Goal: Feedback & Contribution: Contribute content

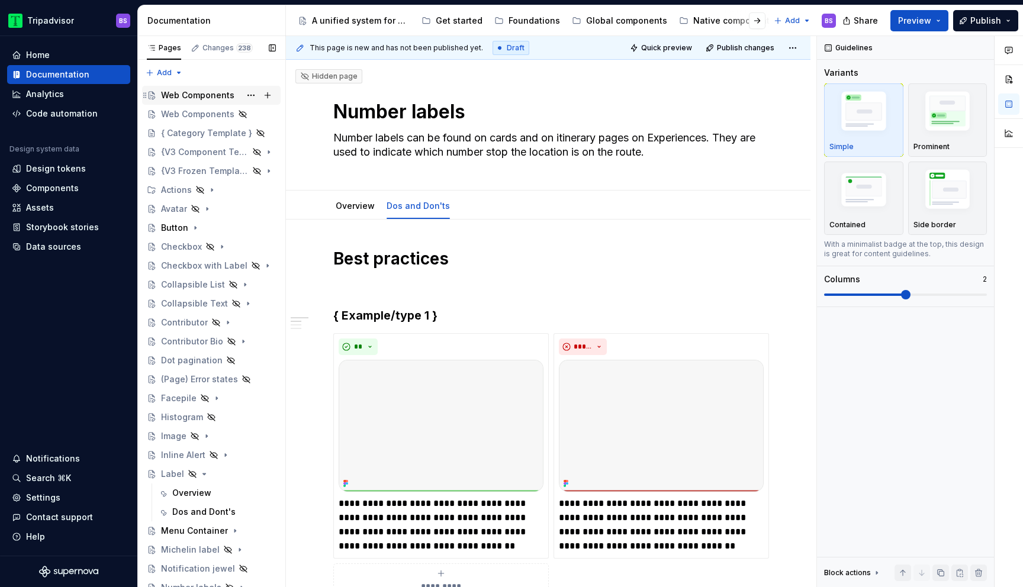
click at [195, 96] on div "Web Components" at bounding box center [197, 95] width 73 height 12
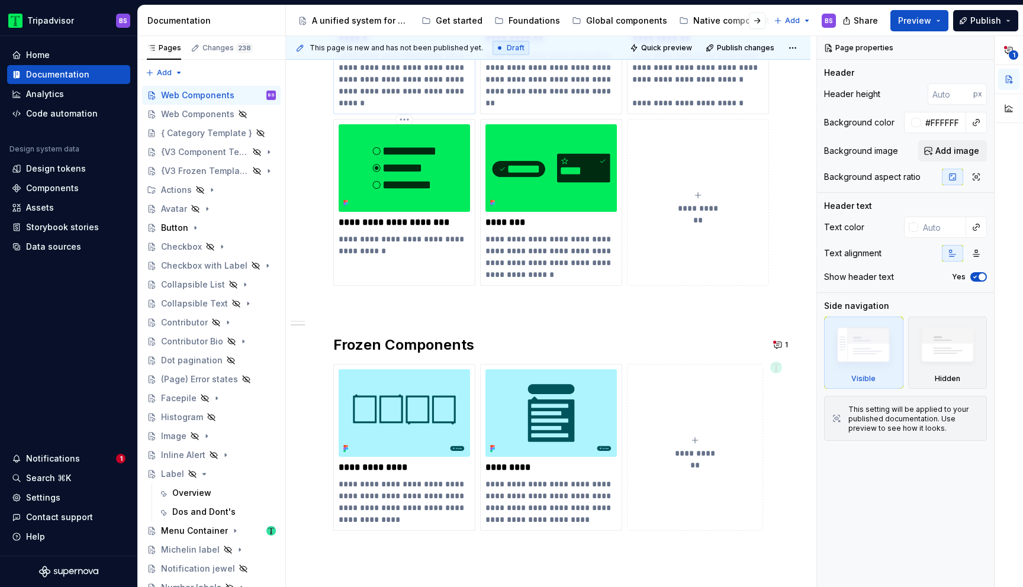
scroll to position [471, 0]
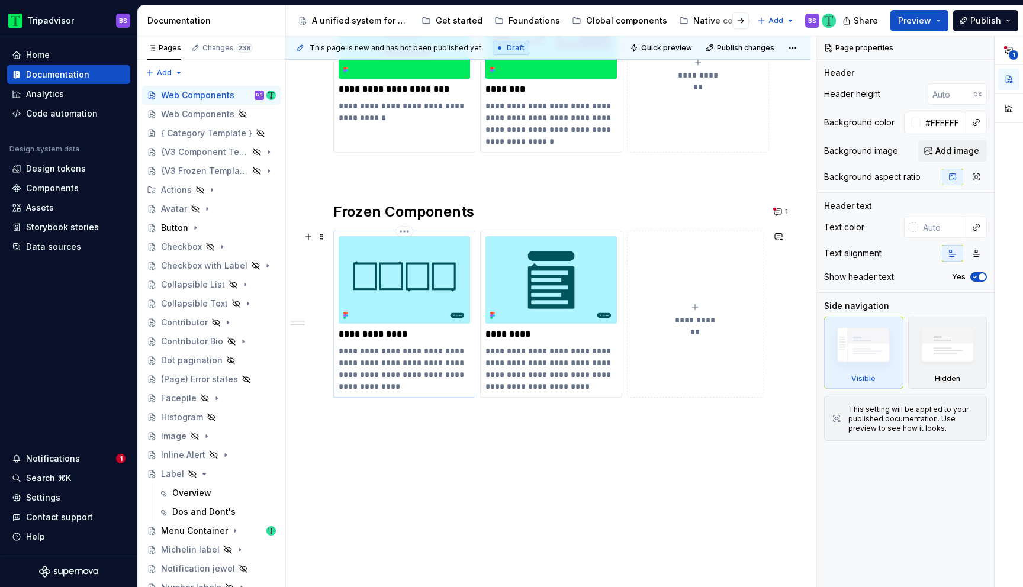
click at [427, 272] on img at bounding box center [404, 280] width 131 height 88
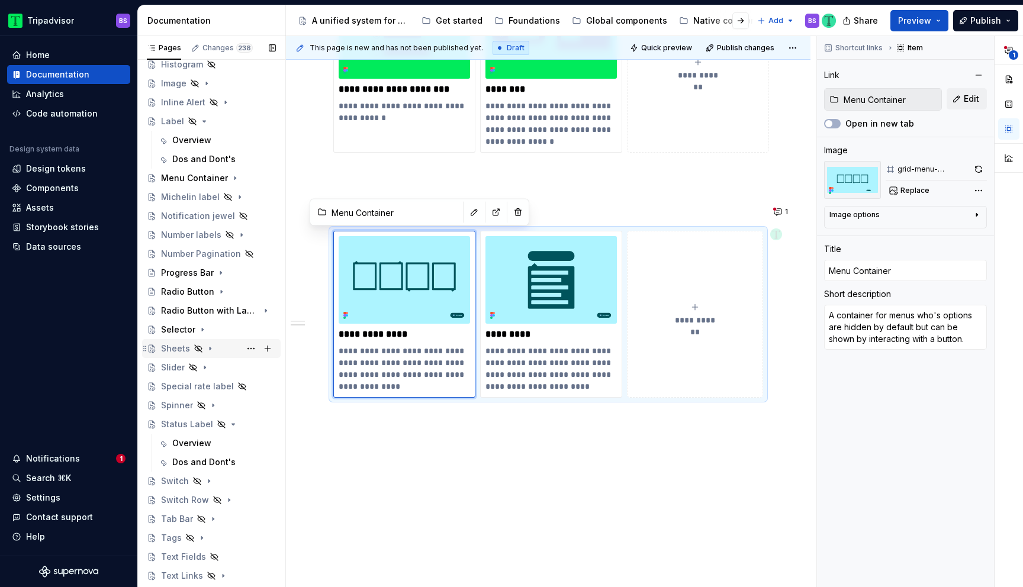
scroll to position [308, 0]
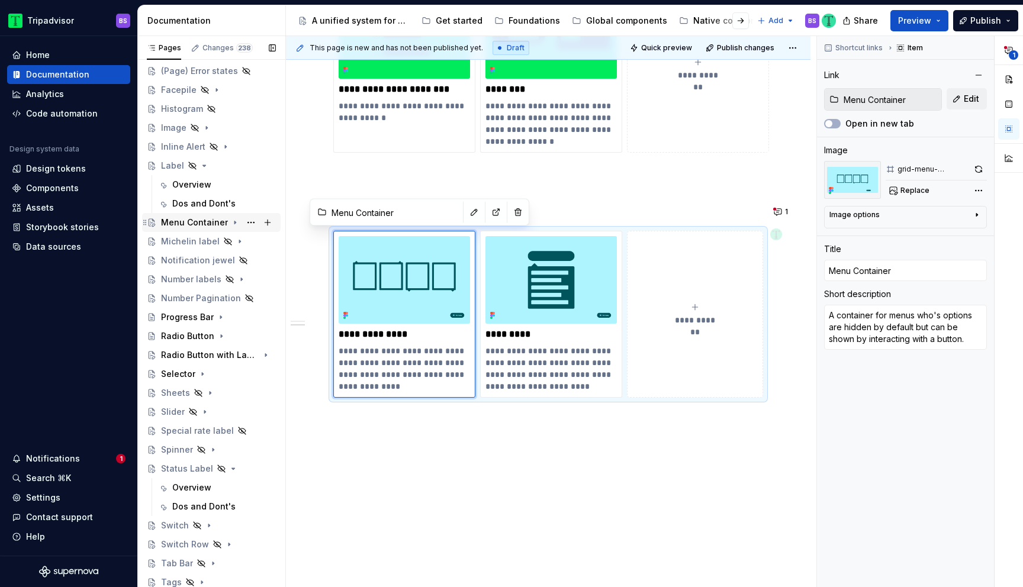
click at [233, 223] on icon "Page tree" at bounding box center [234, 222] width 9 height 9
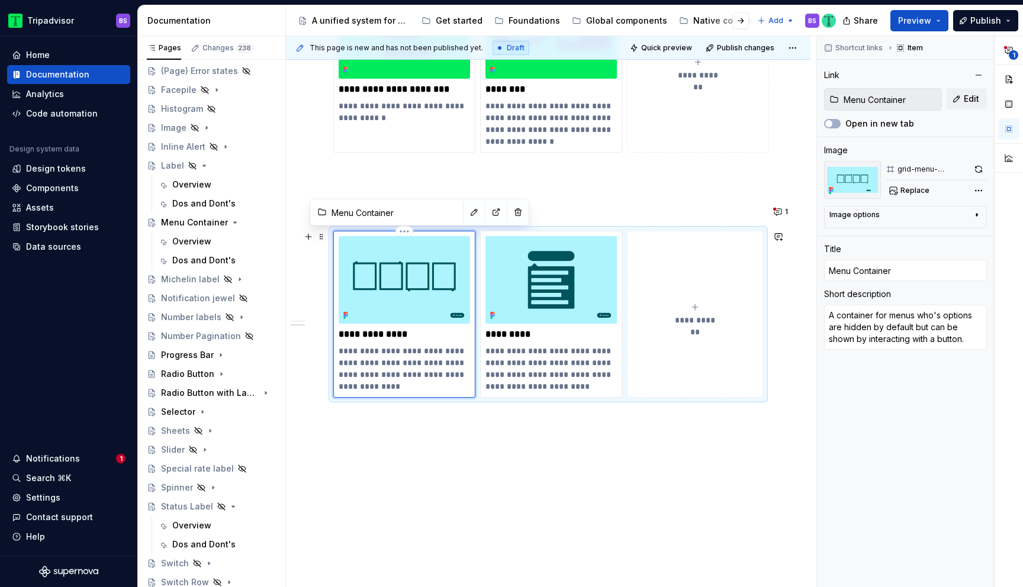
click at [373, 284] on img at bounding box center [404, 280] width 131 height 88
click at [432, 306] on img at bounding box center [404, 280] width 131 height 88
click at [978, 171] on button "button" at bounding box center [979, 169] width 16 height 17
click at [68, 222] on div "Storybook stories" at bounding box center [62, 227] width 73 height 12
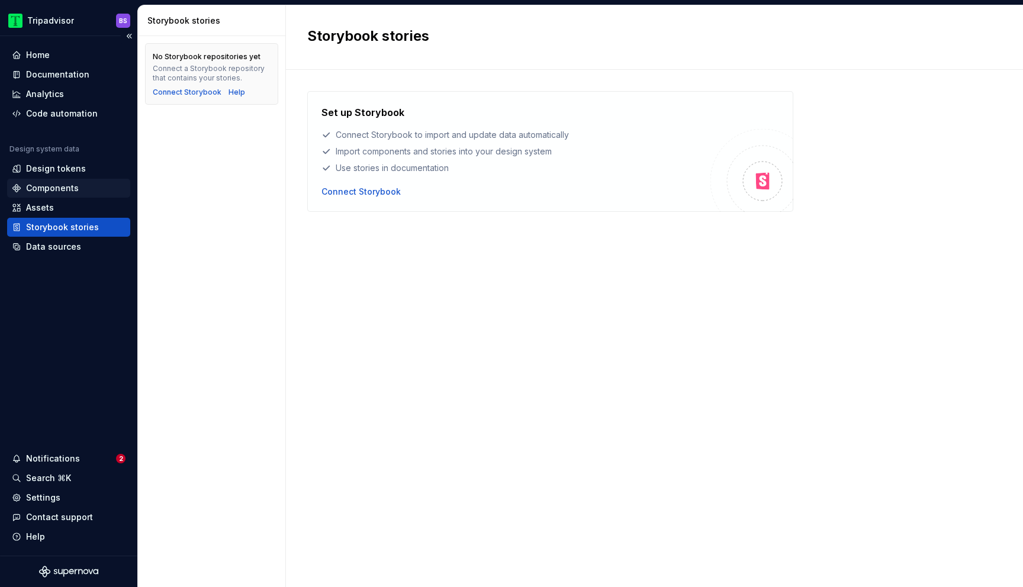
click at [59, 190] on div "Components" at bounding box center [52, 188] width 53 height 12
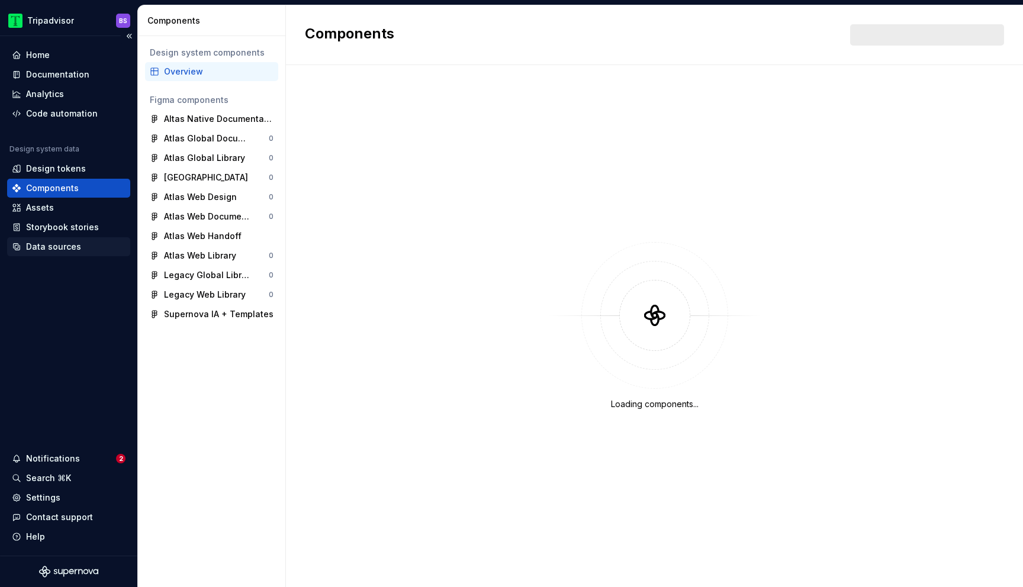
click at [60, 241] on div "Data sources" at bounding box center [53, 247] width 55 height 12
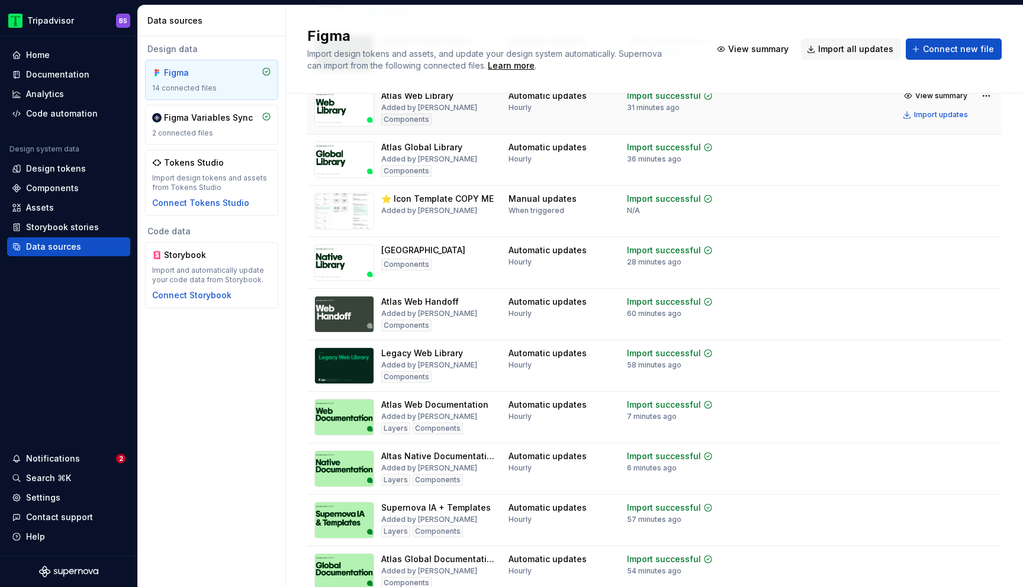
scroll to position [316, 0]
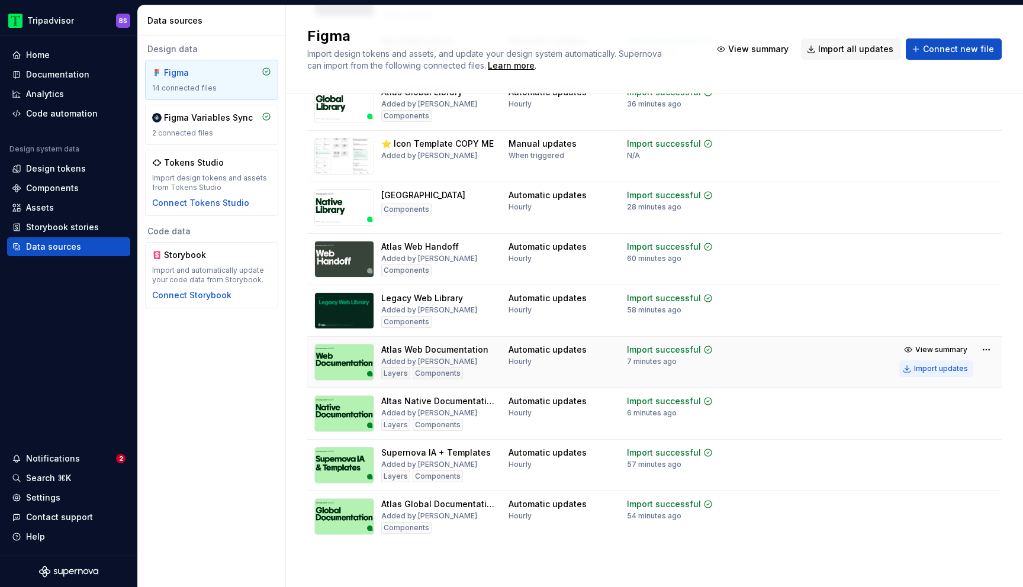
click at [928, 371] on div "Import updates" at bounding box center [941, 368] width 54 height 9
click at [53, 78] on div "Documentation" at bounding box center [57, 75] width 63 height 12
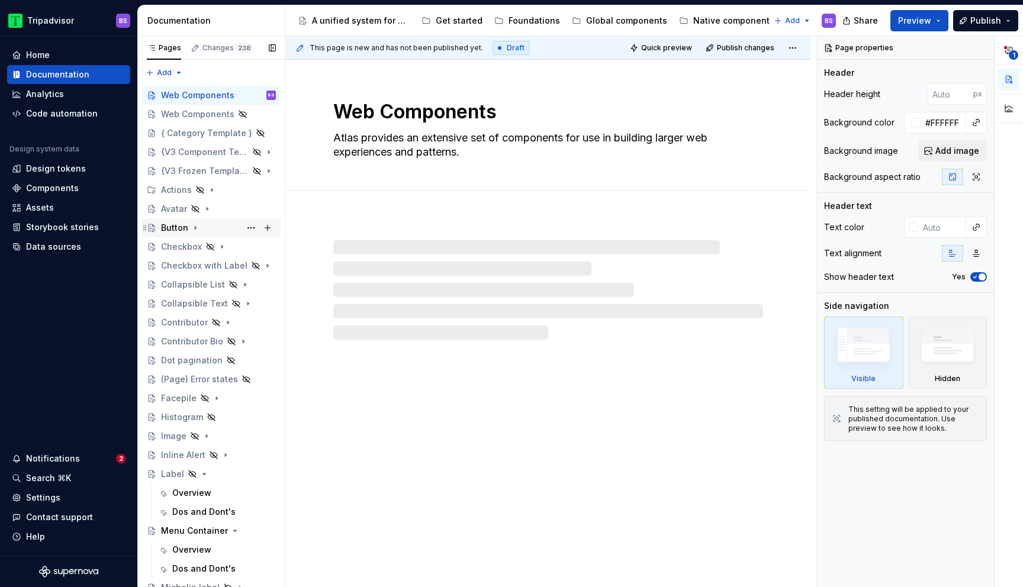
click at [194, 224] on icon "Page tree" at bounding box center [195, 227] width 9 height 9
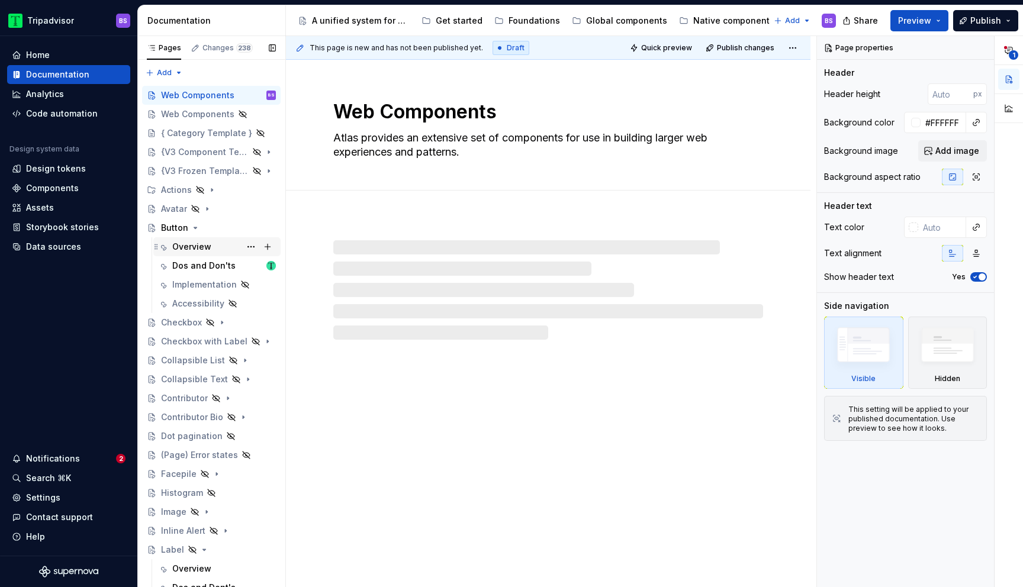
click at [211, 250] on div "Overview" at bounding box center [224, 247] width 104 height 17
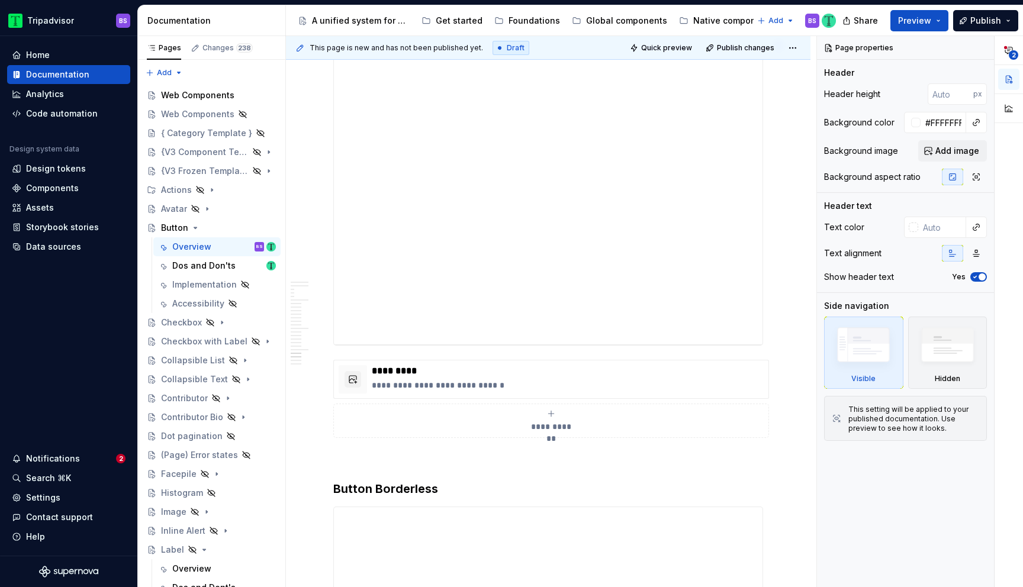
scroll to position [4479, 0]
drag, startPoint x: 450, startPoint y: 377, endPoint x: 444, endPoint y: 378, distance: 6.0
click at [449, 382] on p "**********" at bounding box center [568, 388] width 392 height 12
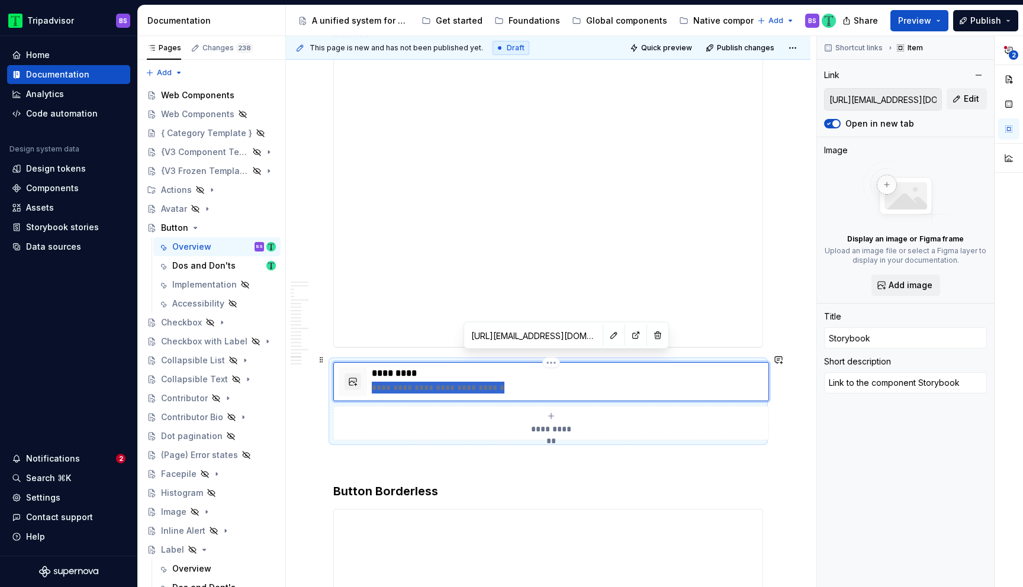
type textarea "*"
type textarea "[URL][DOMAIN_NAME]"
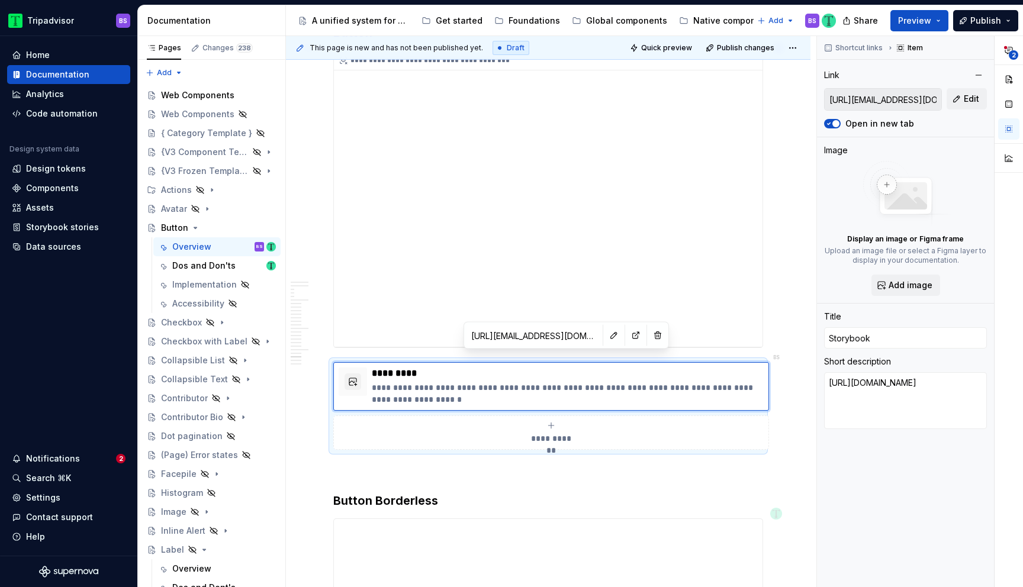
type textarea "*"
type textarea "Link to the component Storybook"
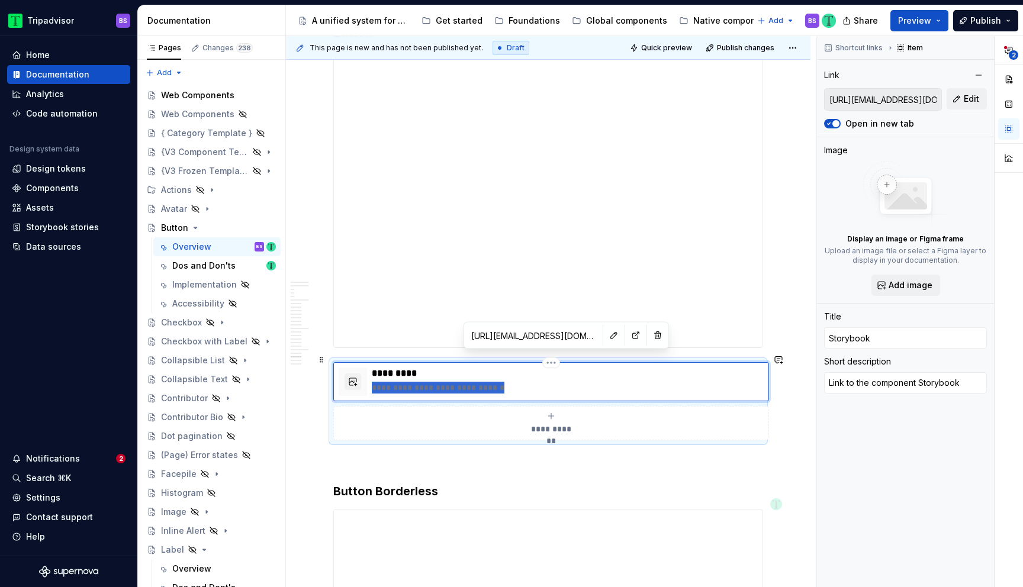
click at [512, 382] on p "**********" at bounding box center [568, 388] width 392 height 12
click at [606, 339] on button "button" at bounding box center [614, 335] width 17 height 17
type textarea "*"
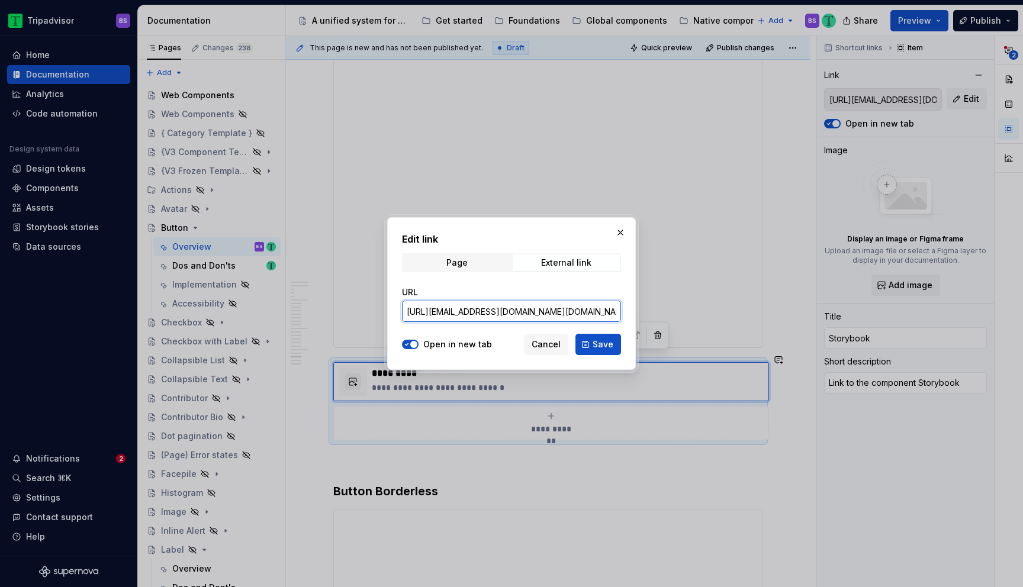
click at [583, 313] on input "[URL][EMAIL_ADDRESS][DOMAIN_NAME][DOMAIN_NAME]" at bounding box center [511, 311] width 219 height 21
paste input ".button_packages_design-system_button_Butto"
type input "[URL][DOMAIN_NAME]"
click at [600, 348] on span "Save" at bounding box center [603, 345] width 21 height 12
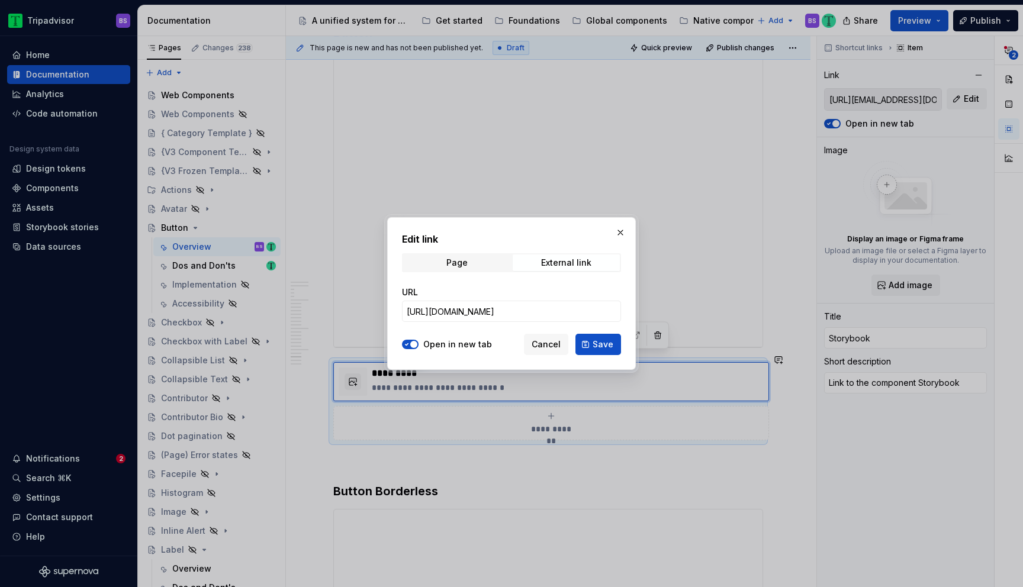
type textarea "*"
type input "[URL][DOMAIN_NAME]"
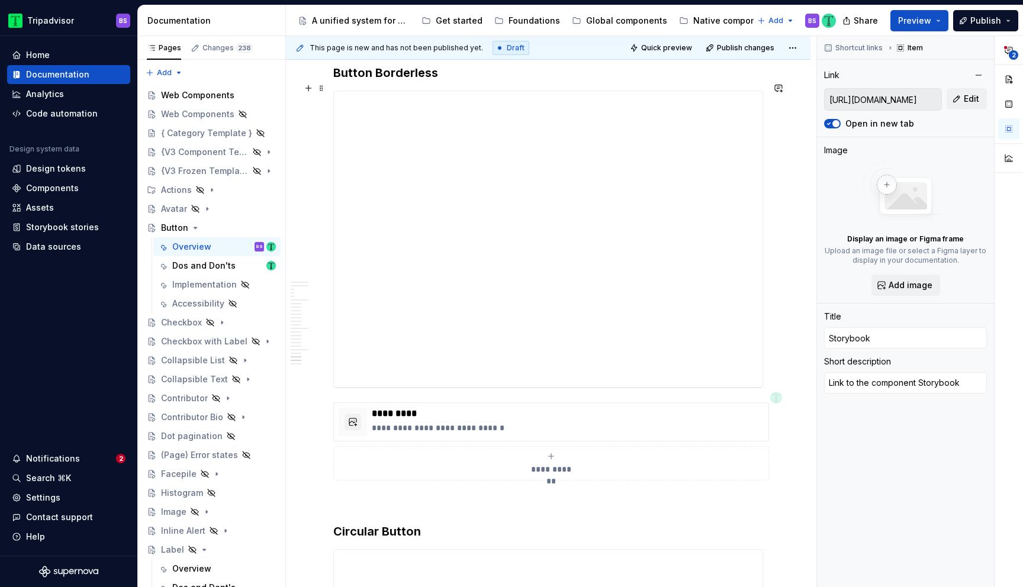
scroll to position [4899, 0]
click at [510, 420] on p "**********" at bounding box center [568, 426] width 392 height 12
type textarea "*"
type input "[URL][DOMAIN_NAME]"
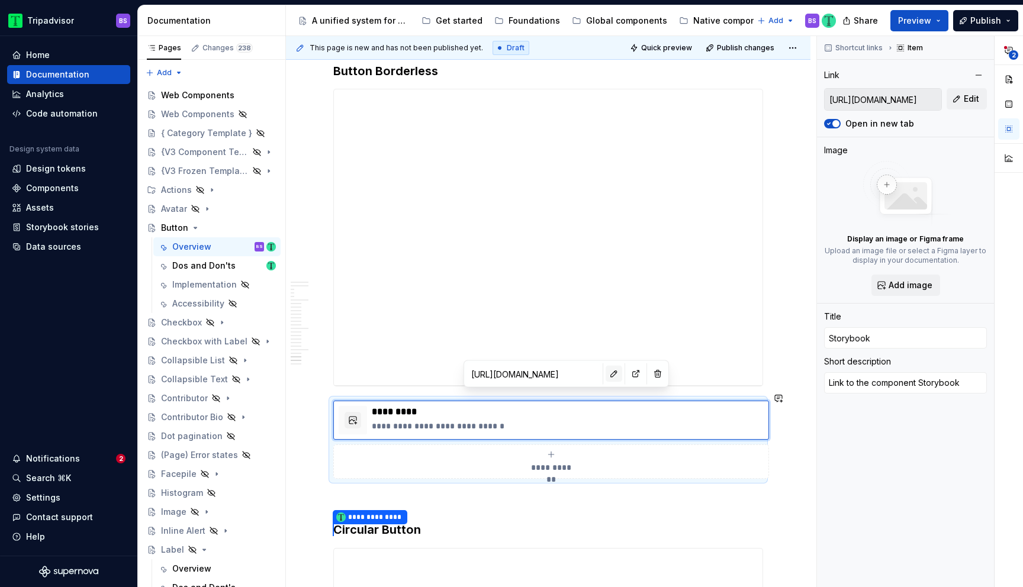
click at [606, 374] on button "button" at bounding box center [614, 374] width 17 height 17
type textarea "*"
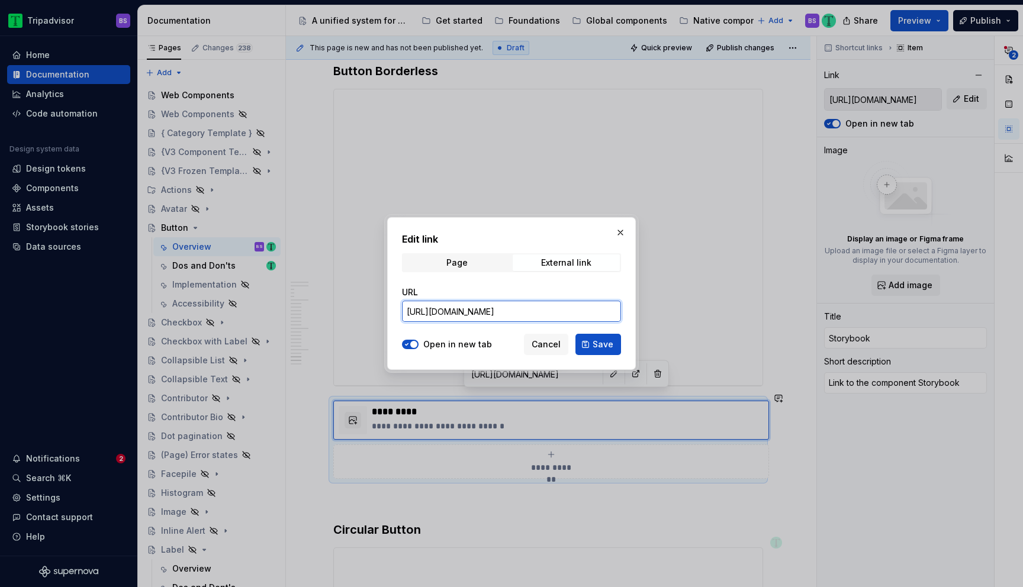
click at [563, 311] on input "[URL][DOMAIN_NAME]" at bounding box center [511, 311] width 219 height 21
paste input "book"
type input "[URL][DOMAIN_NAME]"
click at [592, 340] on button "Save" at bounding box center [599, 344] width 46 height 21
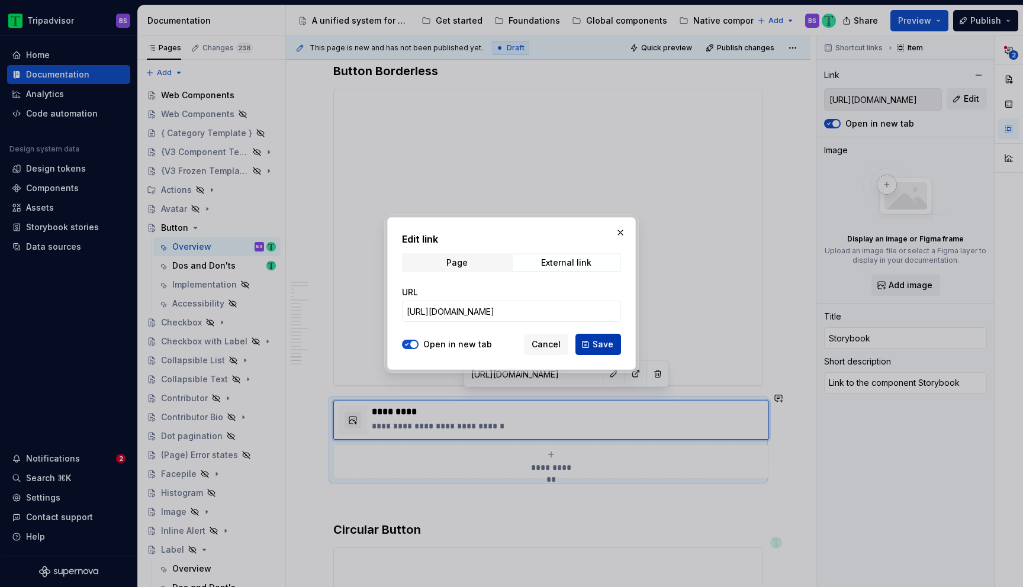
type textarea "*"
type input "[URL][DOMAIN_NAME]"
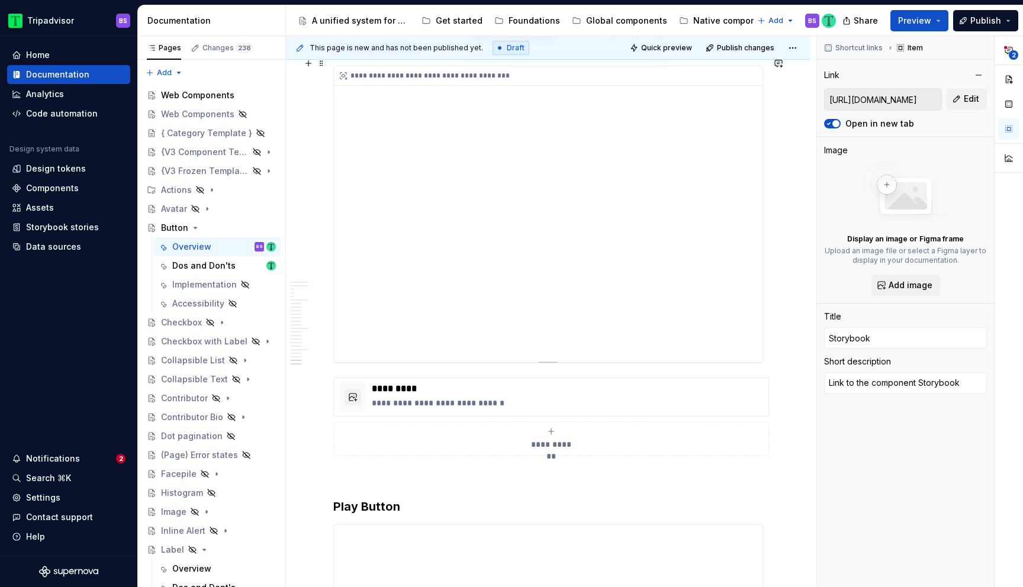
scroll to position [5421, 0]
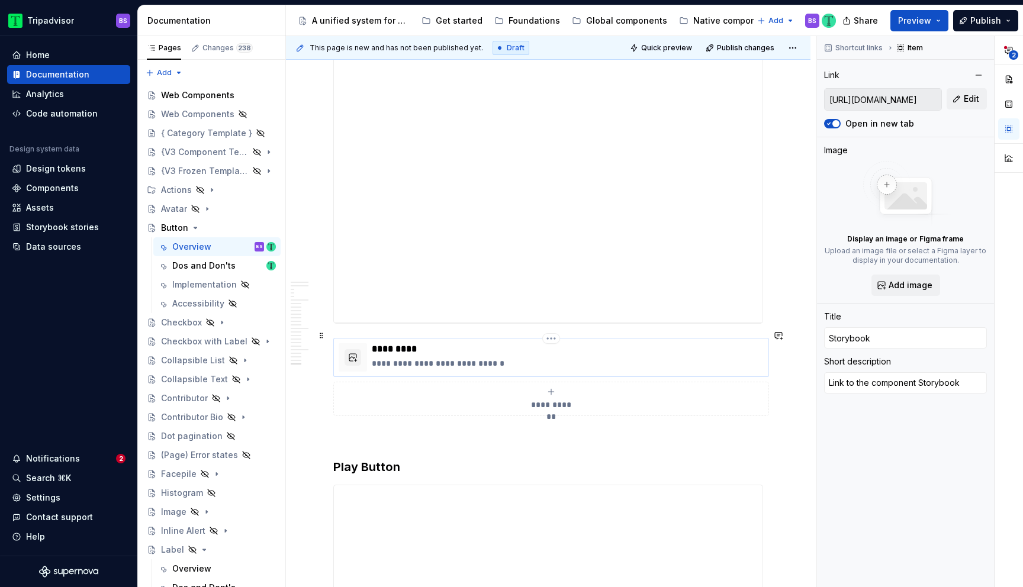
click at [543, 358] on p "**********" at bounding box center [568, 364] width 392 height 12
type textarea "*"
type input "[URL][DOMAIN_NAME]"
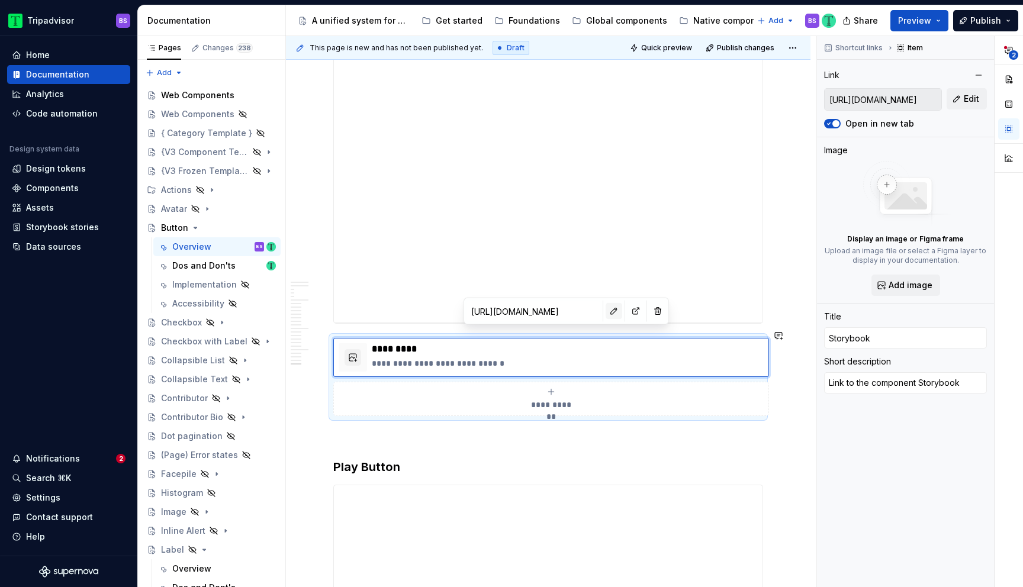
click at [606, 311] on button "button" at bounding box center [614, 311] width 17 height 17
type textarea "*"
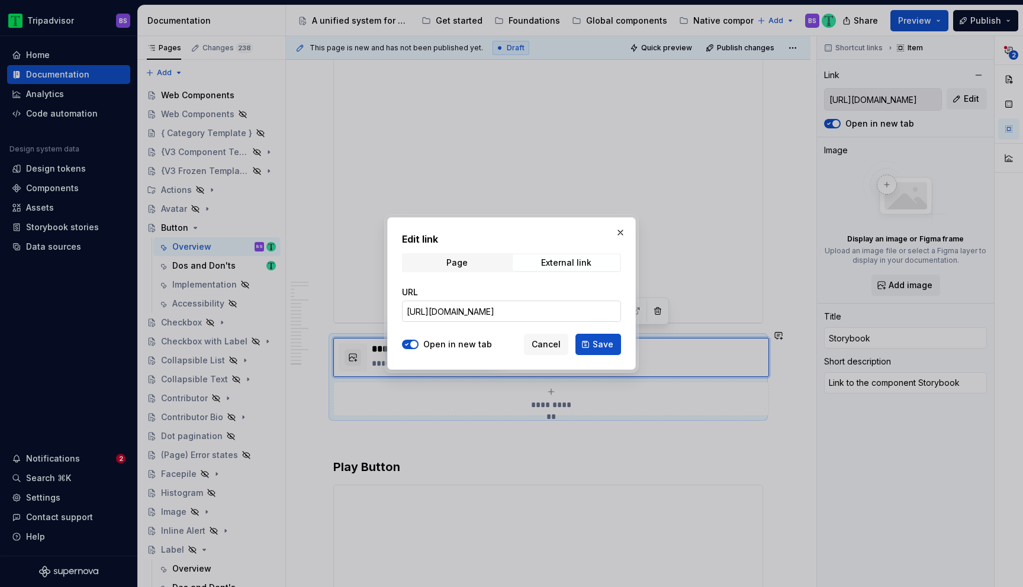
click at [543, 309] on input "[URL][DOMAIN_NAME]" at bounding box center [511, 311] width 219 height 21
paste input "book"
type input "[URL][DOMAIN_NAME]"
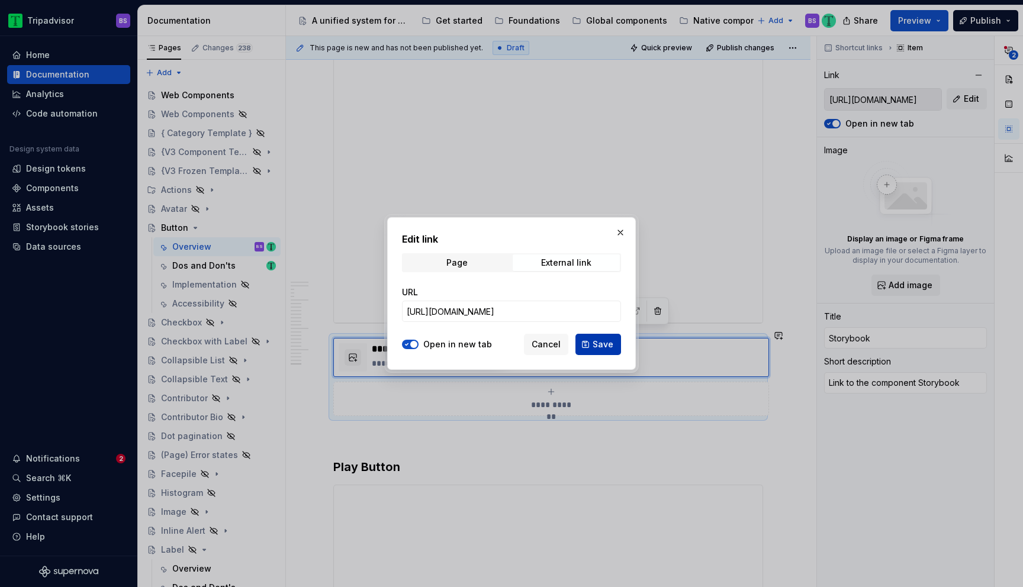
click at [601, 345] on span "Save" at bounding box center [603, 345] width 21 height 12
type textarea "*"
type input "[URL][DOMAIN_NAME]"
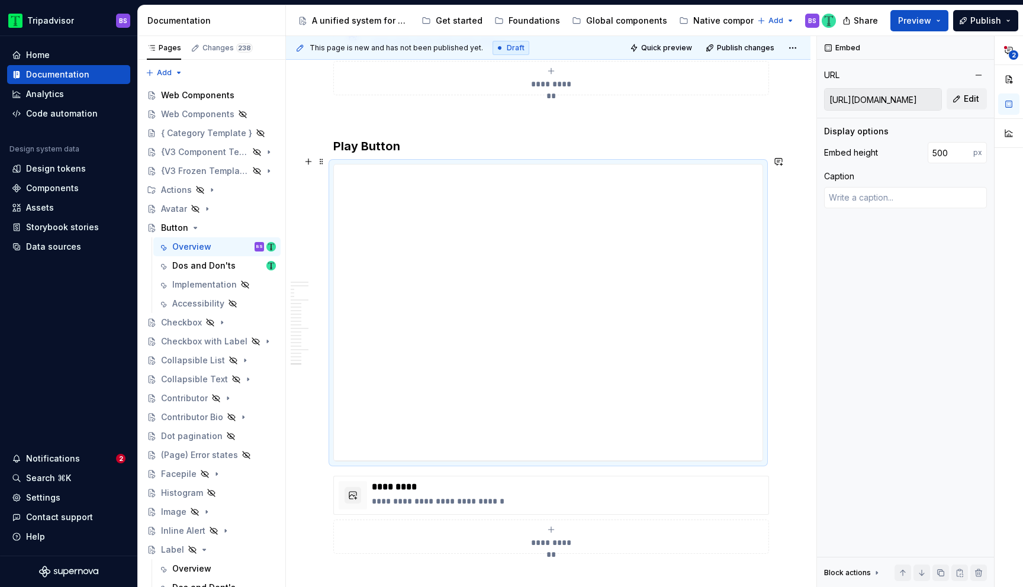
scroll to position [5791, 0]
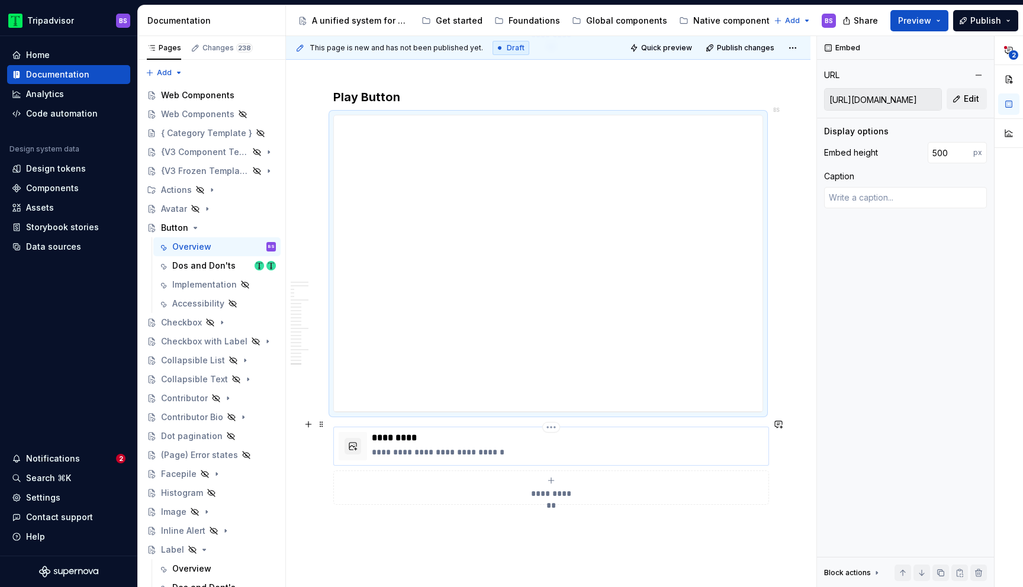
drag, startPoint x: 527, startPoint y: 455, endPoint x: 531, endPoint y: 449, distance: 6.8
click at [528, 455] on div "**********" at bounding box center [551, 446] width 436 height 39
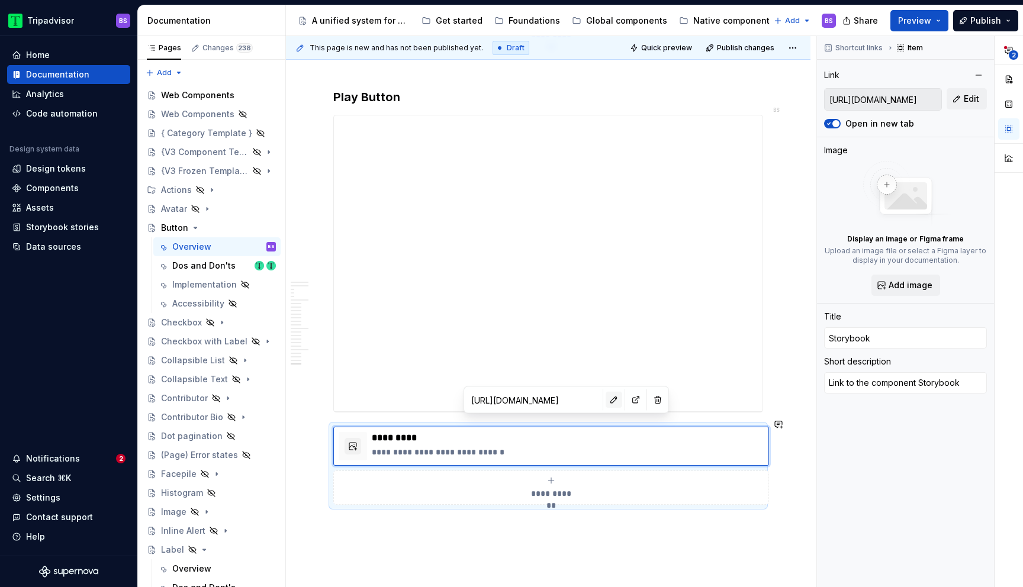
click at [606, 399] on button "button" at bounding box center [614, 400] width 17 height 17
type textarea "*"
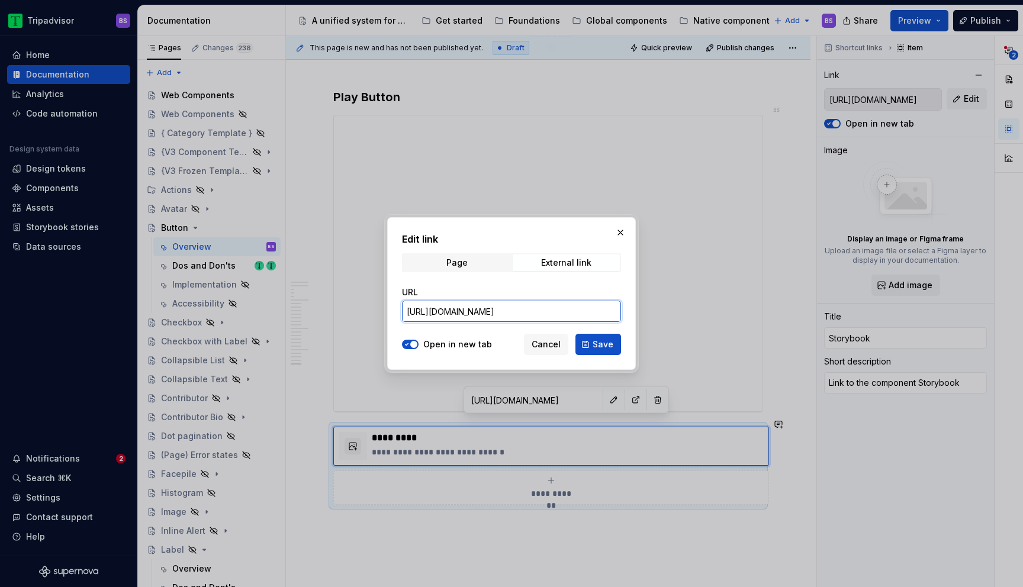
click at [557, 311] on input "[URL][DOMAIN_NAME]" at bounding box center [511, 311] width 219 height 21
paste input "book"
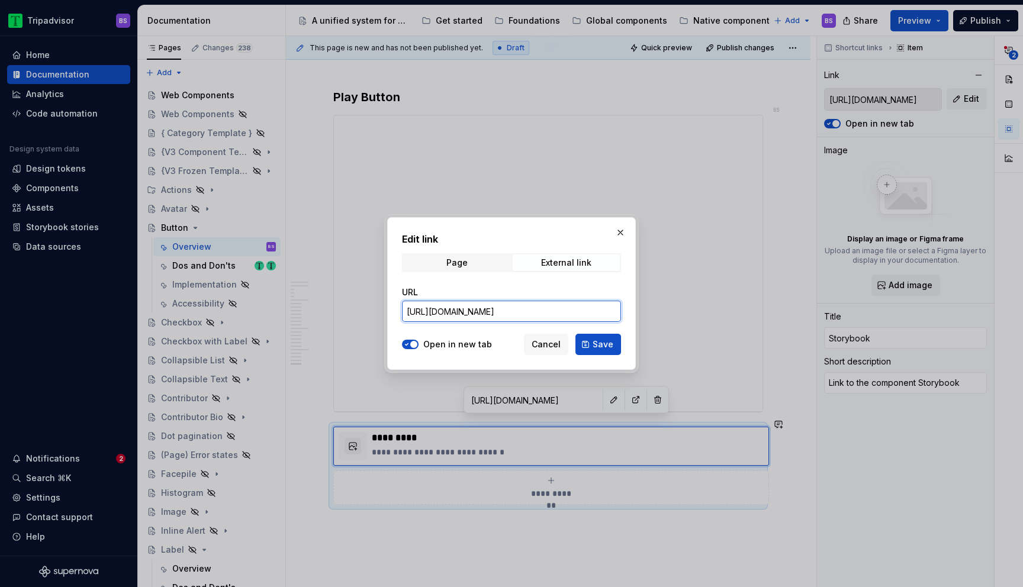
type input "[URL][DOMAIN_NAME]"
click at [592, 345] on button "Save" at bounding box center [599, 344] width 46 height 21
type textarea "*"
type input "[URL][DOMAIN_NAME]"
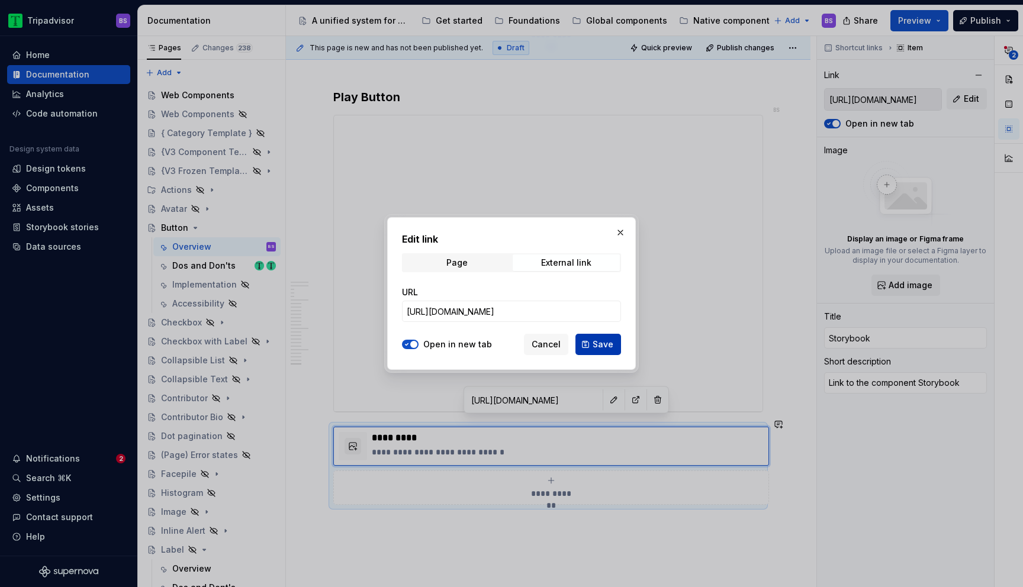
type input "[URL][DOMAIN_NAME]"
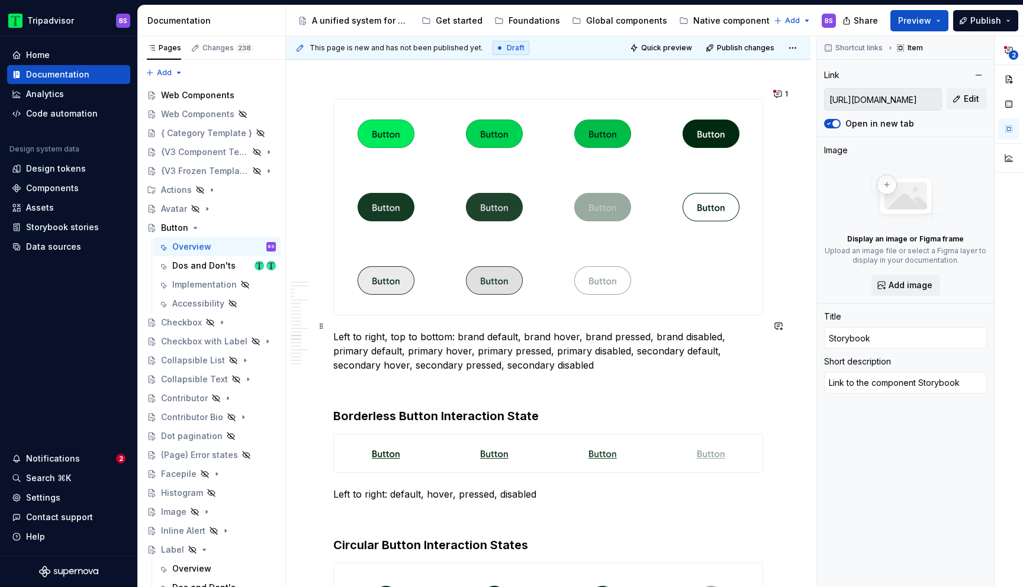
scroll to position [2901, 0]
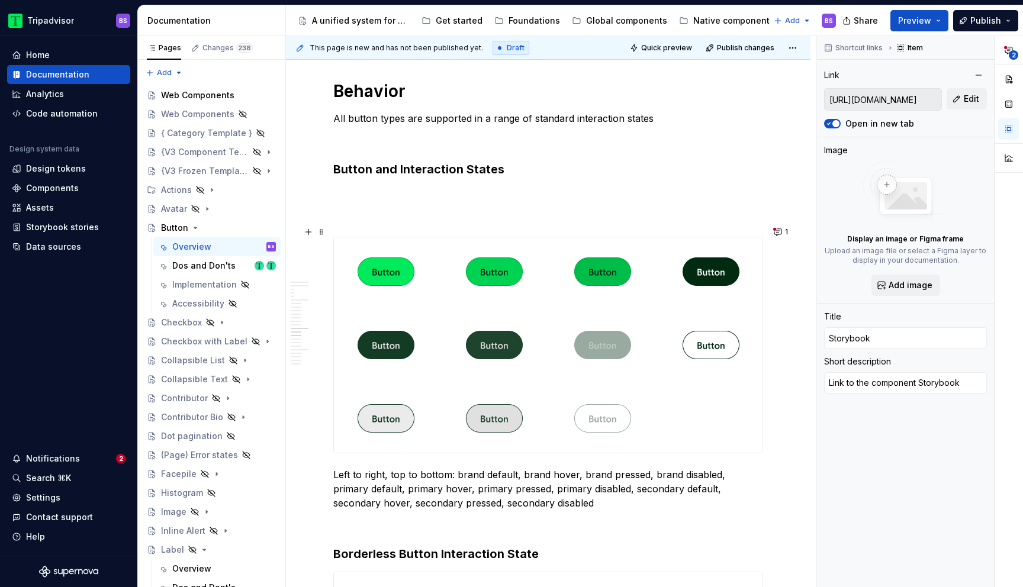
click at [672, 384] on div at bounding box center [548, 345] width 429 height 216
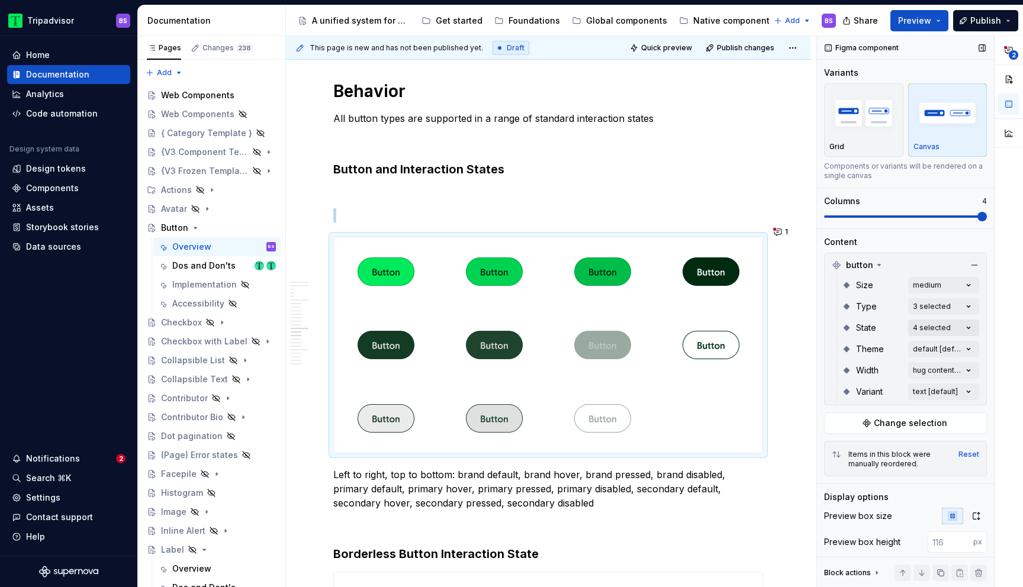
click at [915, 327] on div "**********" at bounding box center [920, 312] width 206 height 552
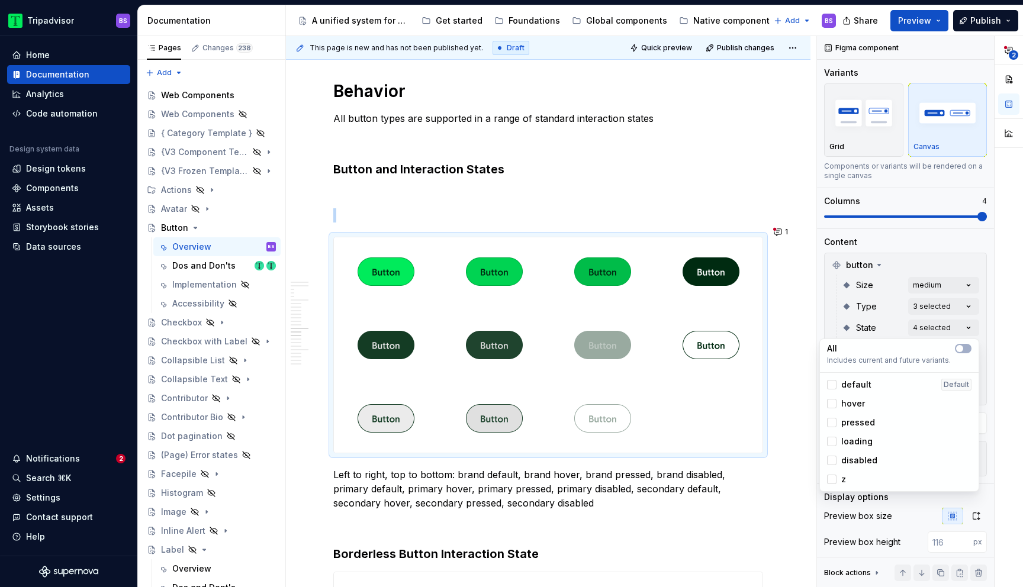
click at [854, 442] on span "loading" at bounding box center [856, 442] width 31 height 12
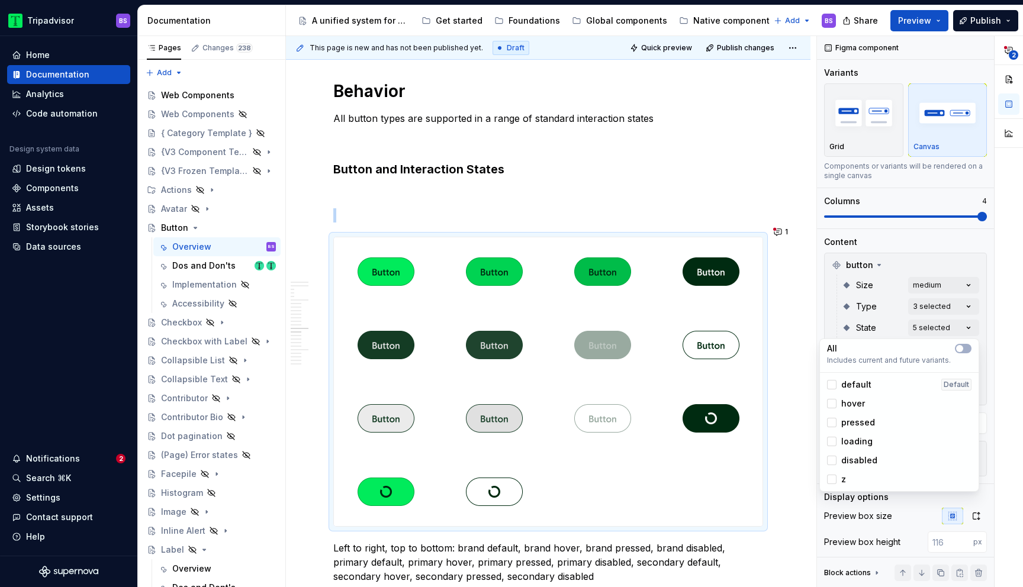
click at [854, 442] on span "loading" at bounding box center [856, 442] width 31 height 12
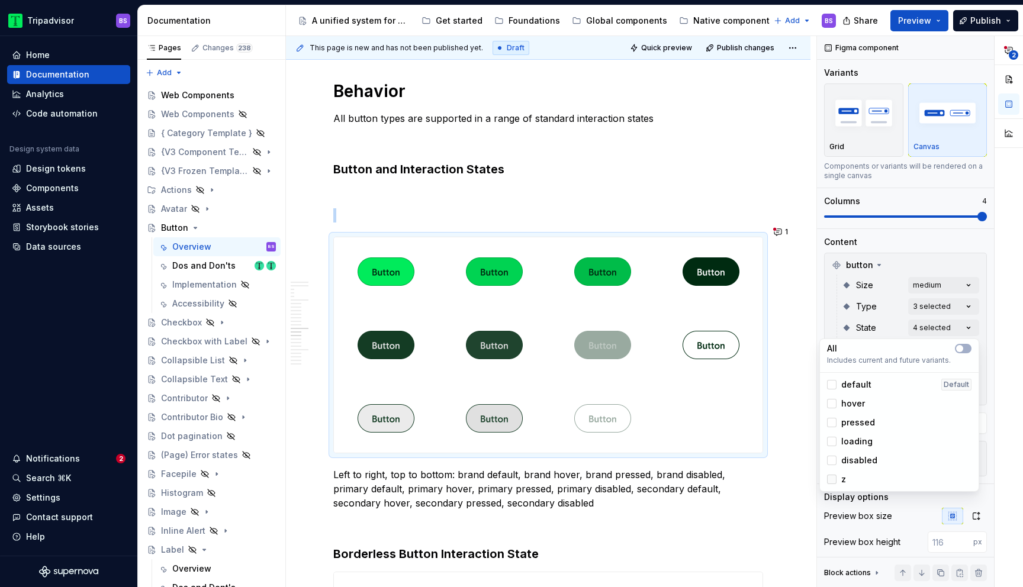
click at [835, 480] on div at bounding box center [831, 479] width 9 height 9
click at [832, 480] on icon at bounding box center [832, 480] width 0 height 0
click at [832, 461] on icon at bounding box center [832, 461] width 0 height 0
click at [832, 463] on div at bounding box center [831, 460] width 9 height 9
click at [889, 308] on div "**********" at bounding box center [920, 312] width 206 height 552
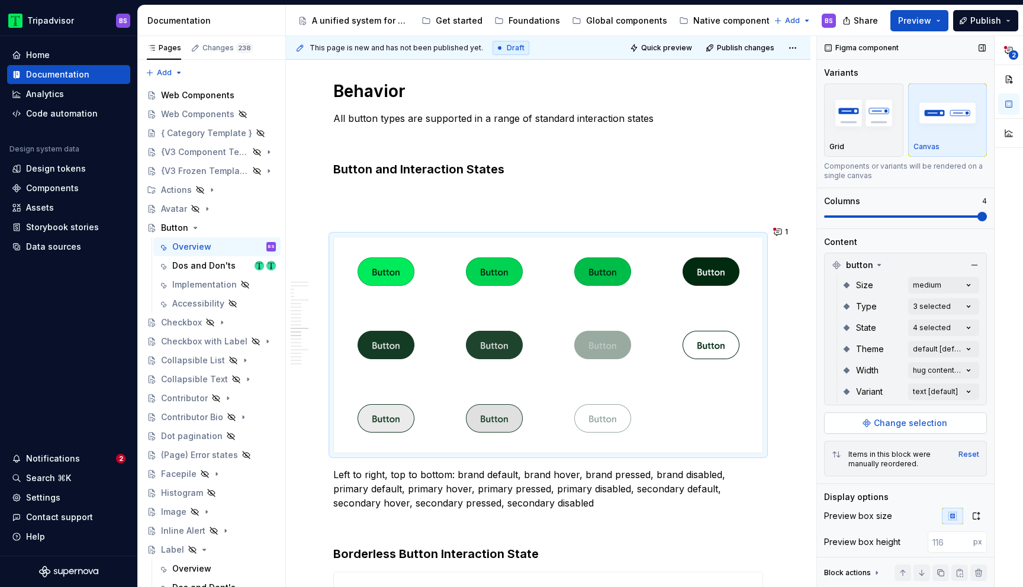
click at [911, 424] on span "Change selection" at bounding box center [910, 423] width 73 height 12
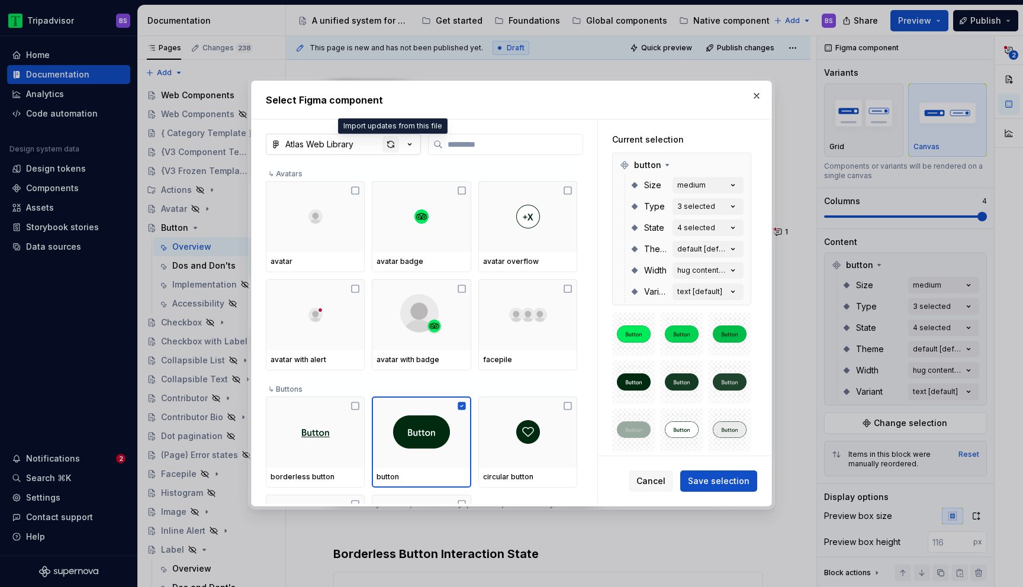
click at [391, 146] on div "button" at bounding box center [391, 144] width 17 height 17
click at [702, 233] on button "4 selected" at bounding box center [708, 228] width 71 height 17
click at [700, 226] on div "4 selected" at bounding box center [696, 227] width 38 height 9
click at [712, 226] on div "4 selected" at bounding box center [696, 227] width 38 height 9
click at [706, 481] on span "Save selection" at bounding box center [719, 481] width 62 height 12
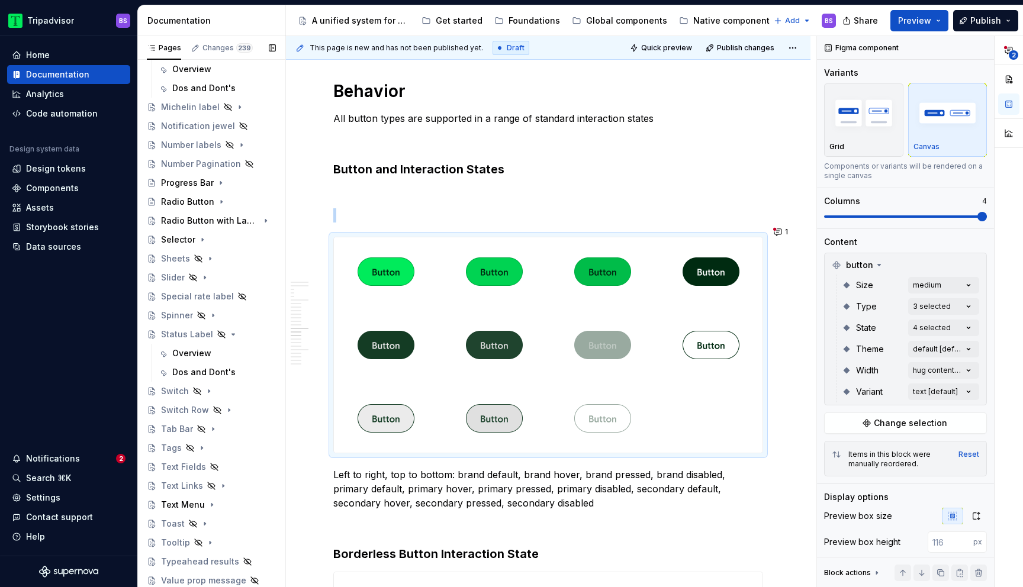
scroll to position [554, 0]
click at [195, 187] on div "Progress Bar" at bounding box center [187, 186] width 53 height 12
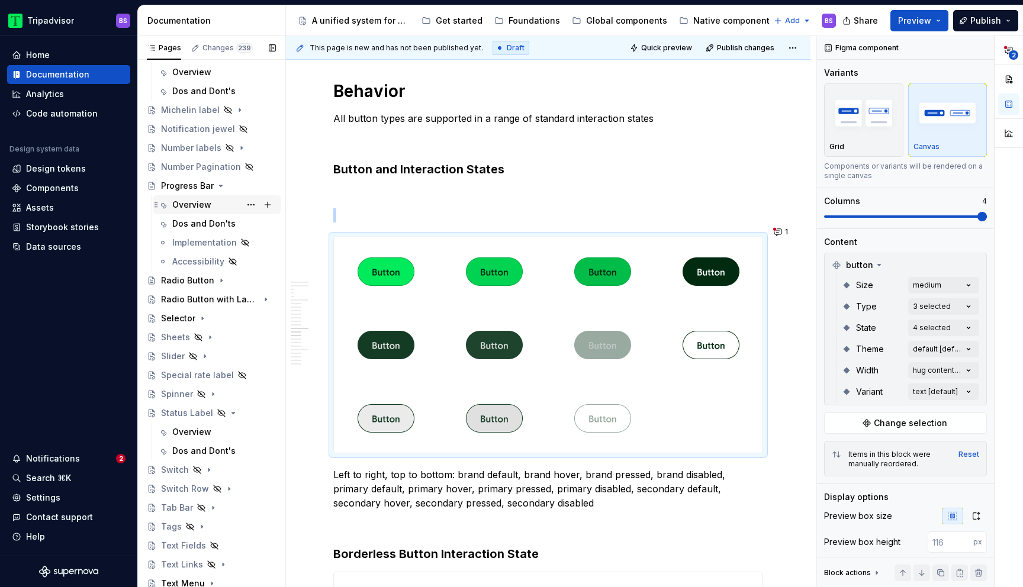
click at [213, 205] on div "Overview" at bounding box center [224, 205] width 104 height 17
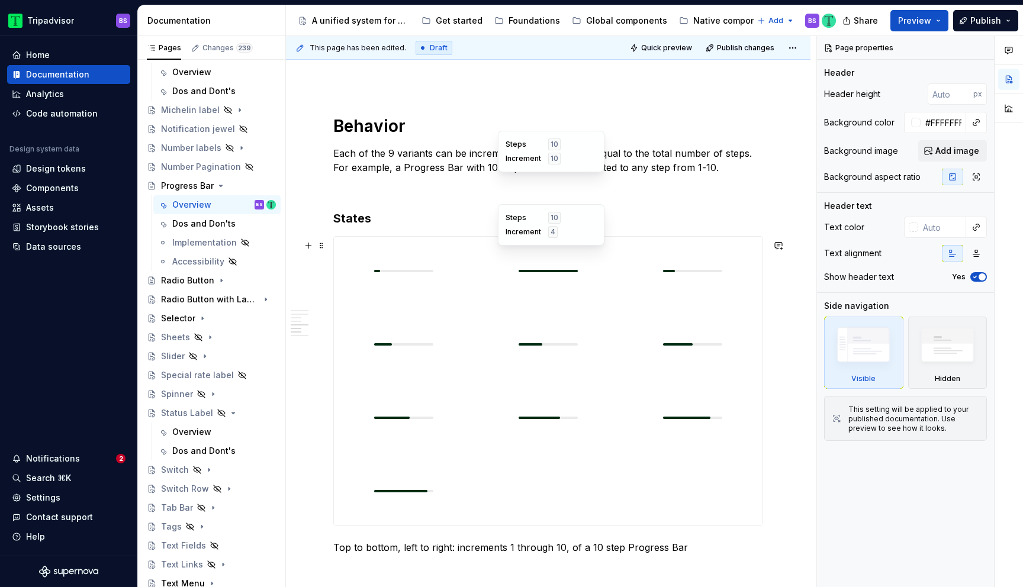
scroll to position [1396, 0]
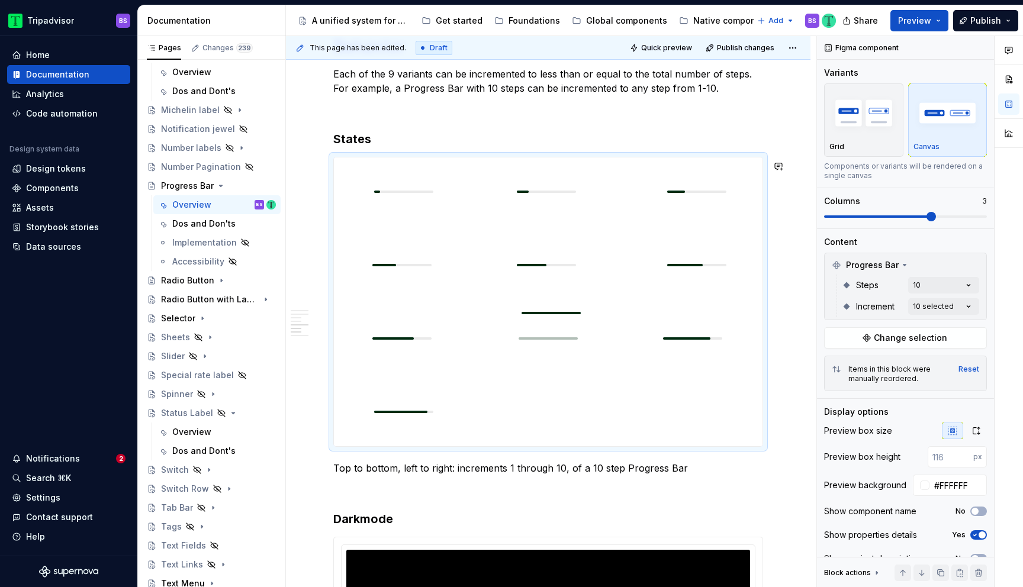
drag, startPoint x: 538, startPoint y: 196, endPoint x: 527, endPoint y: 431, distance: 235.3
drag, startPoint x: 548, startPoint y: 343, endPoint x: 430, endPoint y: 434, distance: 149.0
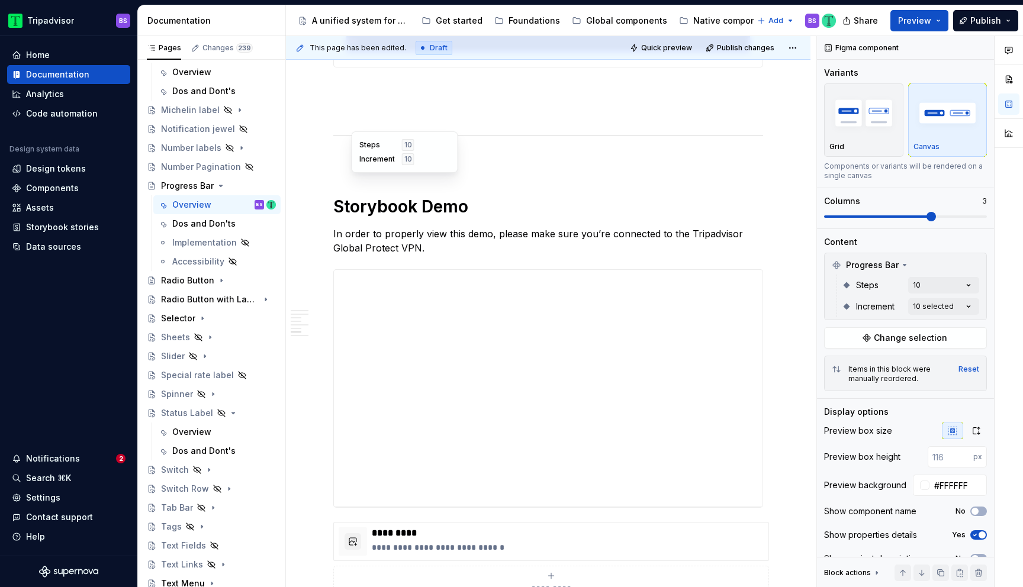
scroll to position [2280, 0]
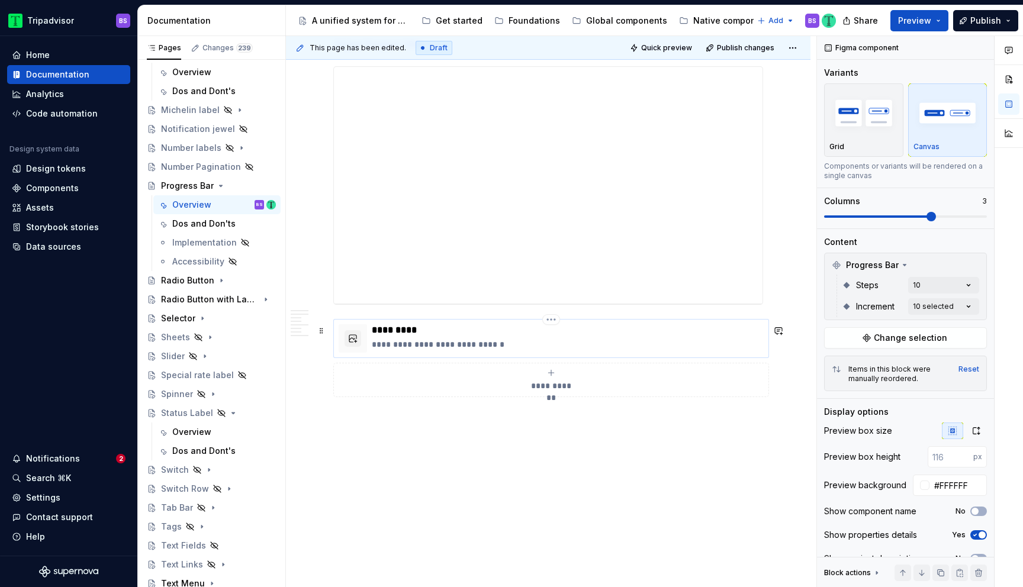
click at [454, 341] on p "**********" at bounding box center [568, 345] width 392 height 12
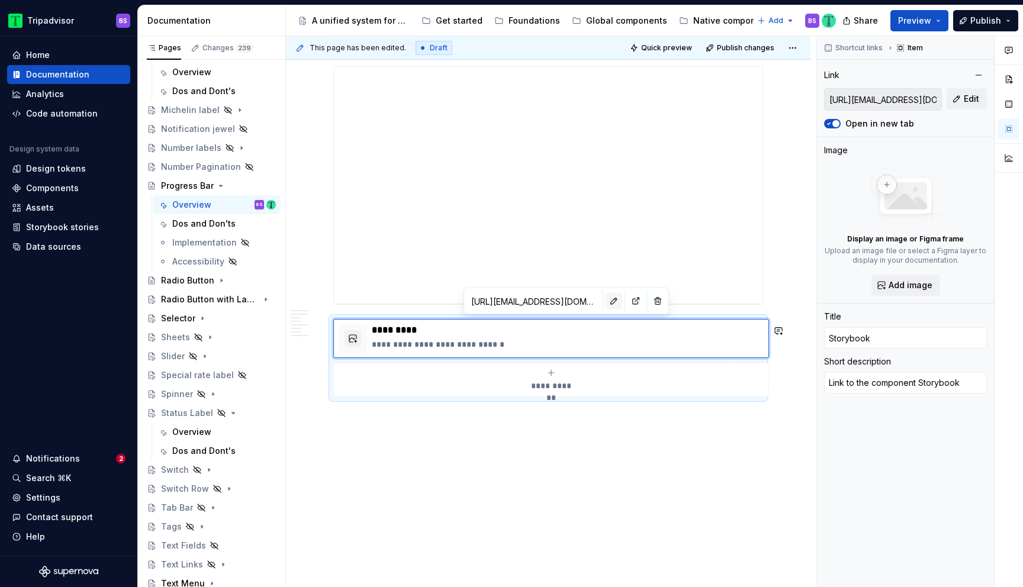
click at [606, 305] on button "button" at bounding box center [614, 301] width 17 height 17
type textarea "*"
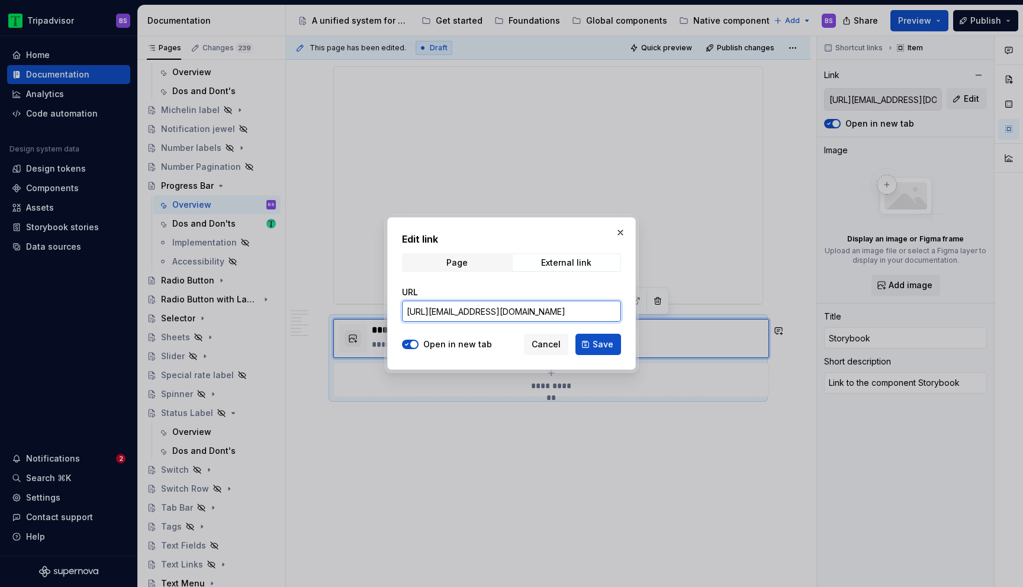
click at [582, 310] on input "[URL][EMAIL_ADDRESS][DOMAIN_NAME]" at bounding box center [511, 311] width 219 height 21
click at [598, 345] on span "Save" at bounding box center [603, 345] width 21 height 12
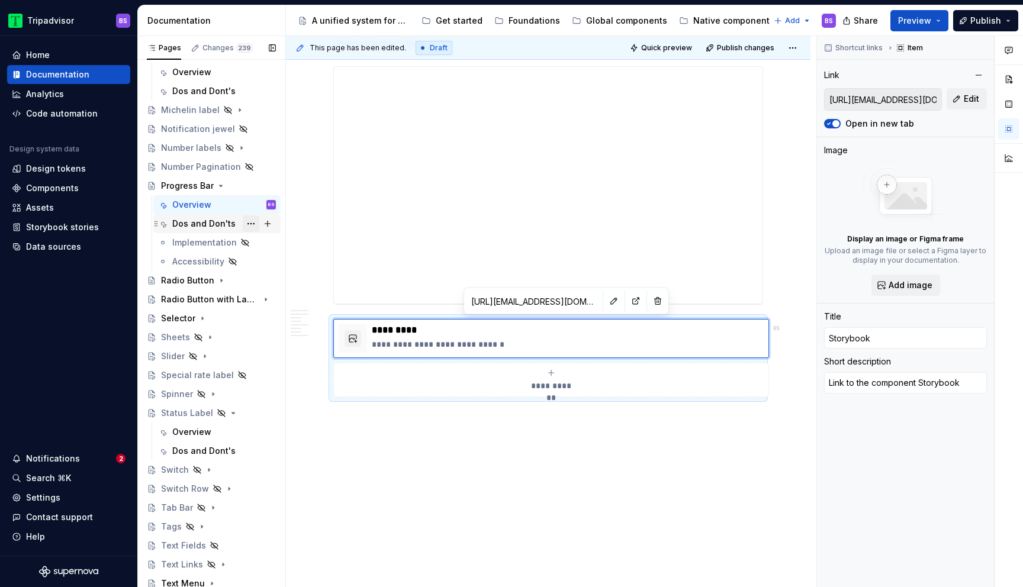
click at [250, 223] on button "Page tree" at bounding box center [251, 224] width 17 height 17
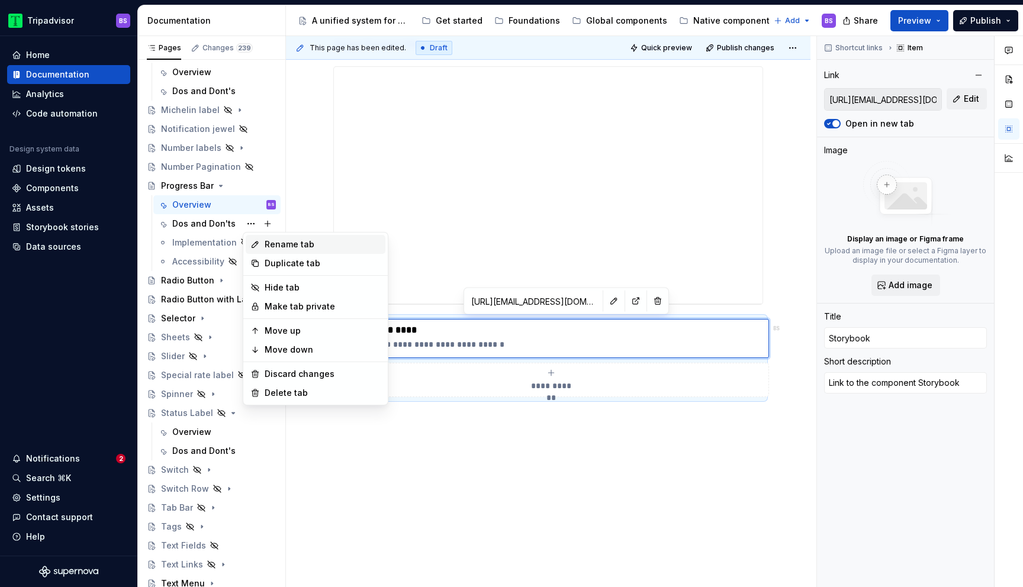
type textarea "*"
click at [290, 246] on div "Rename tab" at bounding box center [323, 245] width 116 height 12
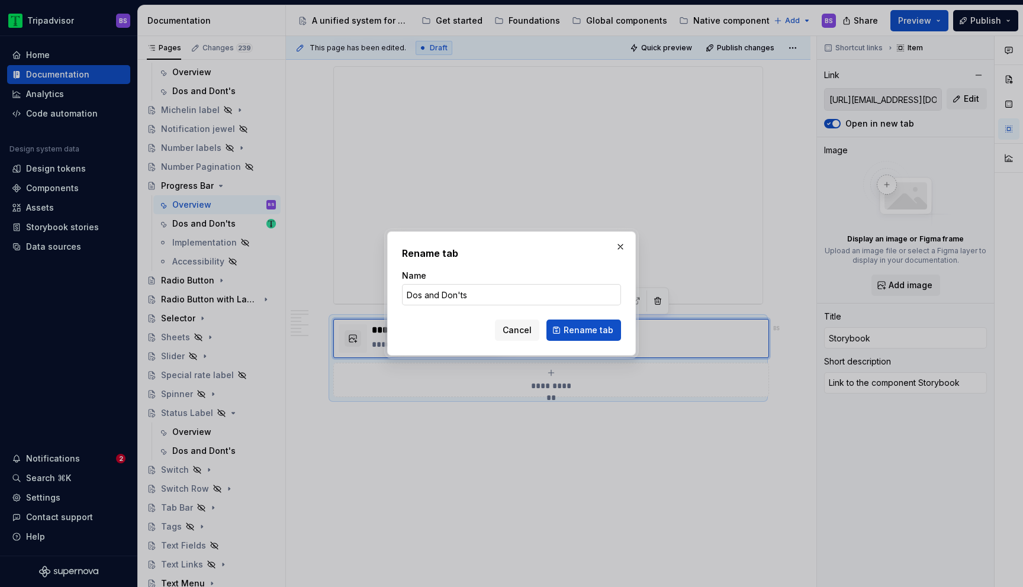
click at [435, 295] on input "Dos and Don'ts" at bounding box center [511, 294] width 219 height 21
type input "Dos & Don'ts"
click at [592, 332] on span "Rename tab" at bounding box center [589, 330] width 50 height 12
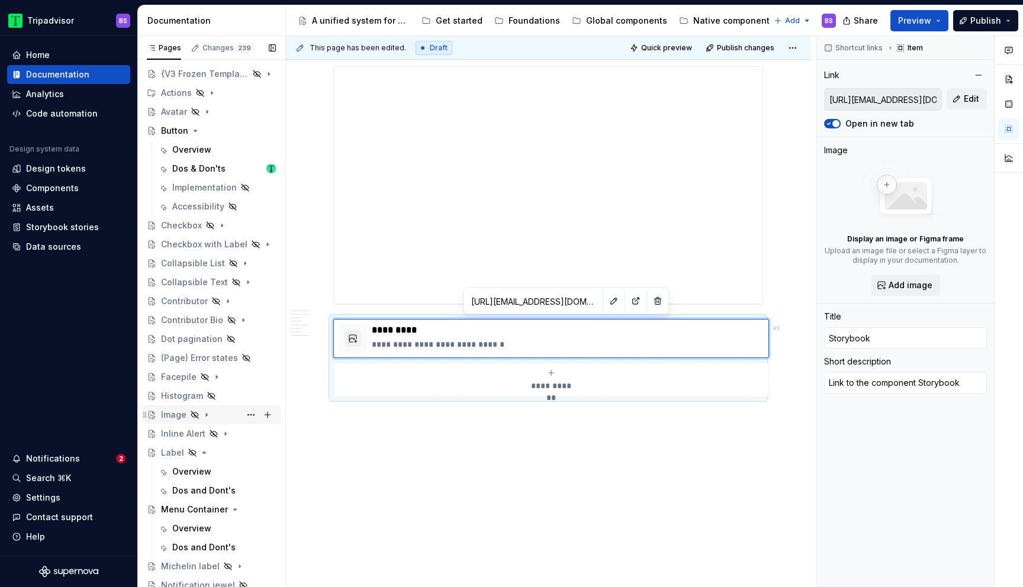
scroll to position [44, 0]
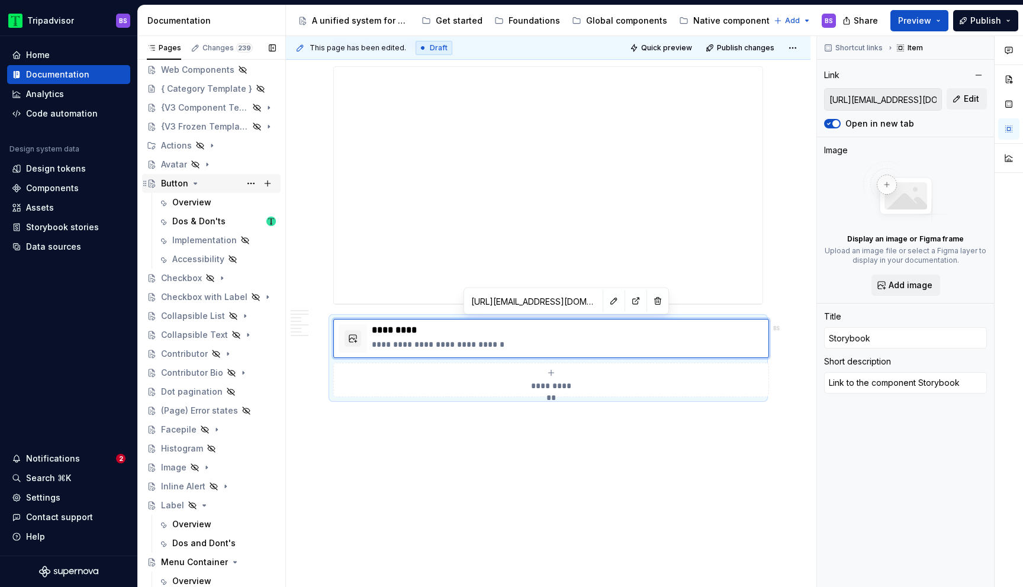
click at [196, 182] on icon "Page tree" at bounding box center [195, 183] width 9 height 9
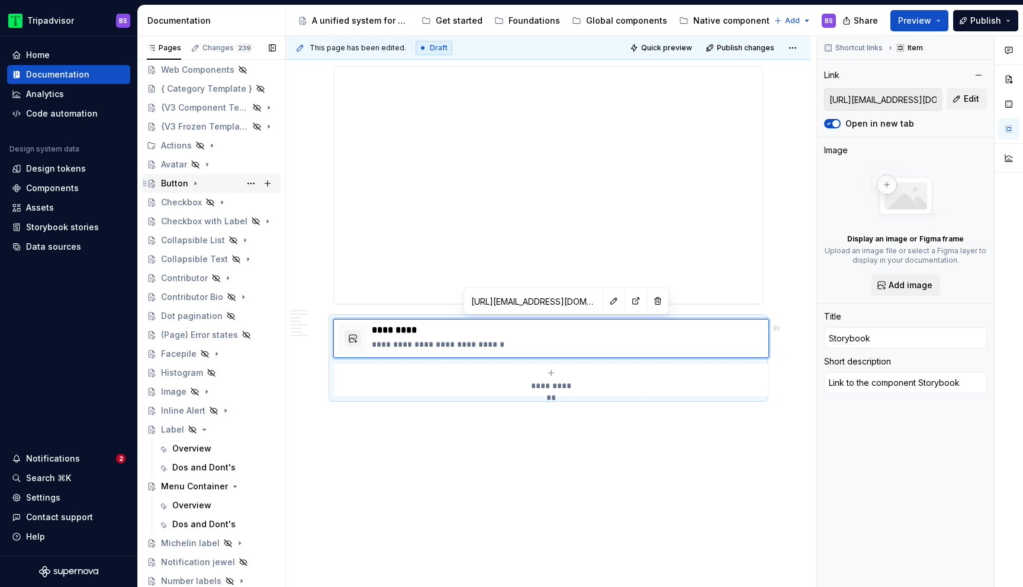
click at [196, 182] on icon "Page tree" at bounding box center [195, 183] width 9 height 9
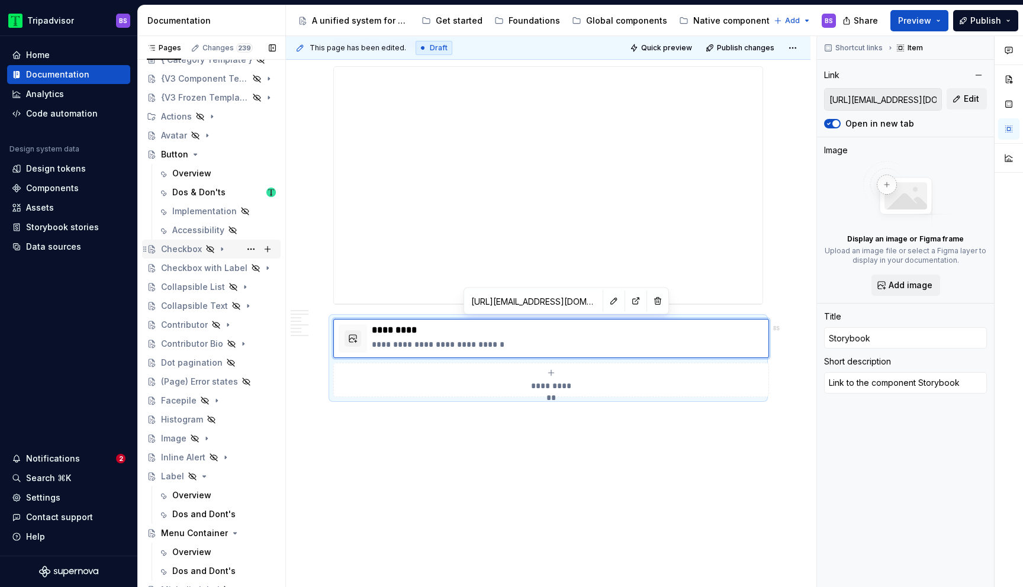
scroll to position [0, 0]
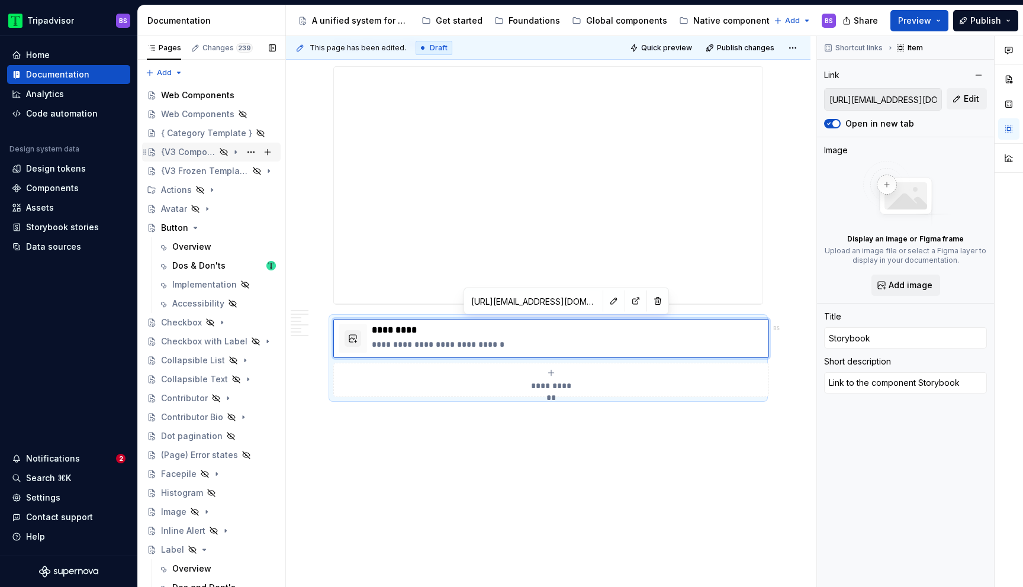
click at [235, 154] on icon "Page tree" at bounding box center [235, 151] width 9 height 9
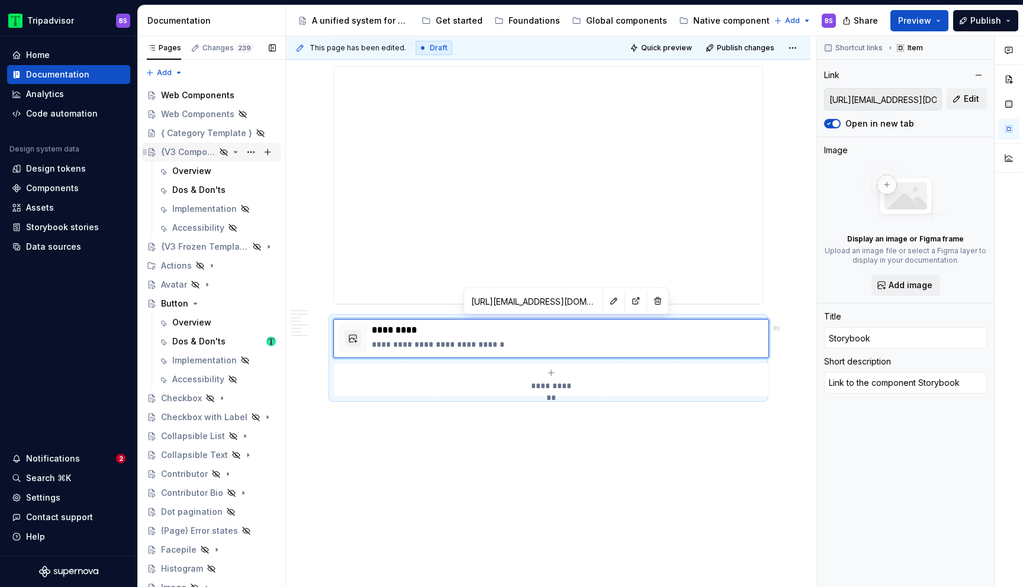
click at [236, 150] on icon "Page tree" at bounding box center [235, 151] width 9 height 9
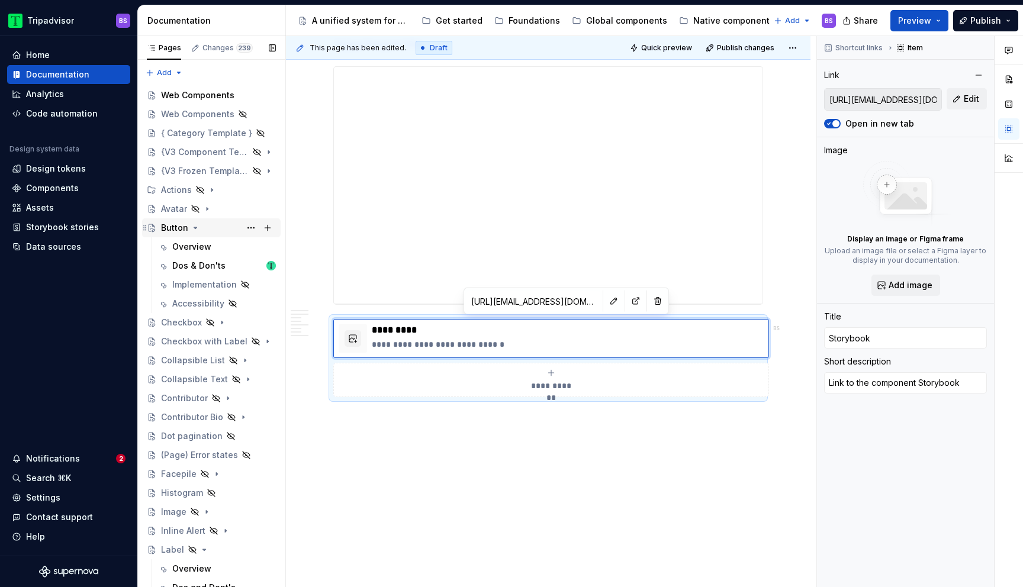
click at [198, 229] on icon "Page tree" at bounding box center [195, 227] width 9 height 9
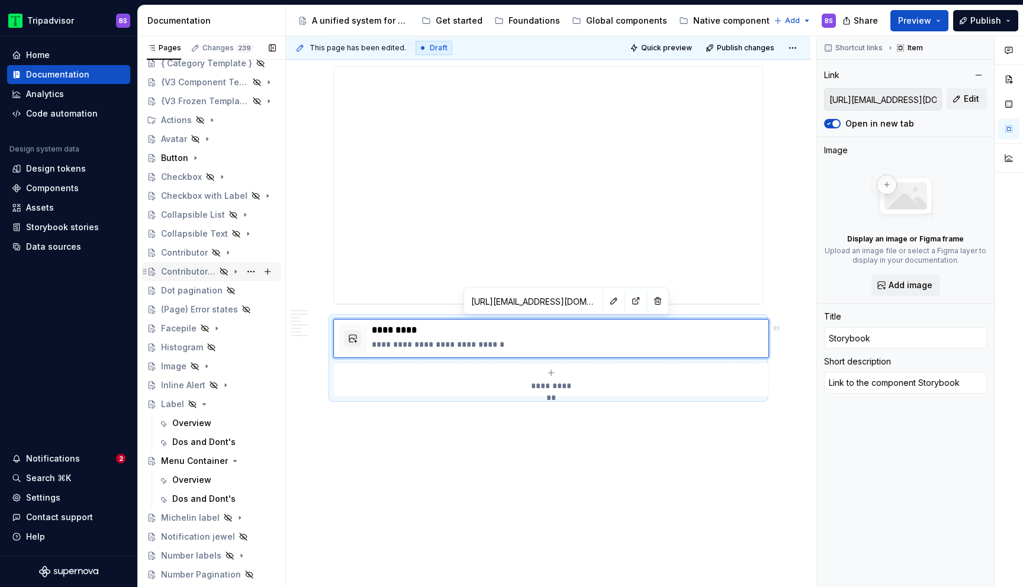
scroll to position [71, 0]
click at [196, 157] on icon "Page tree" at bounding box center [195, 156] width 9 height 9
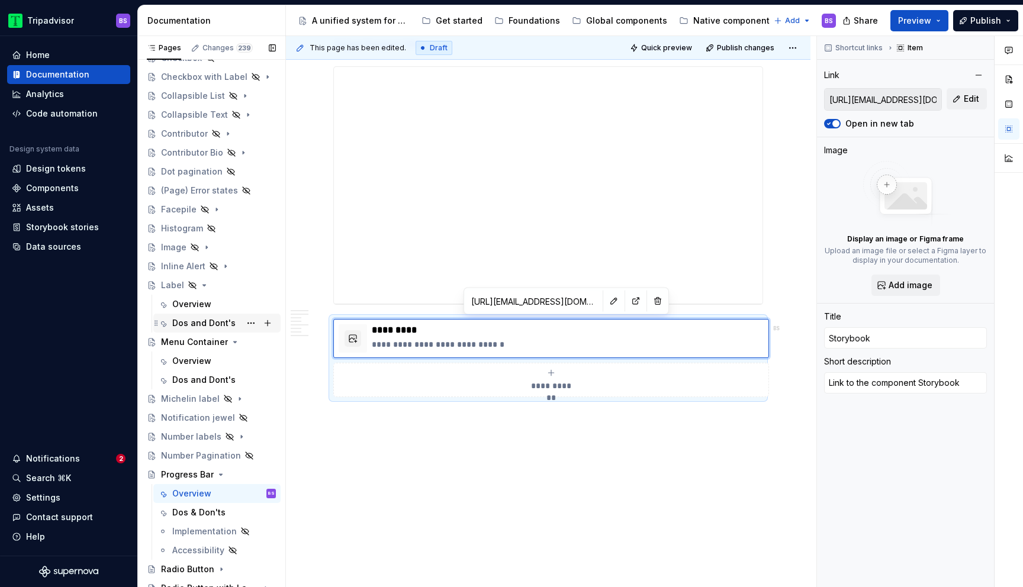
scroll to position [268, 0]
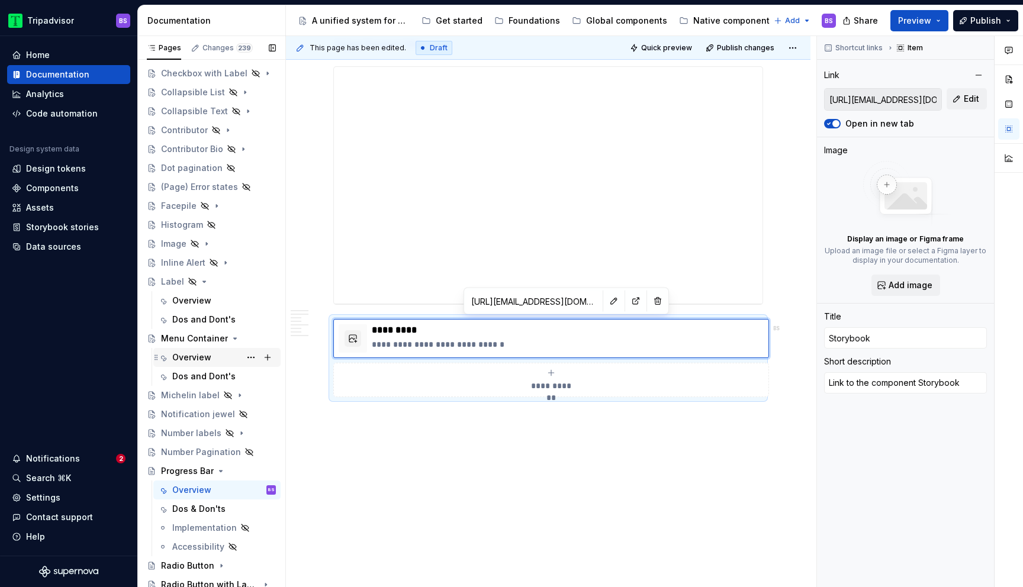
click at [209, 356] on div "Overview" at bounding box center [191, 358] width 39 height 12
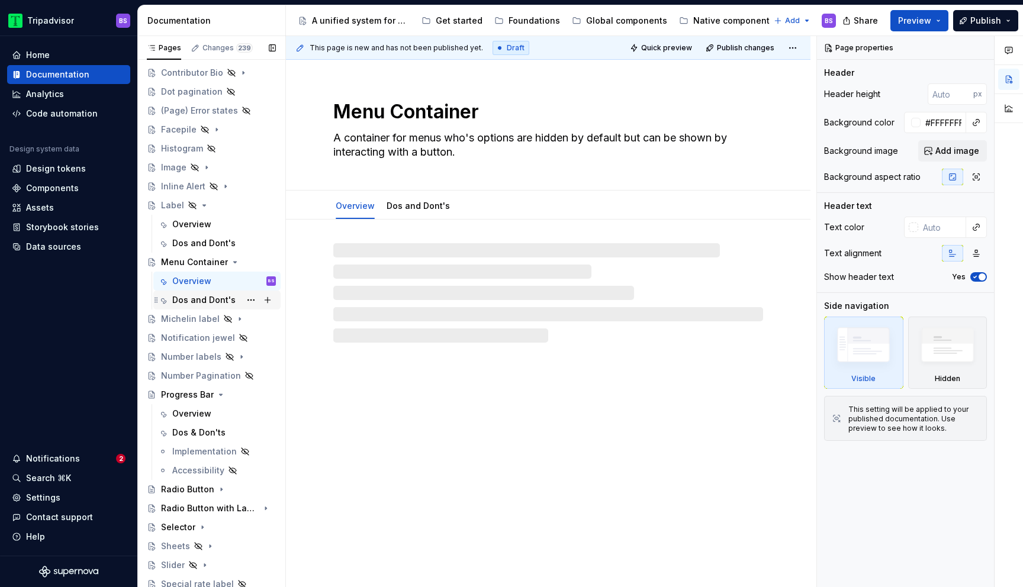
scroll to position [410, 0]
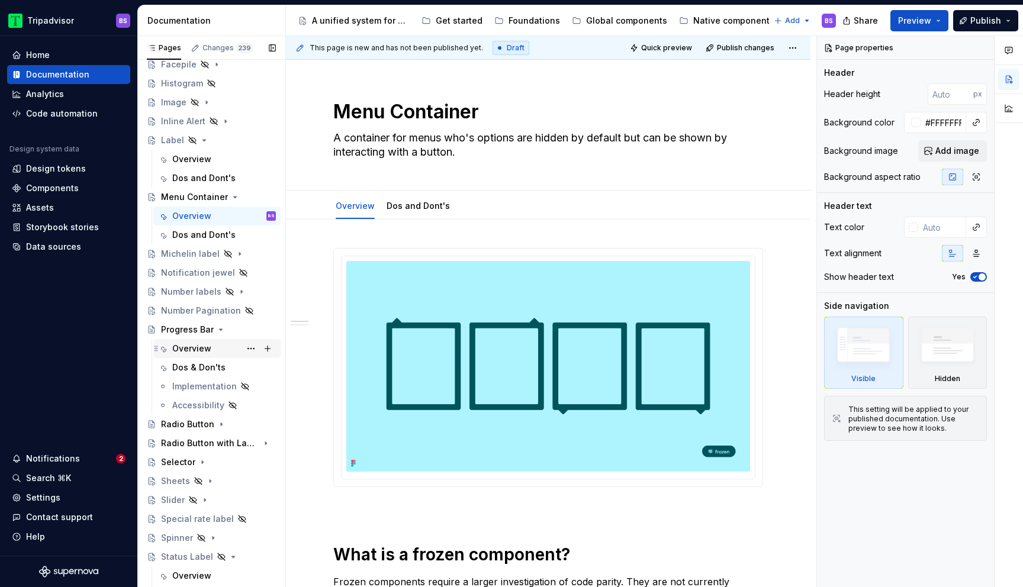
click at [195, 348] on div "Overview" at bounding box center [191, 349] width 39 height 12
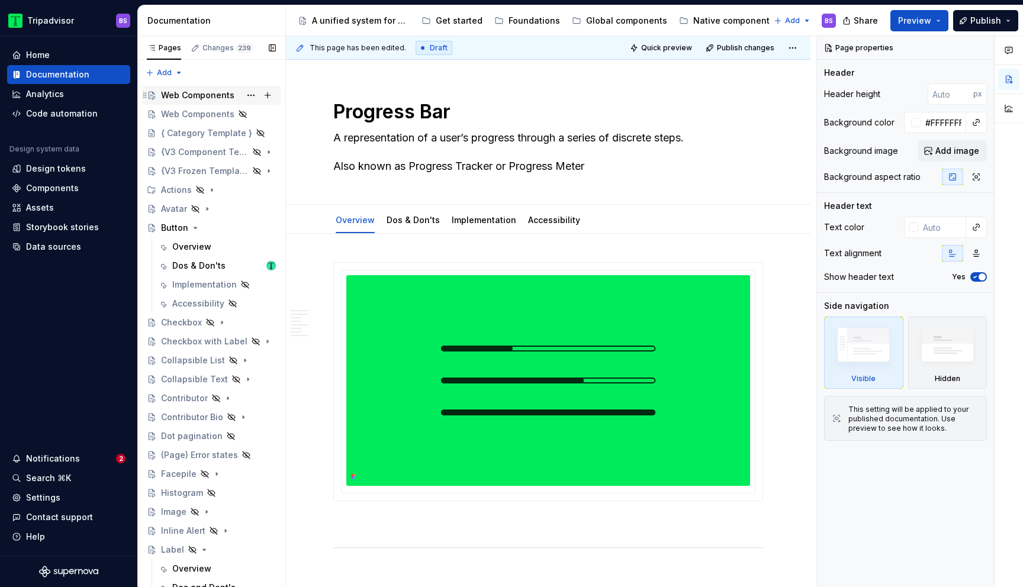
click at [189, 98] on div "Web Components" at bounding box center [197, 95] width 73 height 12
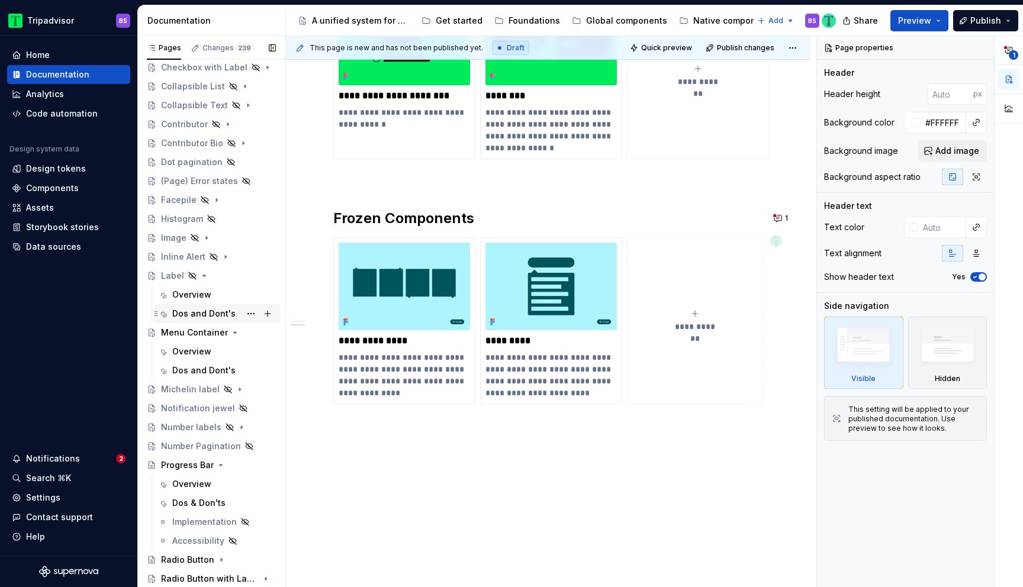
scroll to position [275, 0]
click at [198, 351] on div "Overview" at bounding box center [191, 351] width 39 height 12
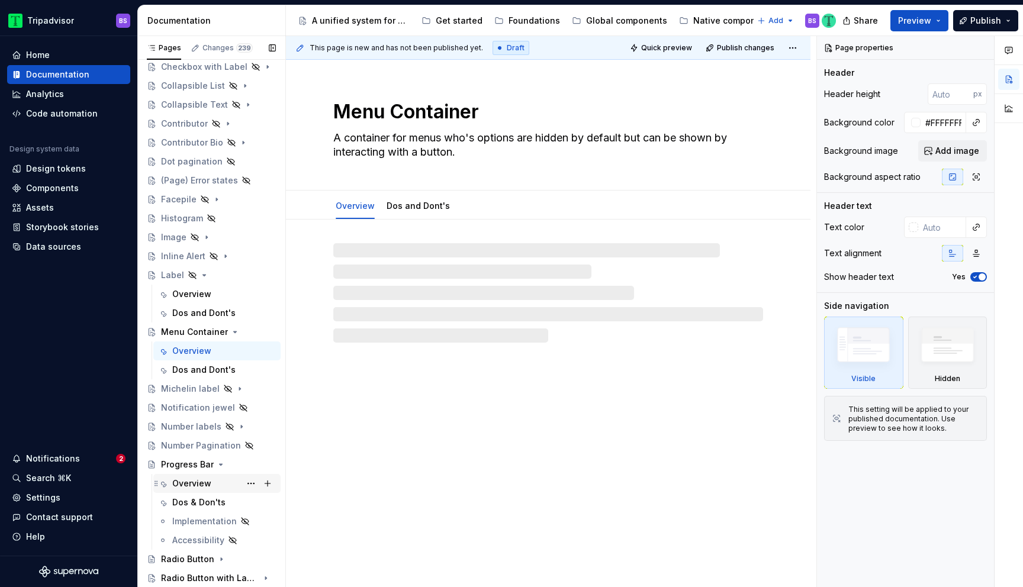
click at [200, 480] on div "Overview" at bounding box center [191, 484] width 39 height 12
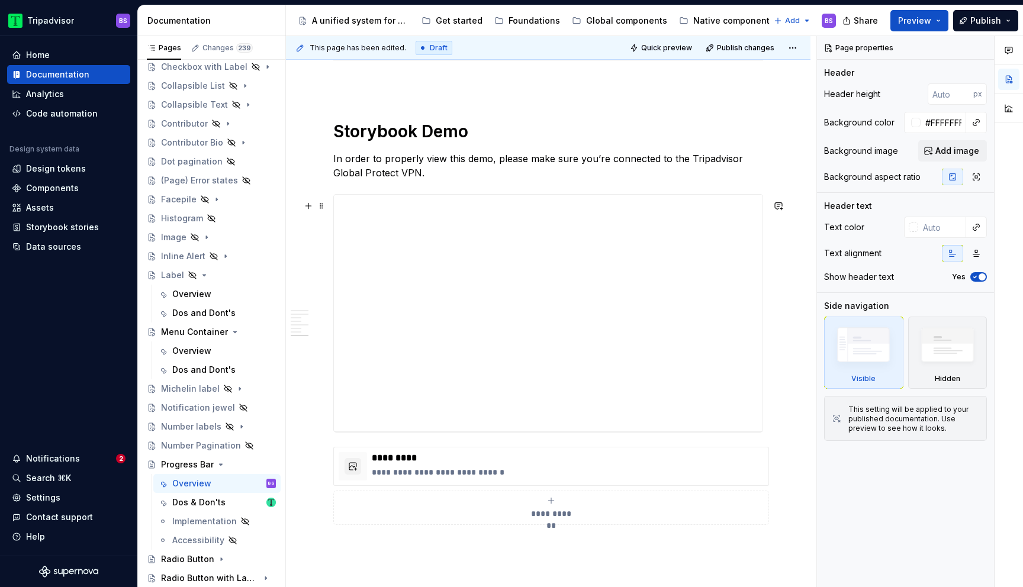
scroll to position [2183, 0]
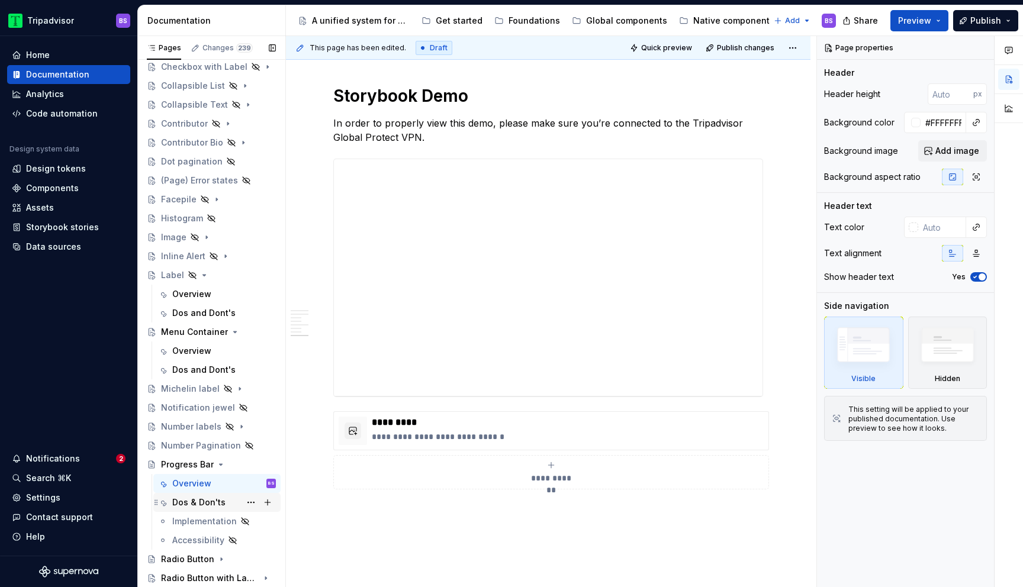
click at [204, 501] on div "Dos & Don'ts" at bounding box center [198, 503] width 53 height 12
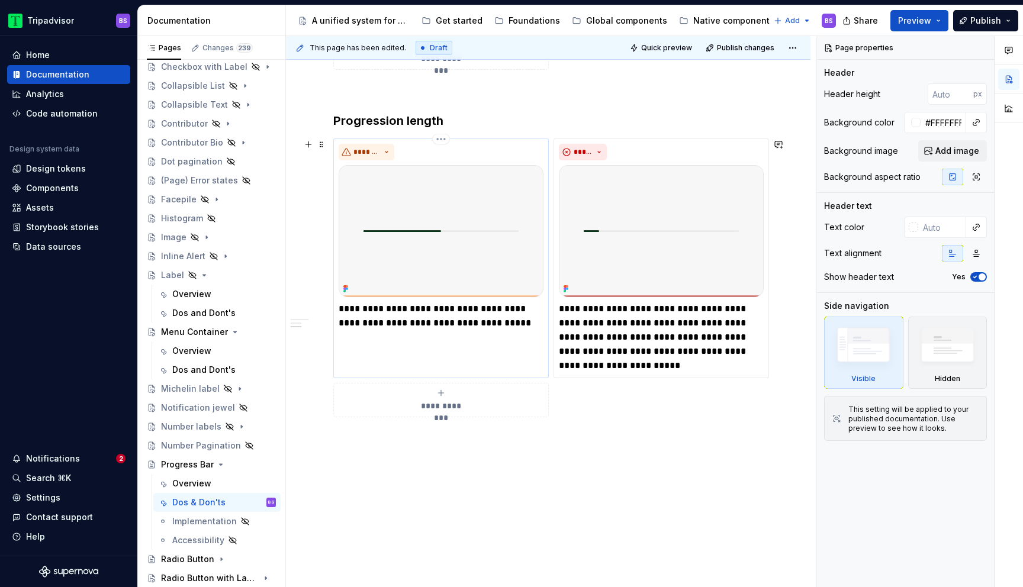
scroll to position [519, 0]
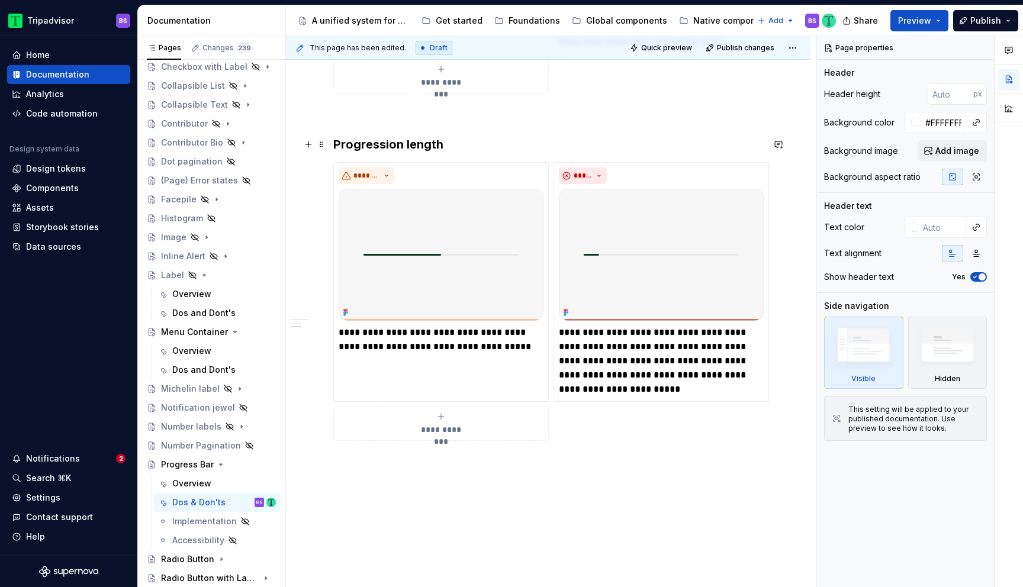
type textarea "*"
click at [464, 139] on h3 "Progression length" at bounding box center [548, 144] width 430 height 17
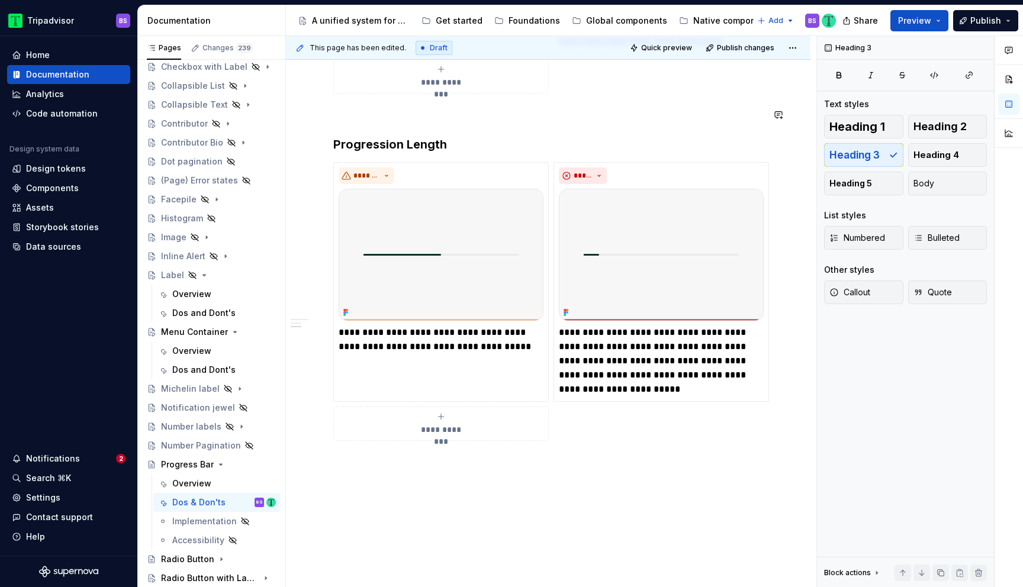
click at [477, 136] on h3 "Progression Length" at bounding box center [548, 144] width 430 height 17
click at [453, 139] on h3 "Progression Length" at bounding box center [548, 144] width 430 height 17
click at [455, 142] on h3 "Progression Length" at bounding box center [548, 144] width 430 height 17
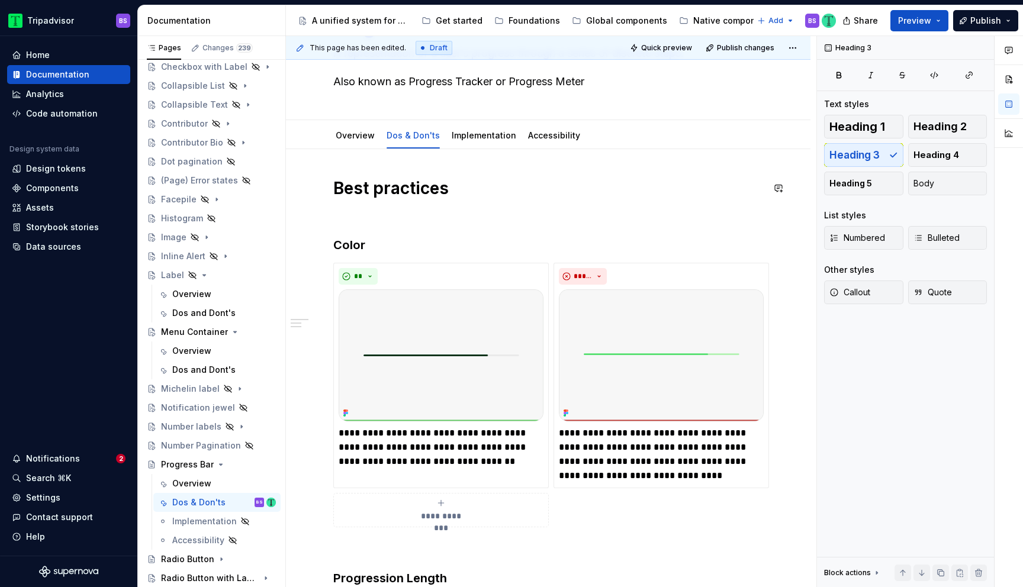
scroll to position [75, 0]
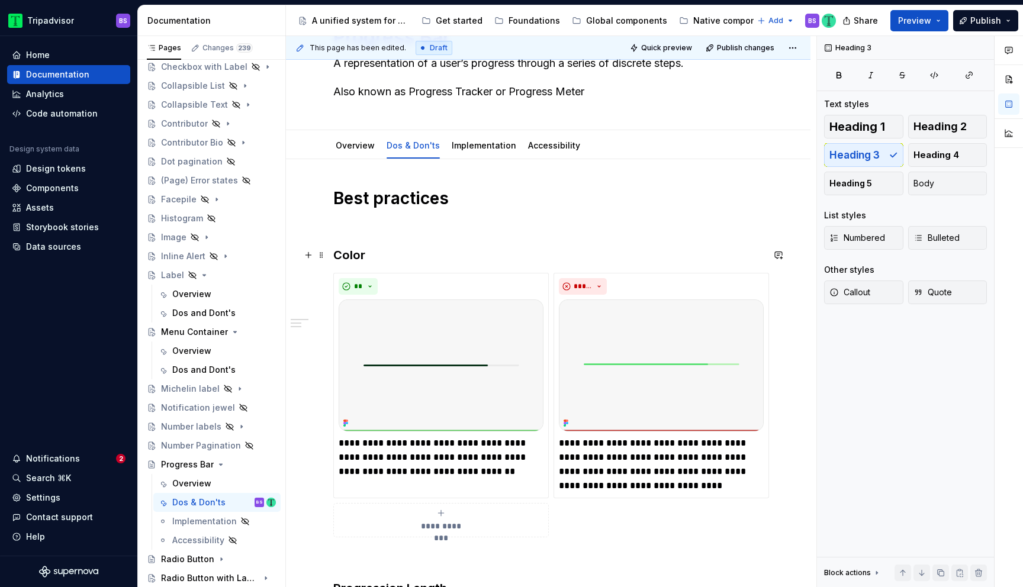
click at [420, 260] on h3 "Color" at bounding box center [548, 255] width 430 height 17
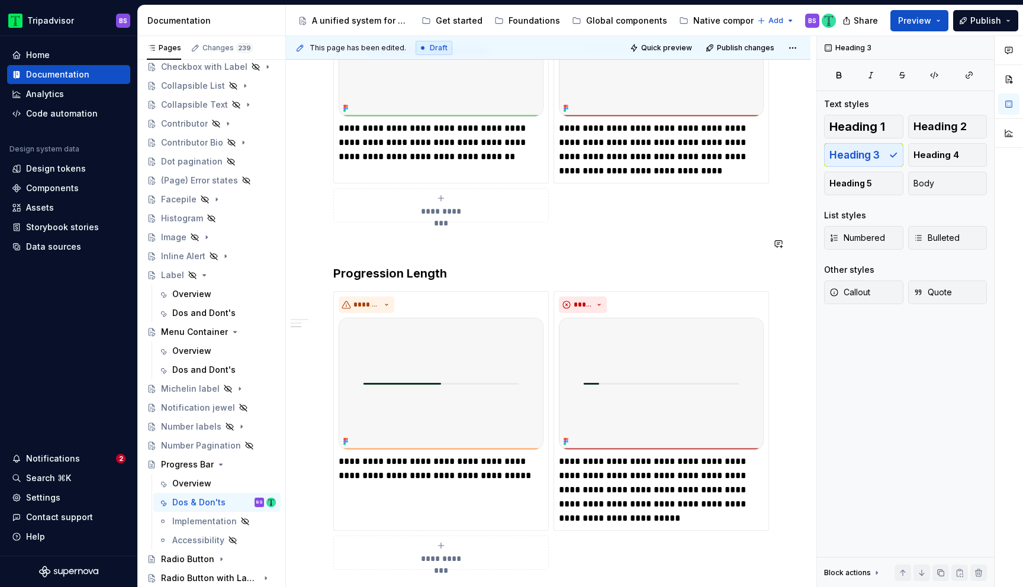
scroll to position [422, 0]
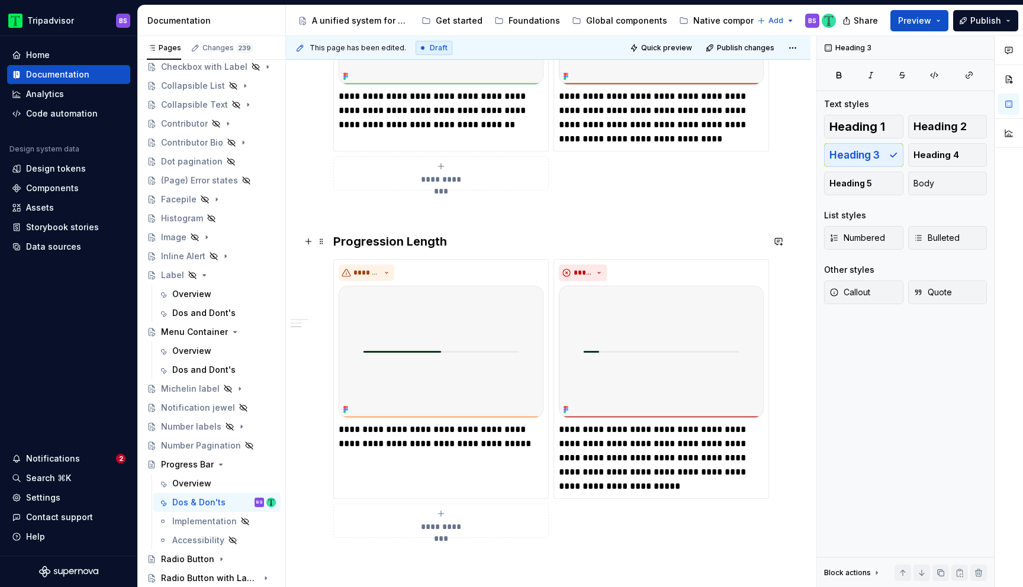
click at [458, 244] on h3 "Progression Length" at bounding box center [548, 241] width 430 height 17
click at [469, 243] on h3 "Progression Length" at bounding box center [548, 241] width 430 height 17
click at [470, 243] on h3 "Progression Length" at bounding box center [548, 241] width 430 height 17
click at [336, 241] on h3 "Progression Length" at bounding box center [548, 241] width 430 height 17
click at [483, 245] on h3 "Progression Length" at bounding box center [548, 241] width 430 height 17
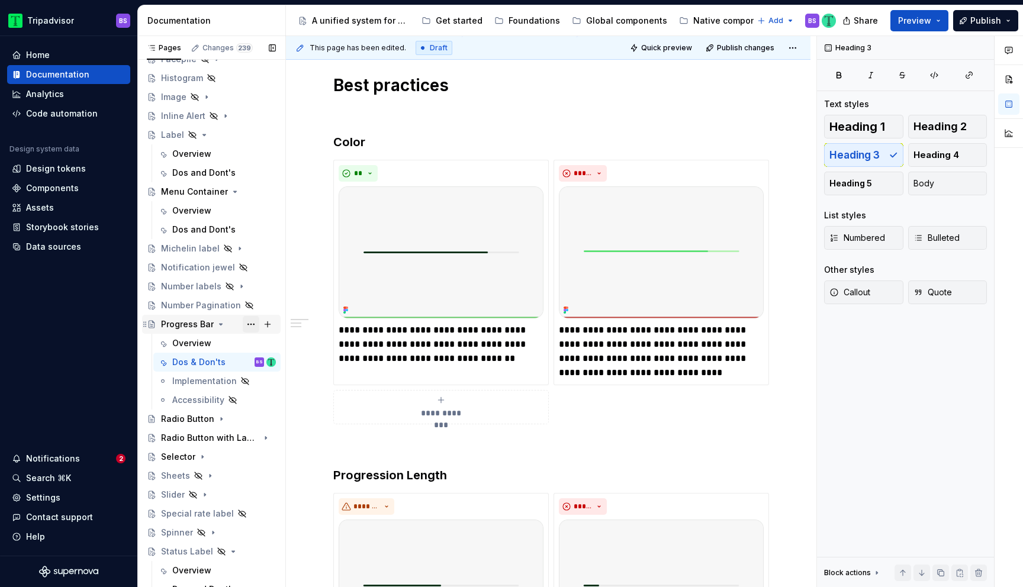
scroll to position [416, 0]
click at [0, 0] on button "Page tree" at bounding box center [0, 0] width 0 height 0
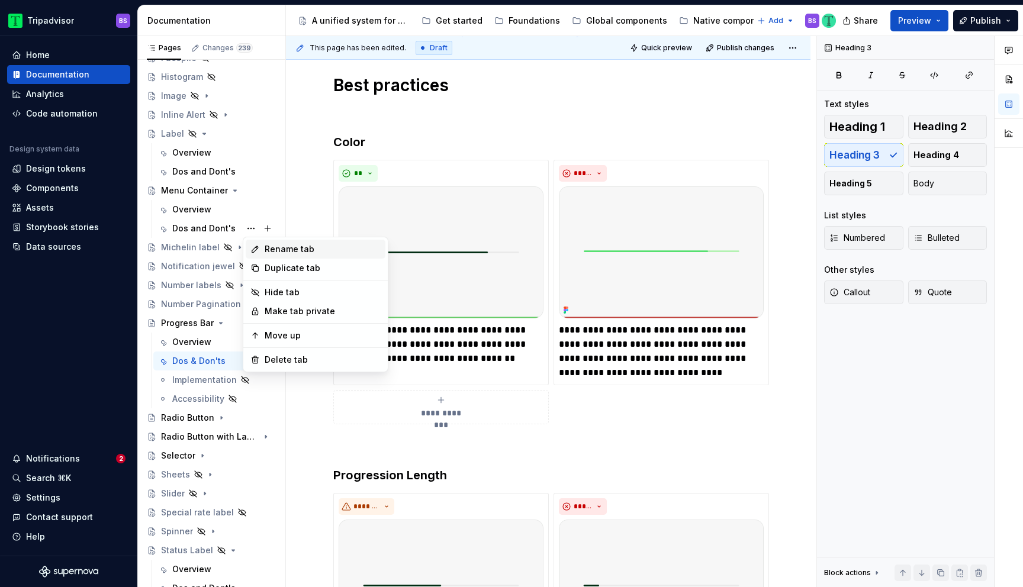
type textarea "*"
click at [287, 252] on div "Rename tab" at bounding box center [323, 249] width 116 height 12
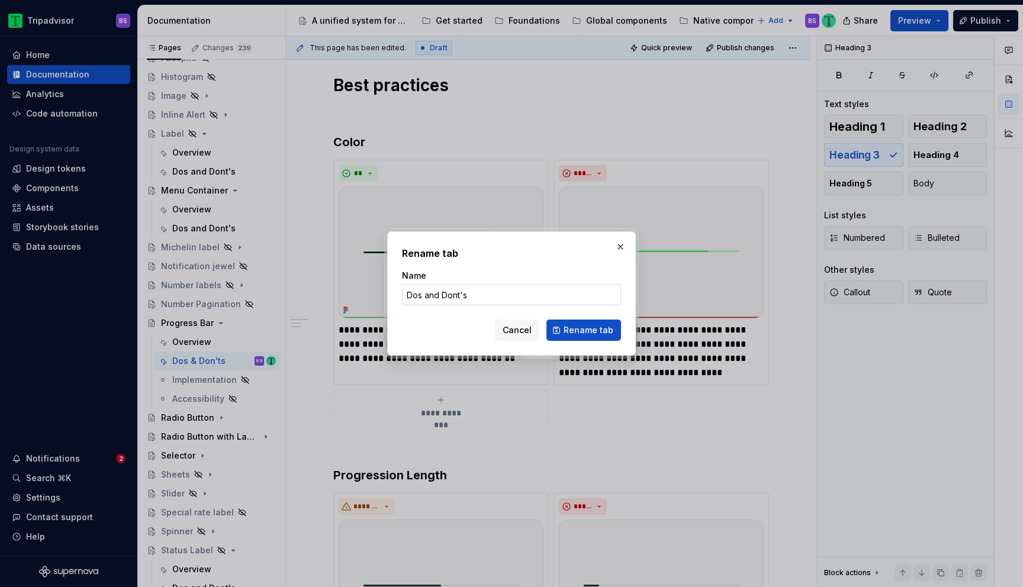
click at [433, 297] on input "Dos and Dont's" at bounding box center [511, 294] width 219 height 21
type input "Dos & Dont's"
click at [571, 330] on span "Rename tab" at bounding box center [589, 330] width 50 height 12
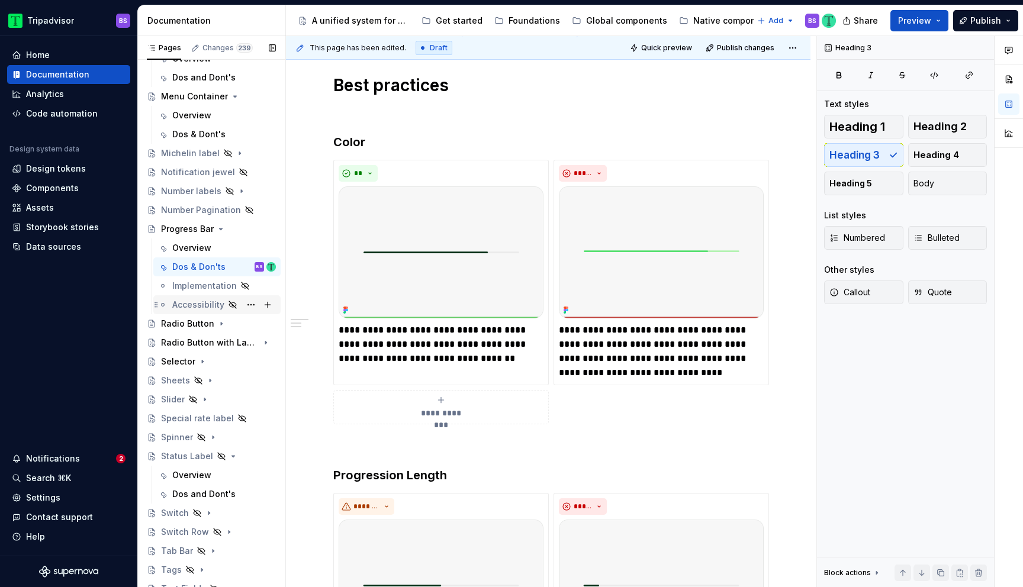
scroll to position [526, 0]
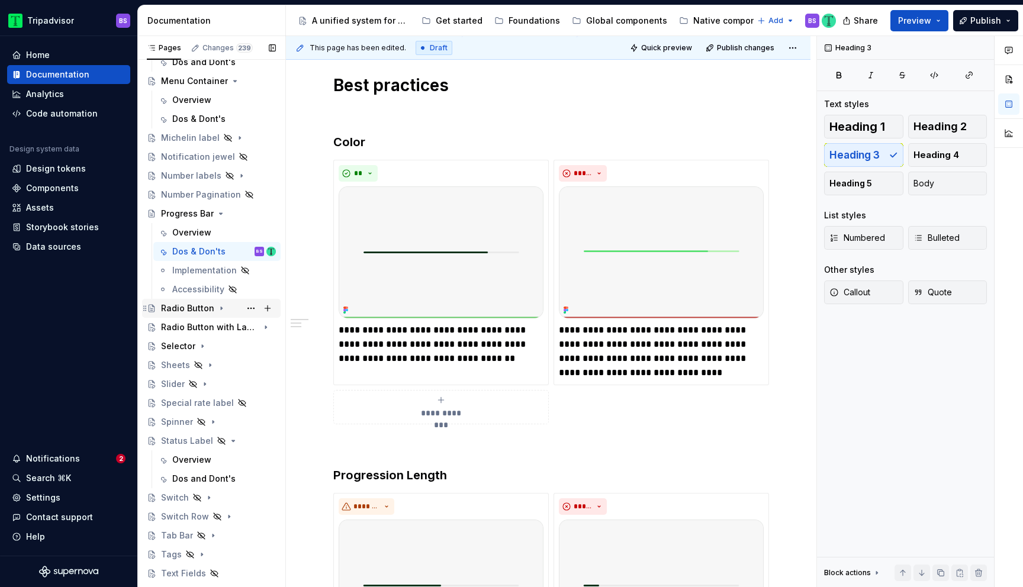
click at [221, 310] on icon "Page tree" at bounding box center [221, 308] width 9 height 9
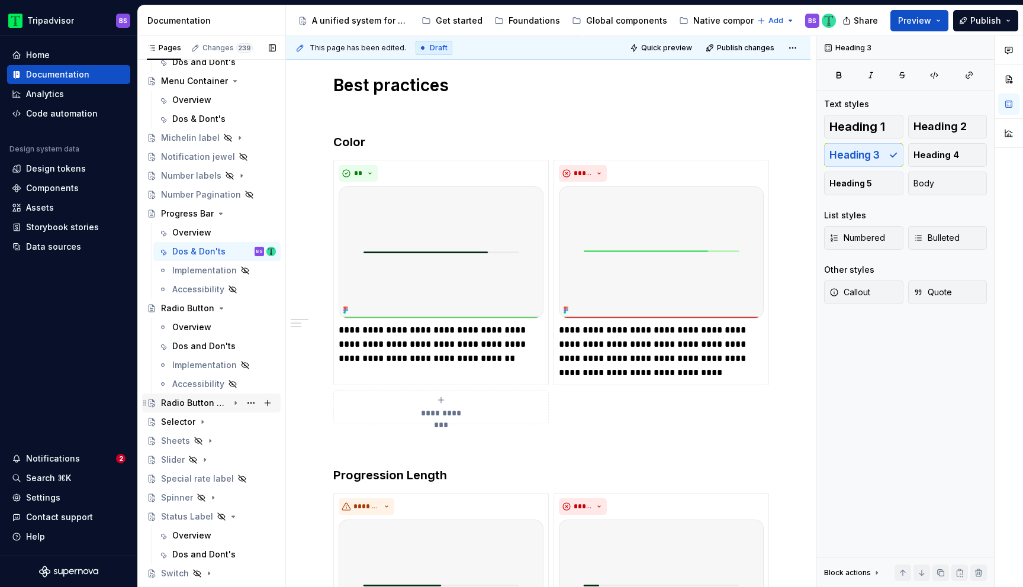
click at [236, 403] on icon "Page tree" at bounding box center [235, 403] width 1 height 3
click at [250, 349] on button "Page tree" at bounding box center [251, 346] width 17 height 17
type textarea "*"
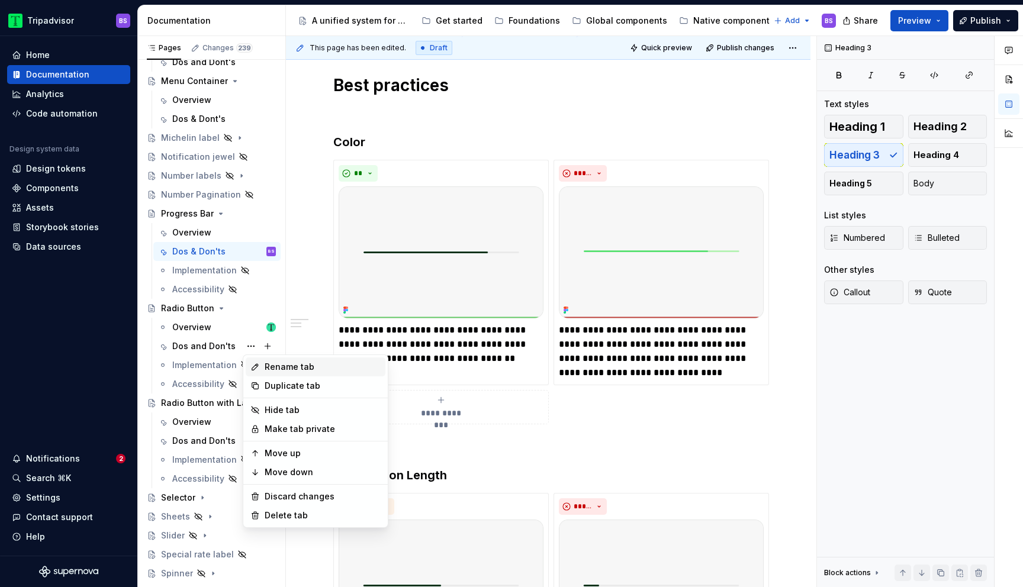
click at [278, 369] on div "Rename tab" at bounding box center [323, 367] width 116 height 12
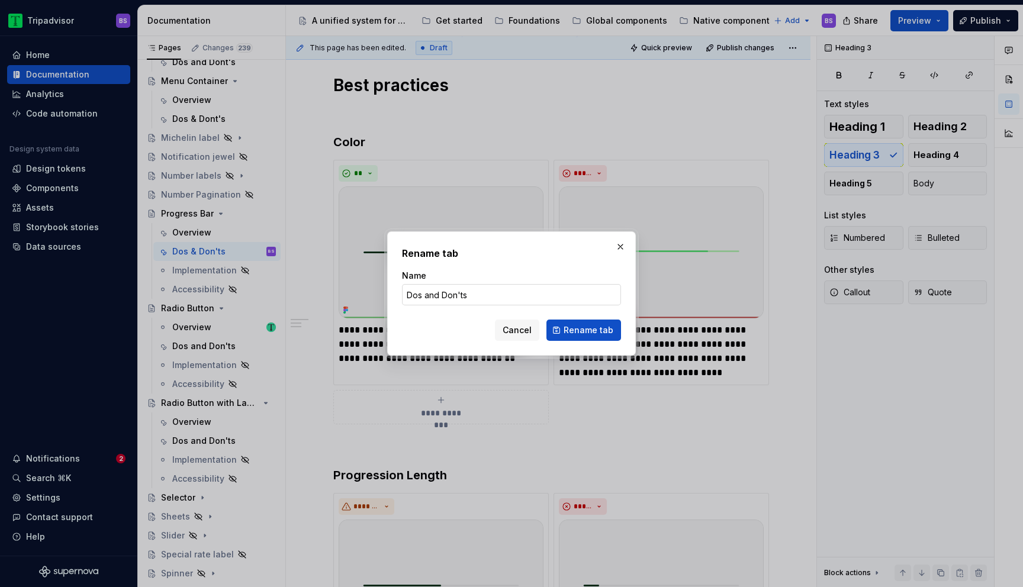
click at [430, 294] on input "Dos and Don'ts" at bounding box center [511, 294] width 219 height 21
type input "Dos & Don'ts"
click at [580, 330] on span "Rename tab" at bounding box center [589, 330] width 50 height 12
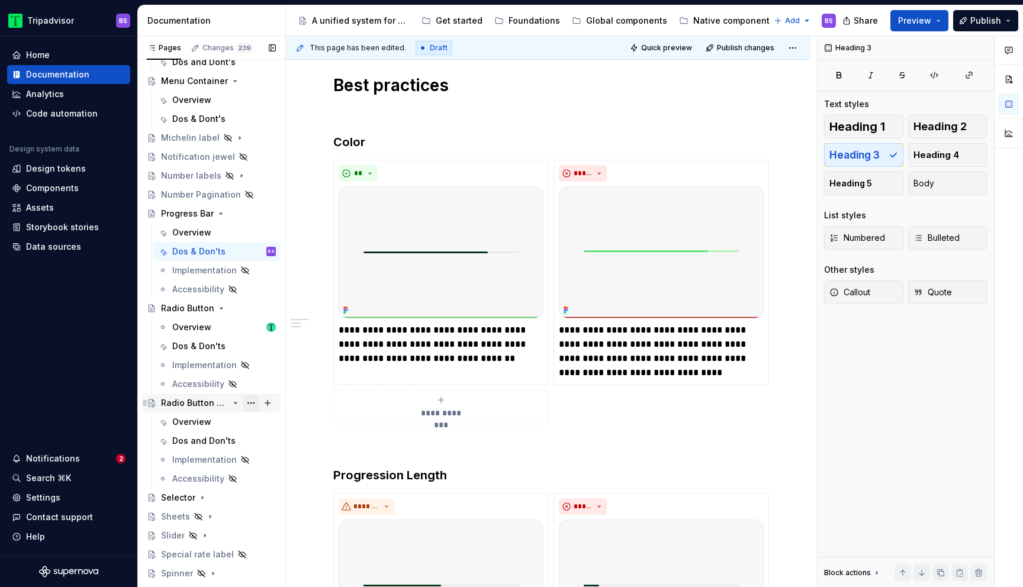
click at [247, 402] on button "Page tree" at bounding box center [251, 403] width 17 height 17
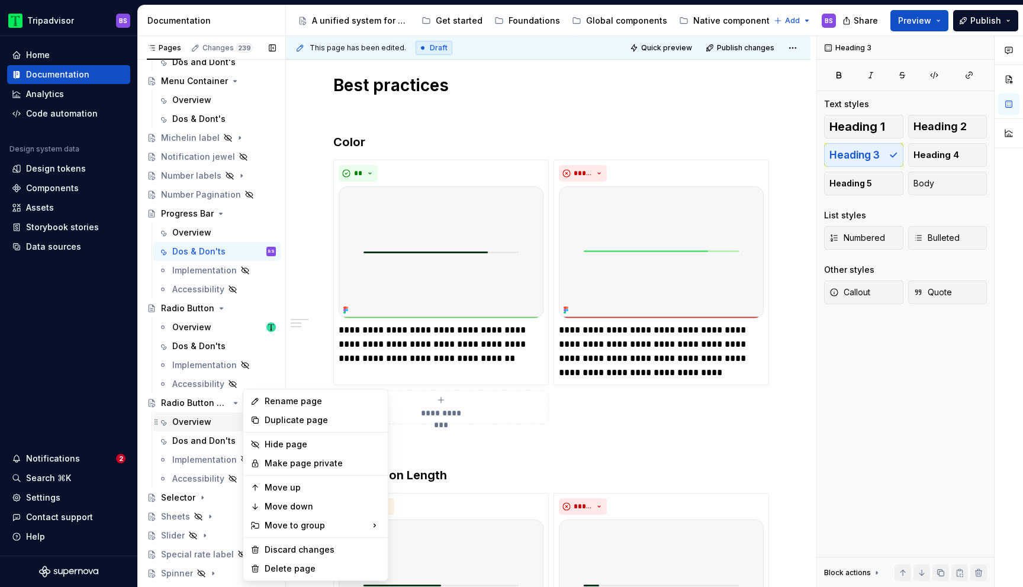
click at [219, 419] on div "Pages Changes 239 Add Accessibility guide for tree Page tree. Navigate the tree…" at bounding box center [211, 314] width 148 height 557
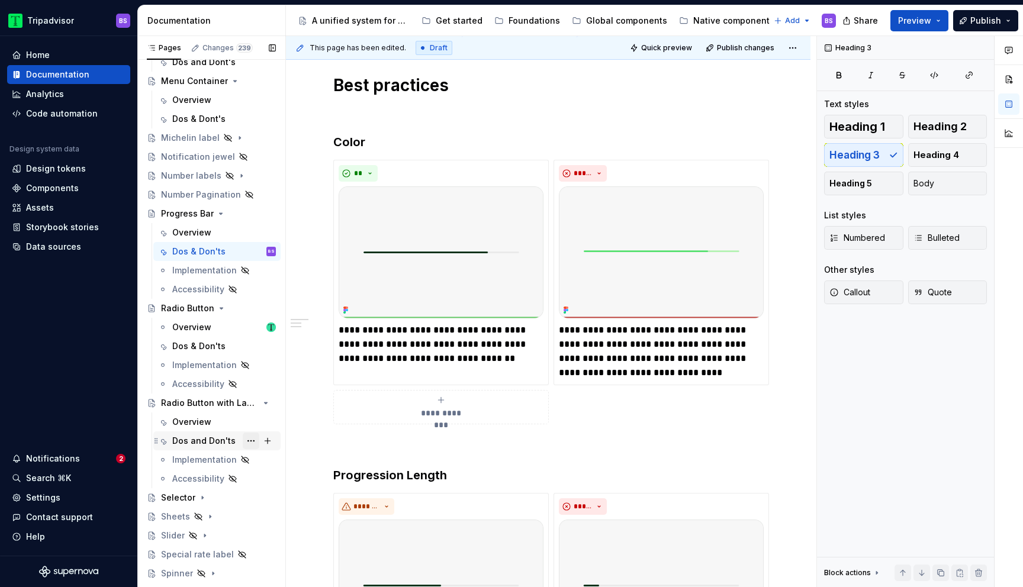
click at [249, 440] on button "Page tree" at bounding box center [251, 441] width 17 height 17
type textarea "*"
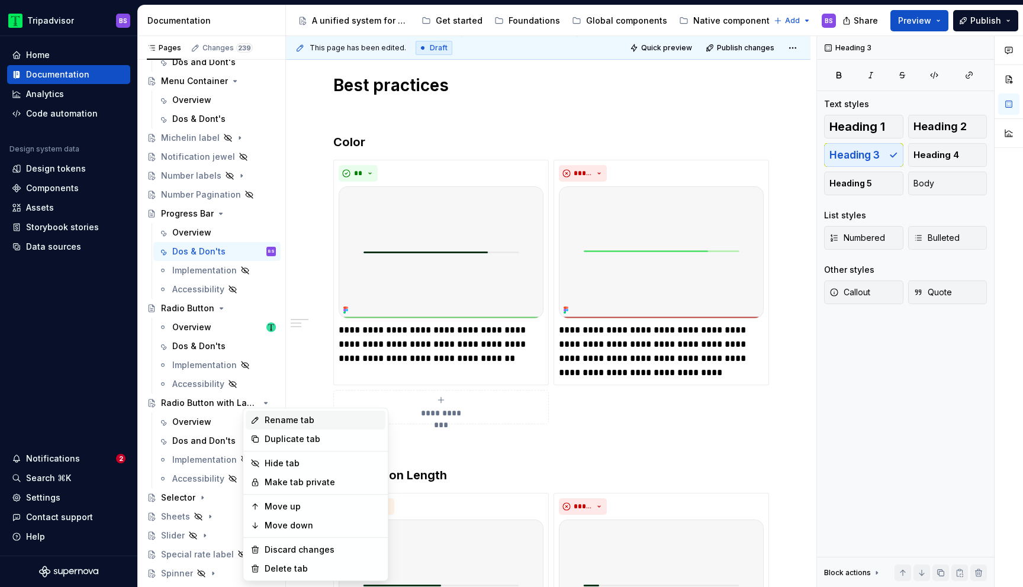
click at [294, 423] on div "Rename tab" at bounding box center [323, 420] width 116 height 12
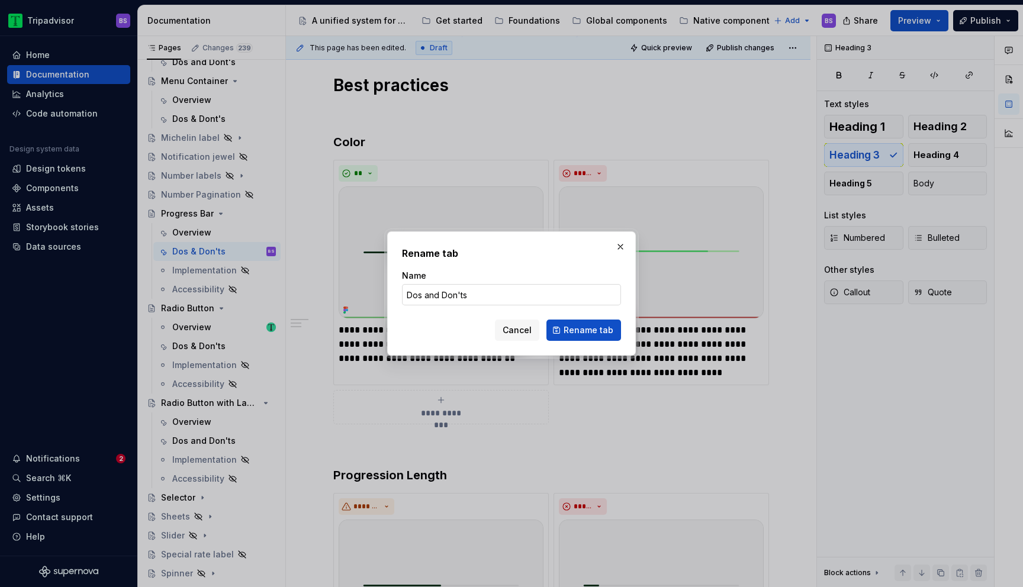
click at [431, 292] on input "Dos and Don'ts" at bounding box center [511, 294] width 219 height 21
type input "Dos & Don'ts"
click at [592, 327] on span "Rename tab" at bounding box center [589, 330] width 50 height 12
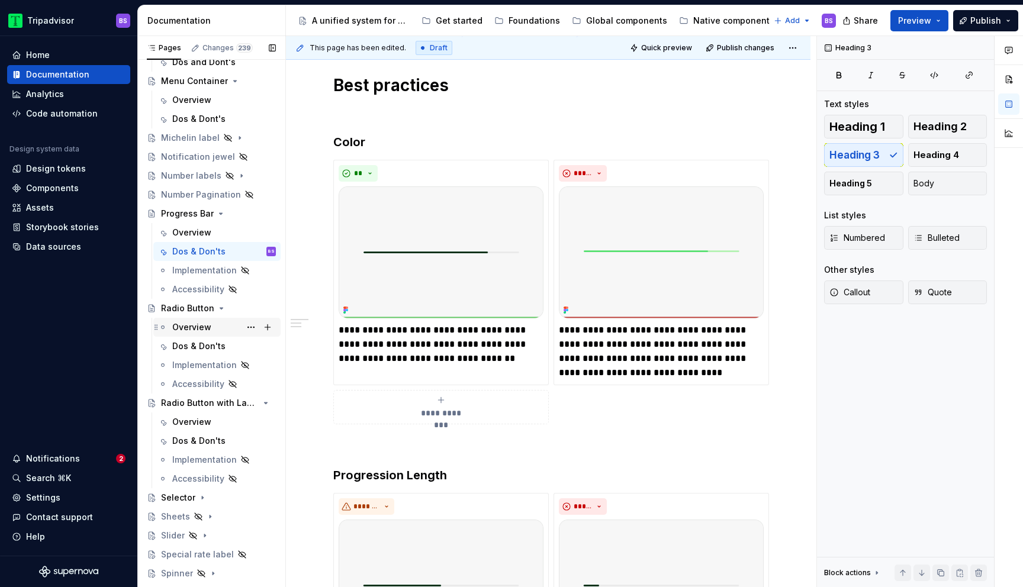
click at [202, 325] on div "Overview" at bounding box center [191, 328] width 39 height 12
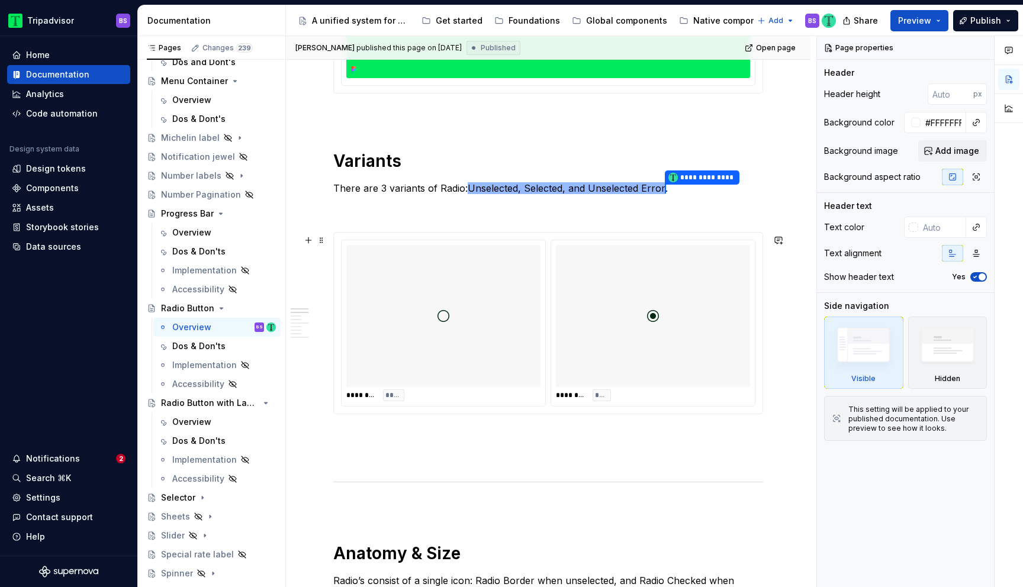
scroll to position [417, 0]
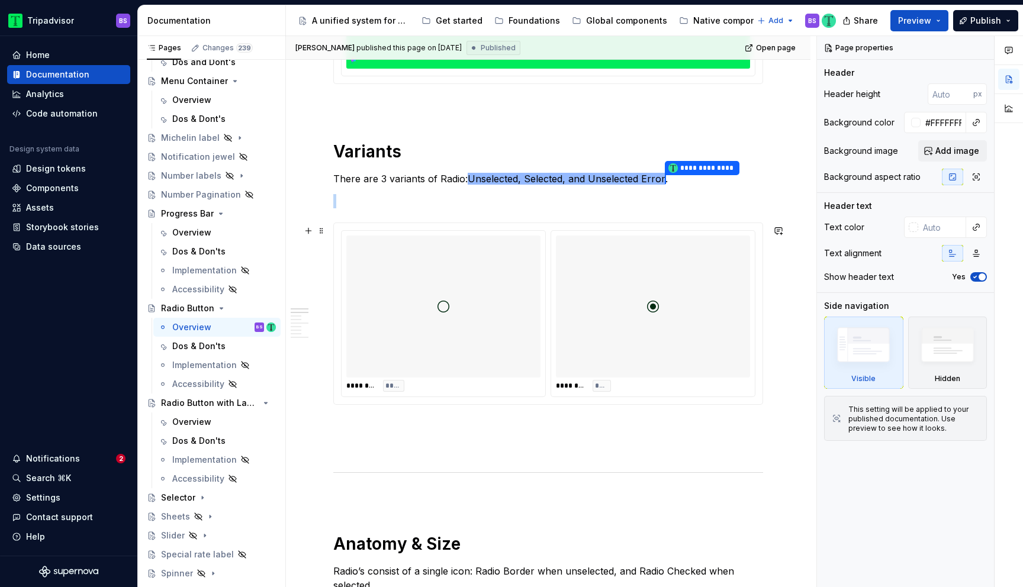
click at [505, 346] on div at bounding box center [443, 307] width 194 height 142
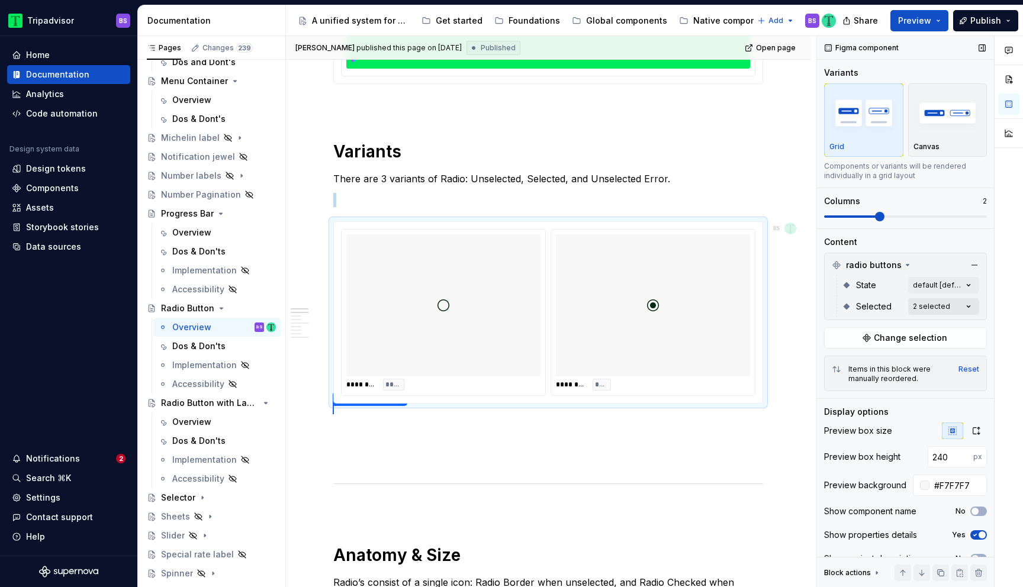
click at [970, 307] on div "Comments Open comments No comments yet Select ‘Comment’ from the block context …" at bounding box center [920, 312] width 206 height 552
click at [970, 286] on div "Comments Open comments No comments yet Select ‘Comment’ from the block context …" at bounding box center [920, 312] width 206 height 552
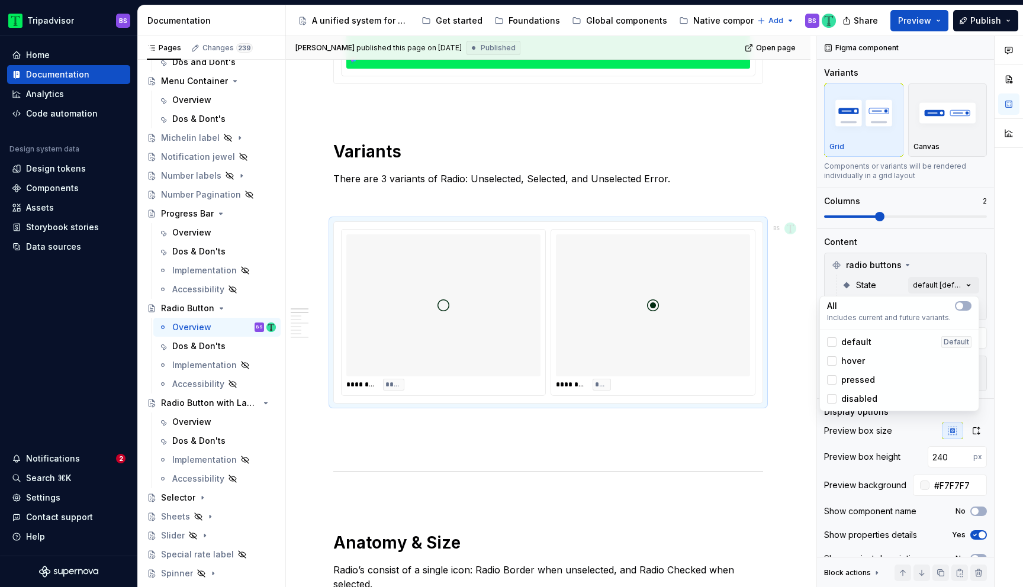
click at [938, 245] on div "Comments Open comments No comments yet Select ‘Comment’ from the block context …" at bounding box center [920, 312] width 206 height 552
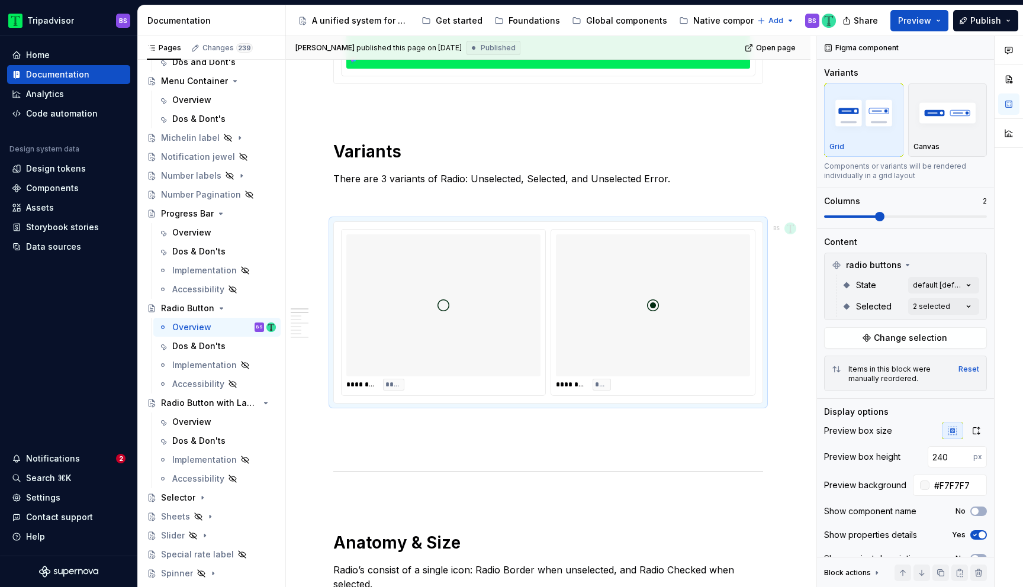
type textarea "*"
click at [619, 181] on p "There are 3 variants of Radio: Unselected, Selected, and Unselected Error." at bounding box center [548, 179] width 430 height 14
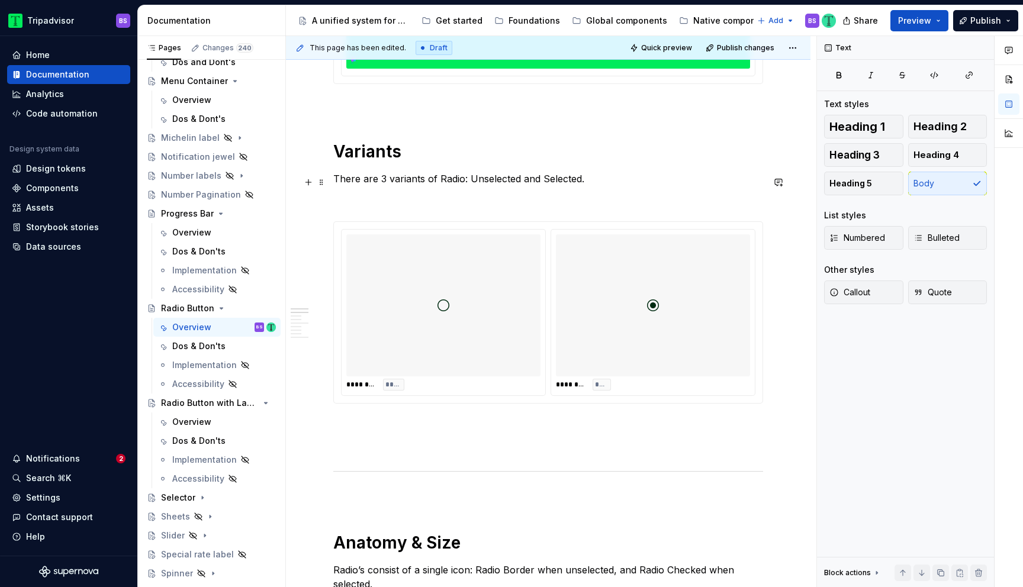
click at [386, 181] on p "There are 3 variants of Radio: Unselected and Selected." at bounding box center [548, 179] width 430 height 14
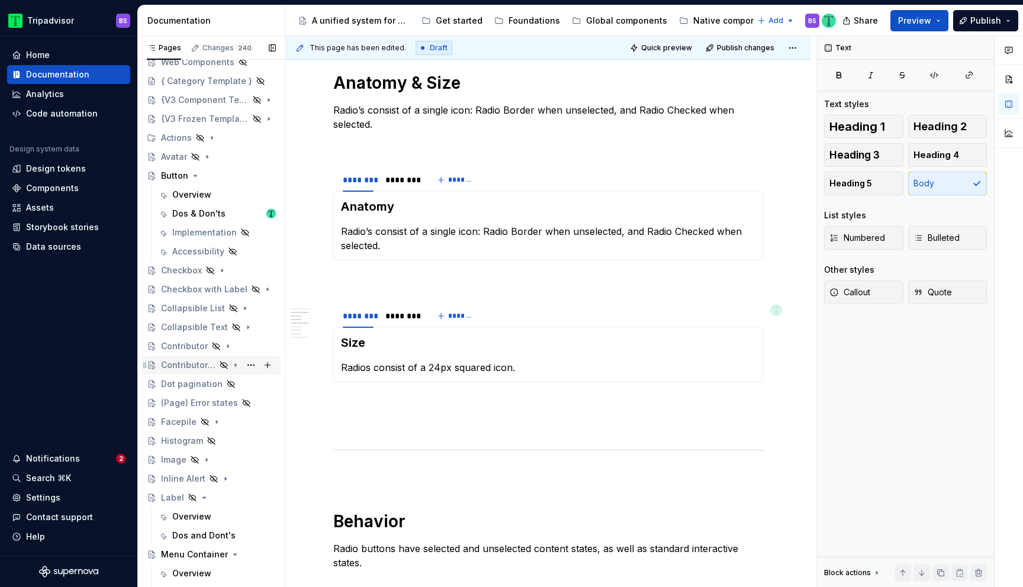
scroll to position [0, 0]
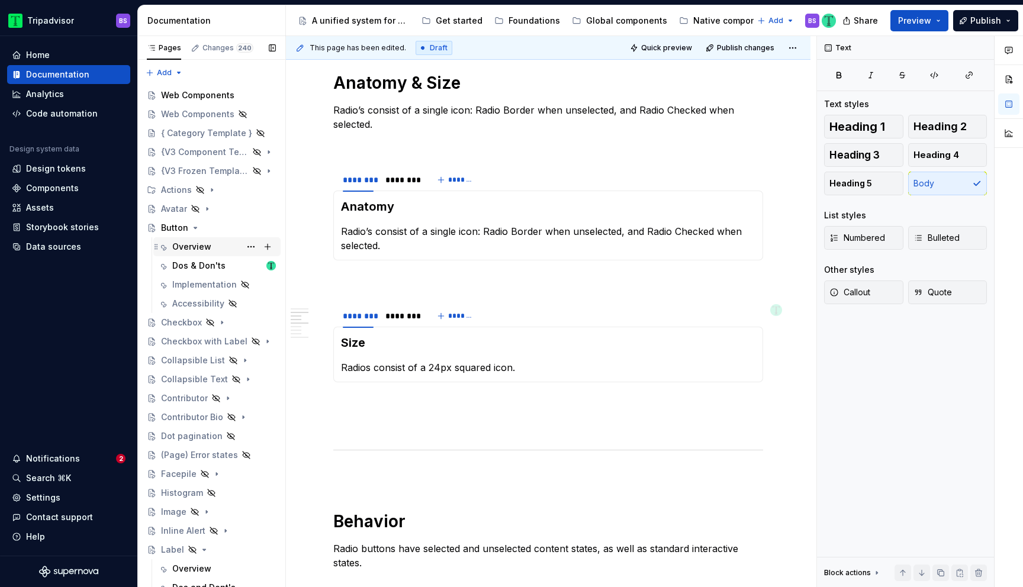
click at [198, 250] on div "Overview" at bounding box center [191, 247] width 39 height 12
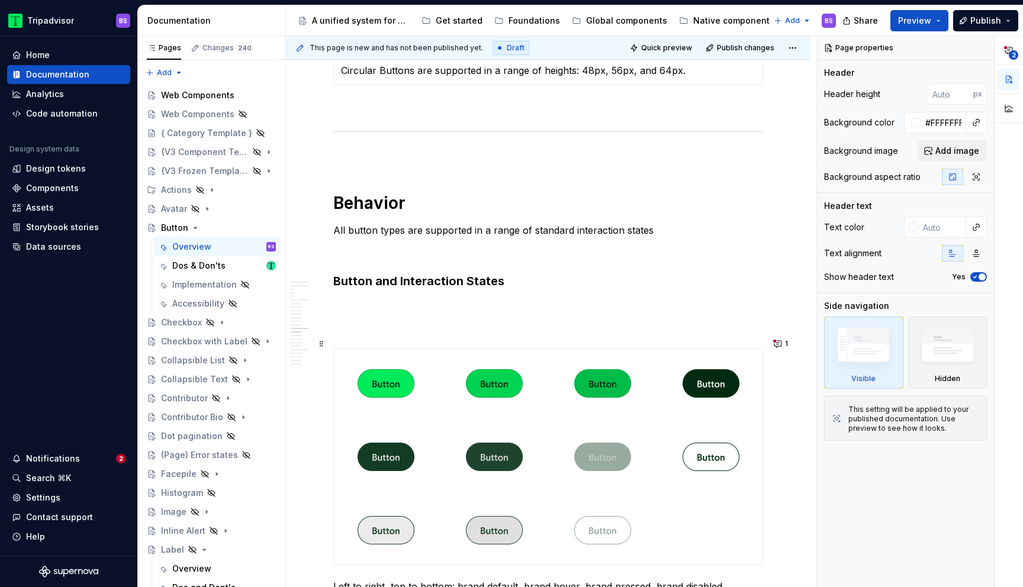
scroll to position [3013, 0]
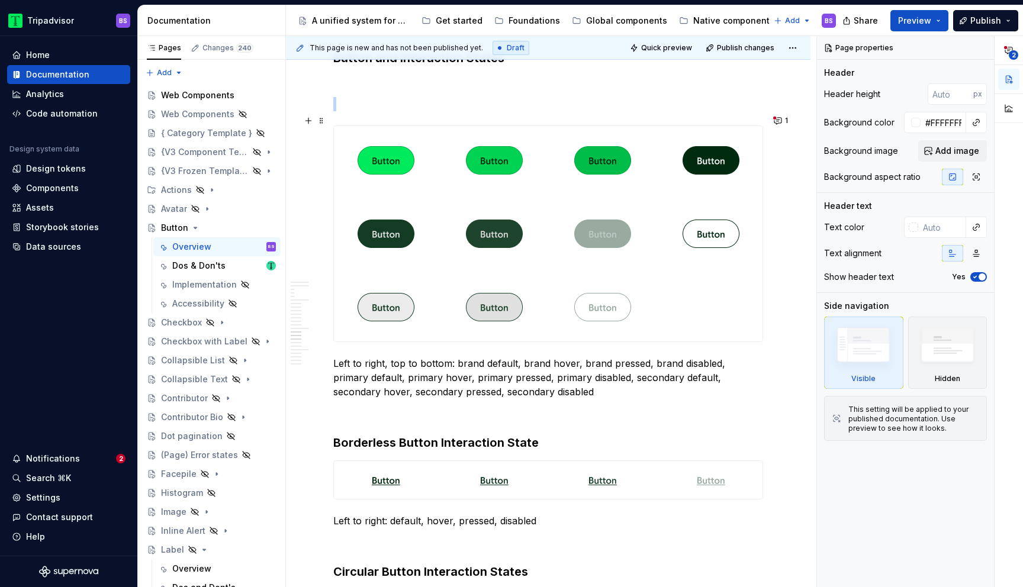
click at [682, 319] on div at bounding box center [548, 234] width 429 height 216
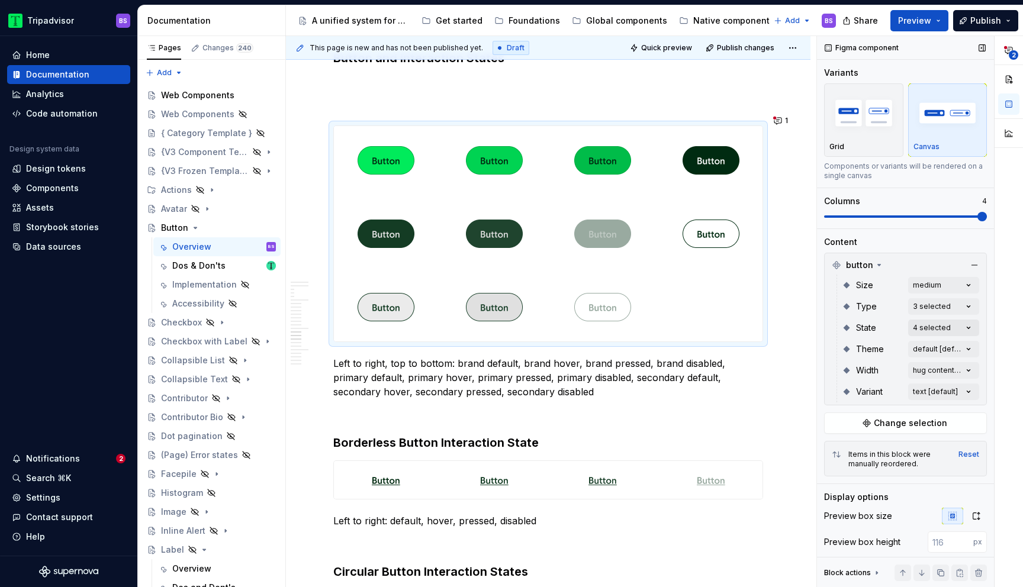
click at [931, 334] on div "**********" at bounding box center [920, 312] width 206 height 552
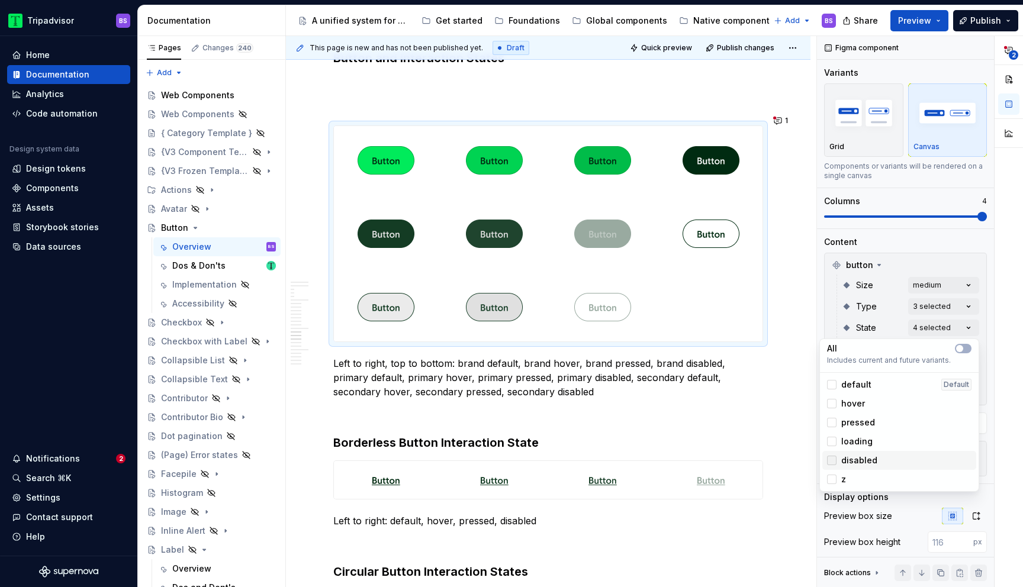
click at [832, 461] on icon at bounding box center [832, 461] width 0 height 0
click at [835, 464] on div at bounding box center [831, 460] width 9 height 9
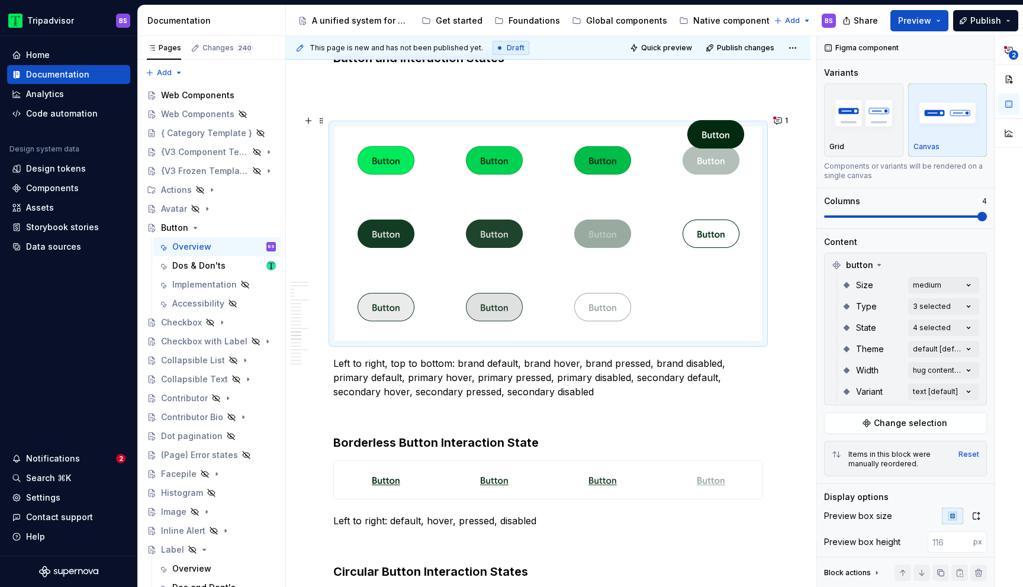
drag, startPoint x: 706, startPoint y: 139, endPoint x: 709, endPoint y: 154, distance: 15.7
click at [709, 154] on body "Tripadvisor BS Home Documentation Analytics Code automation Design system data …" at bounding box center [511, 293] width 1023 height 587
click at [973, 265] on button "button" at bounding box center [974, 265] width 17 height 17
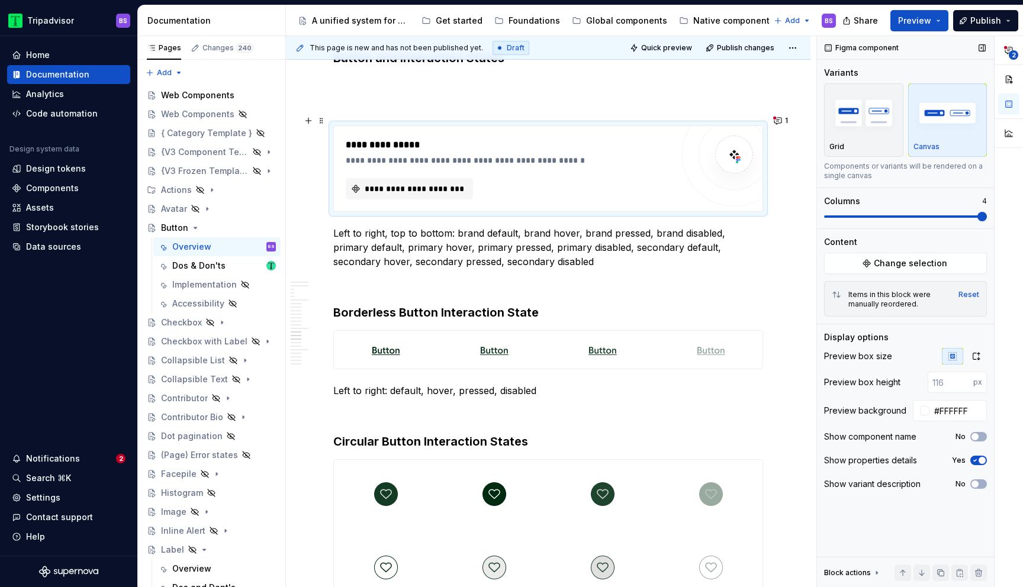
click at [614, 166] on div "**********" at bounding box center [509, 169] width 327 height 62
click at [444, 183] on span "**********" at bounding box center [414, 189] width 102 height 12
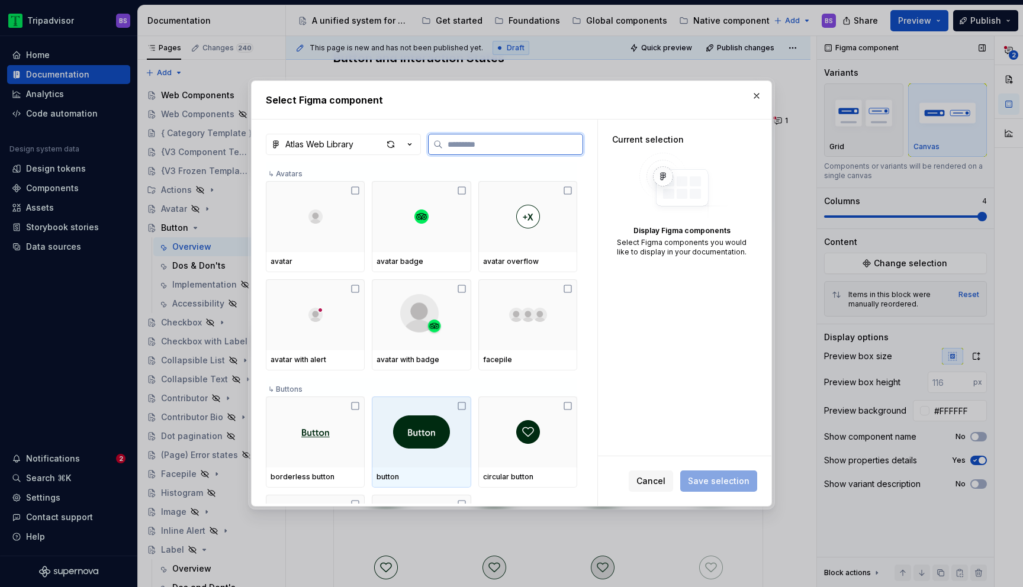
click at [410, 429] on img at bounding box center [421, 432] width 57 height 33
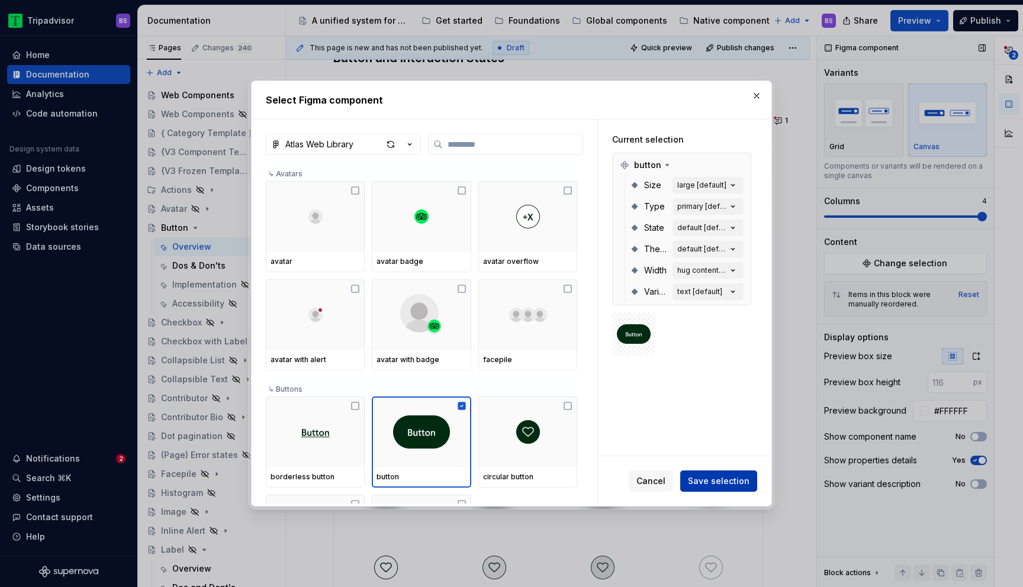
click at [711, 478] on span "Save selection" at bounding box center [719, 481] width 62 height 12
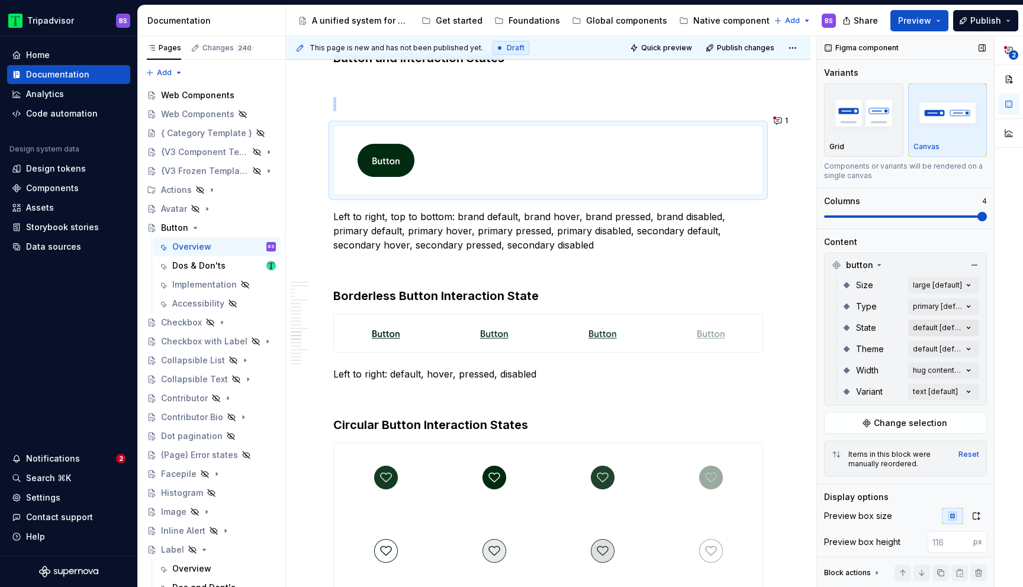
click at [923, 327] on div "**********" at bounding box center [920, 312] width 206 height 552
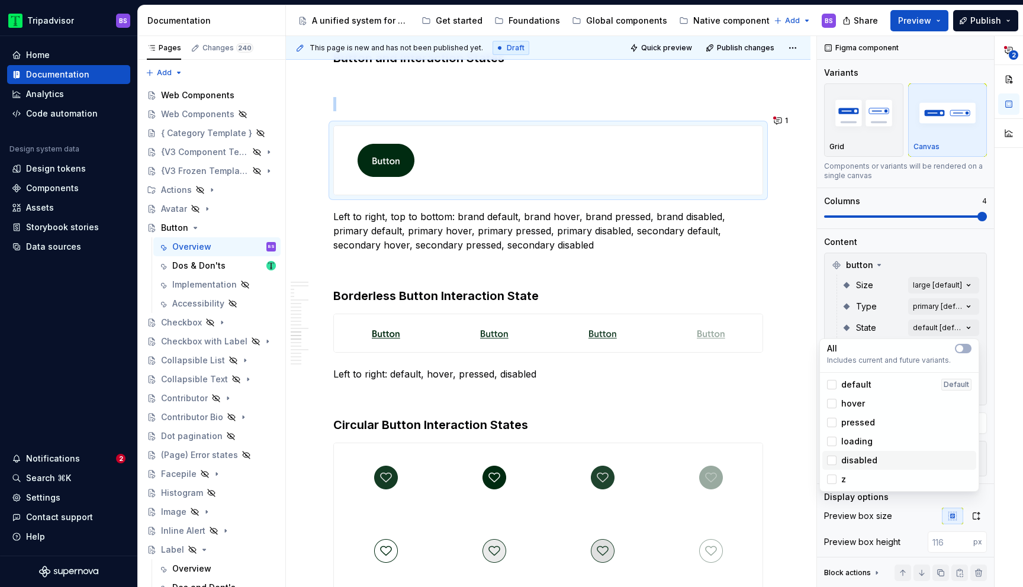
click at [856, 458] on span "disabled" at bounding box center [859, 461] width 36 height 12
click at [867, 291] on div "**********" at bounding box center [920, 312] width 206 height 552
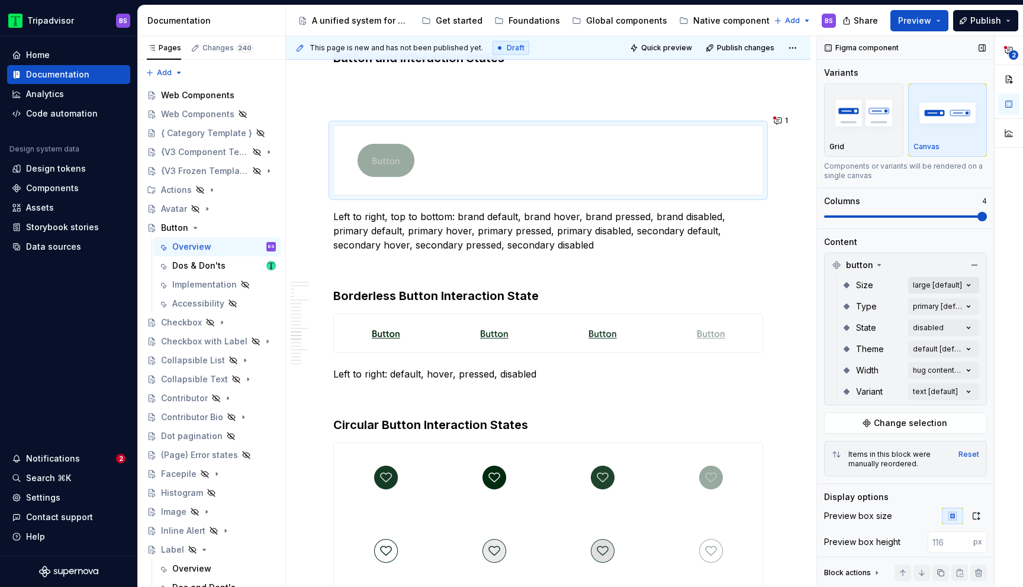
click at [916, 285] on div "**********" at bounding box center [920, 312] width 206 height 552
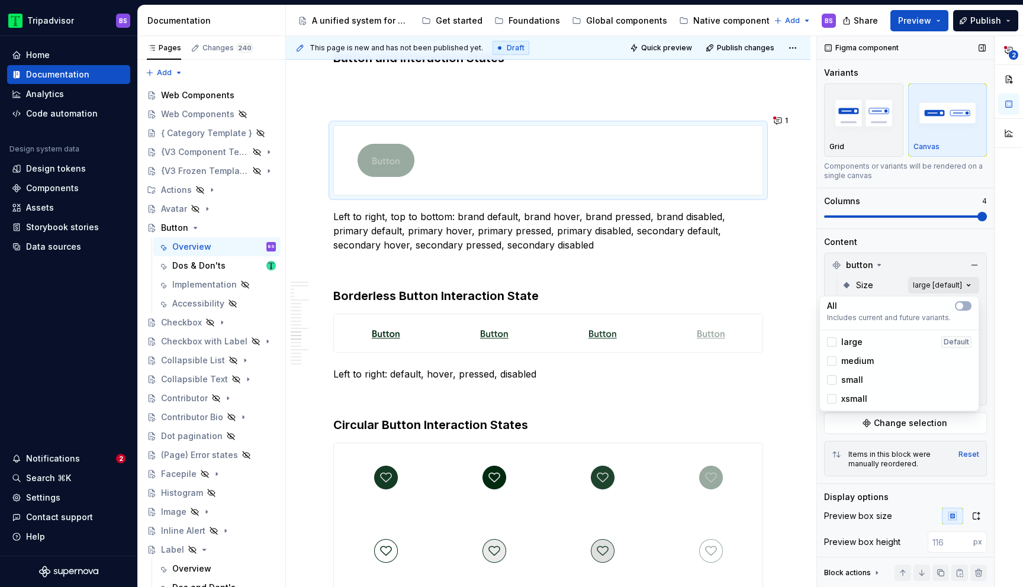
click at [916, 285] on div "**********" at bounding box center [920, 312] width 206 height 552
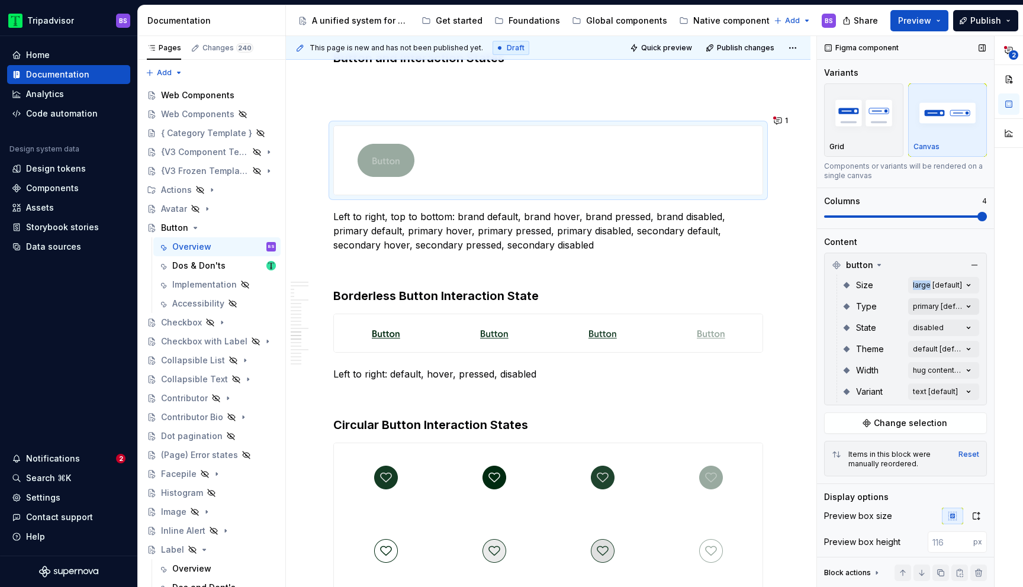
click at [916, 309] on div "**********" at bounding box center [920, 312] width 206 height 552
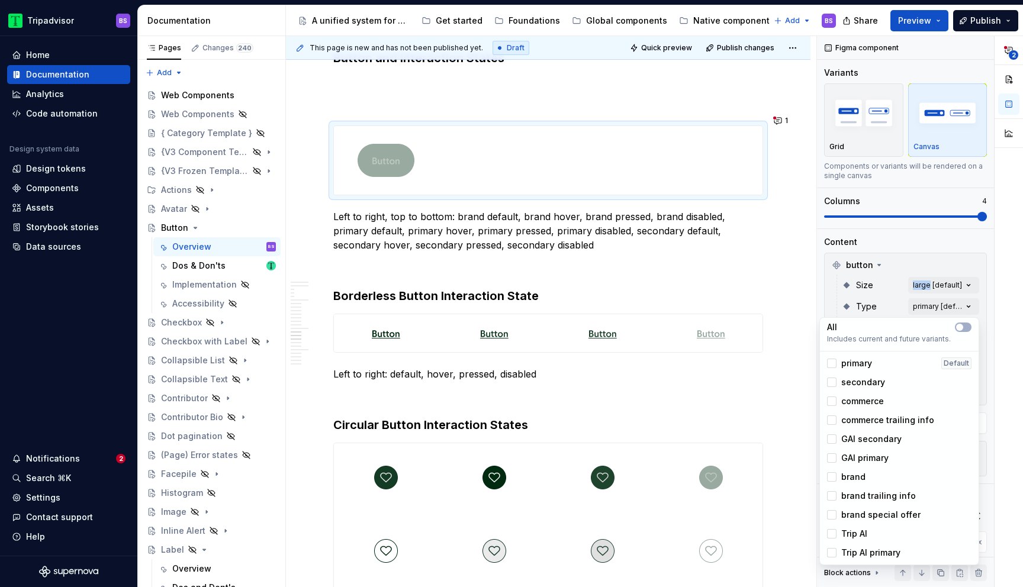
click at [854, 362] on span "primary" at bounding box center [856, 364] width 31 height 12
click at [857, 380] on span "secondary" at bounding box center [863, 383] width 44 height 12
click at [859, 475] on span "brand" at bounding box center [853, 477] width 24 height 12
click at [944, 239] on div "**********" at bounding box center [920, 312] width 206 height 552
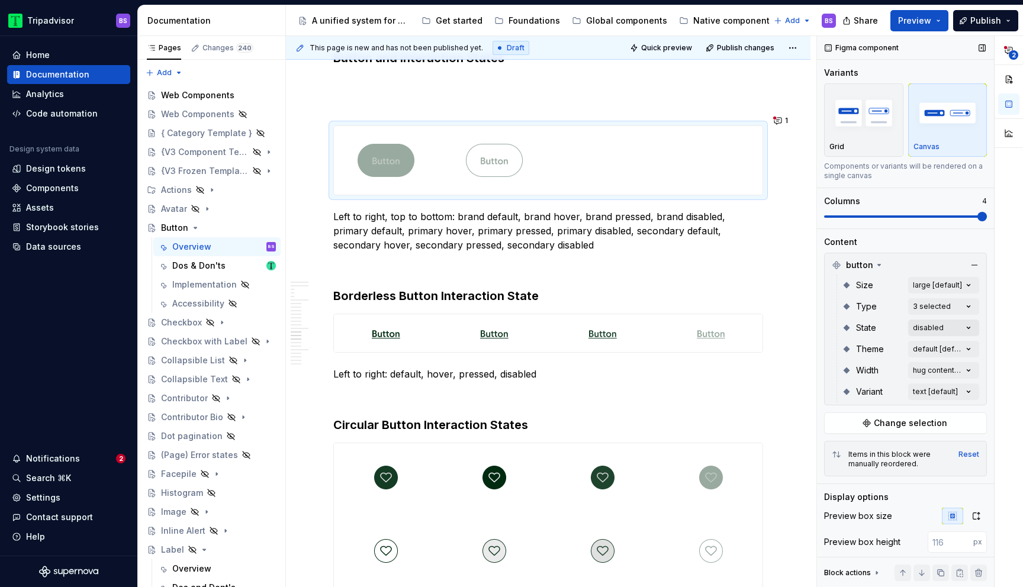
click at [963, 326] on div "**********" at bounding box center [920, 312] width 206 height 552
click at [888, 239] on div "**********" at bounding box center [920, 312] width 206 height 552
click at [570, 149] on div at bounding box center [548, 160] width 429 height 69
click at [500, 149] on img at bounding box center [494, 160] width 57 height 59
type textarea "*"
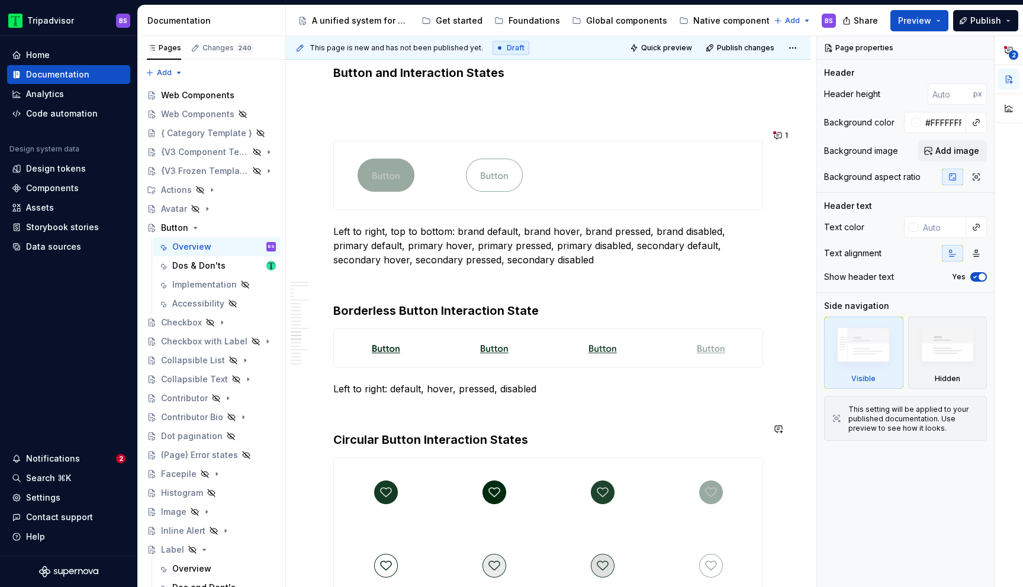
scroll to position [2962, 0]
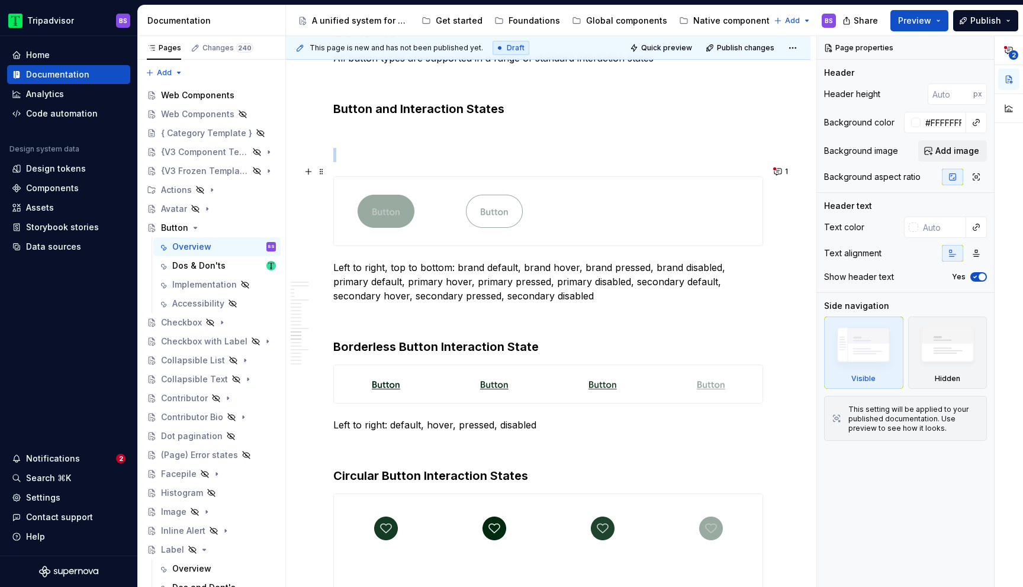
click at [584, 206] on div at bounding box center [548, 211] width 429 height 69
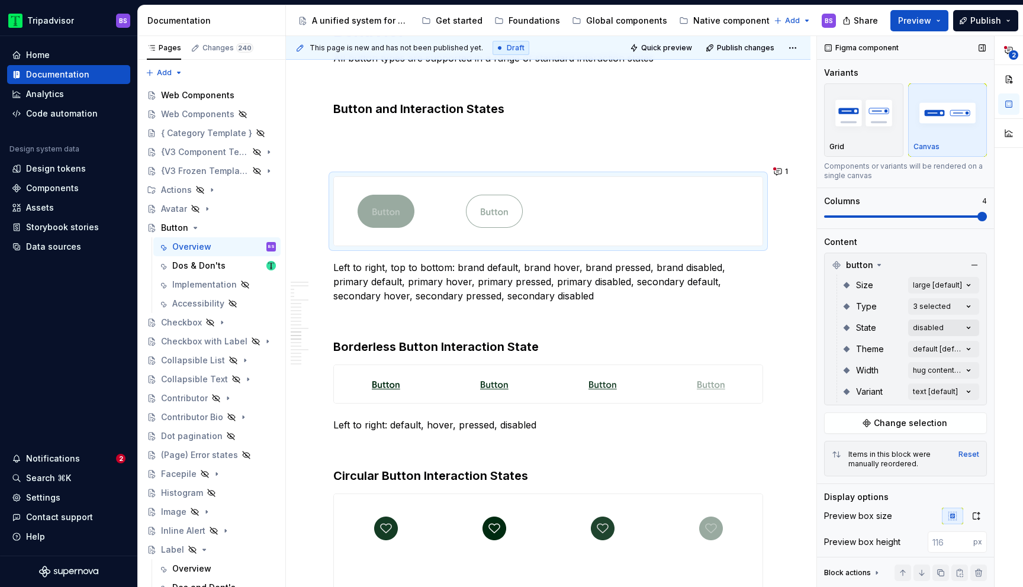
click at [935, 323] on div "**********" at bounding box center [920, 312] width 206 height 552
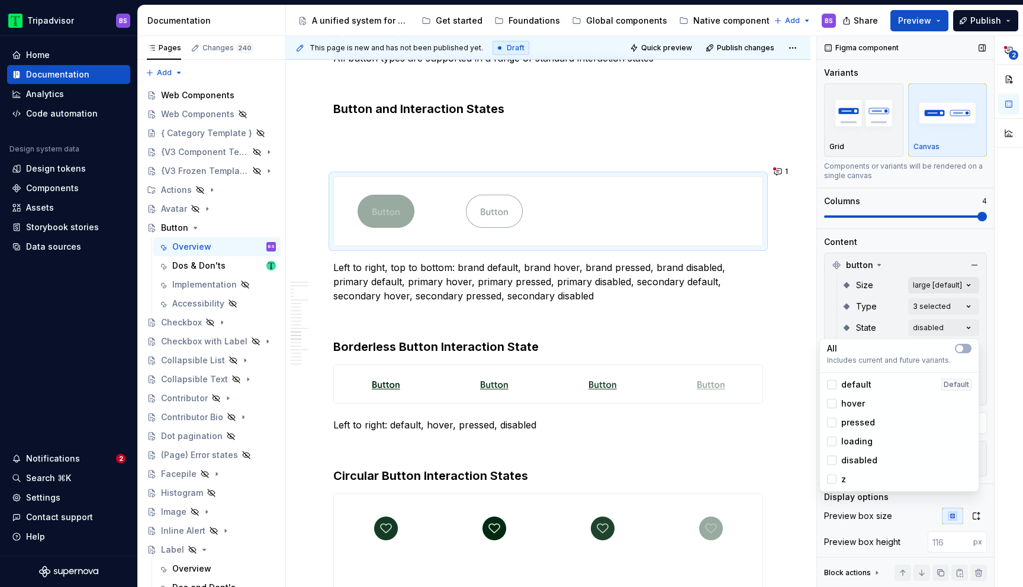
click at [920, 290] on div "**********" at bounding box center [920, 312] width 206 height 552
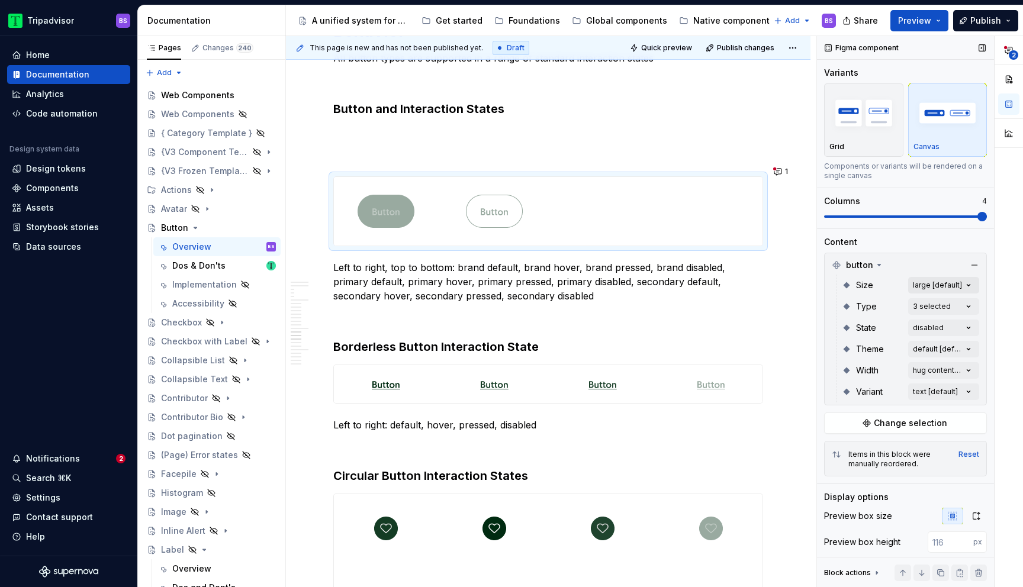
click at [920, 290] on div "**********" at bounding box center [920, 312] width 206 height 552
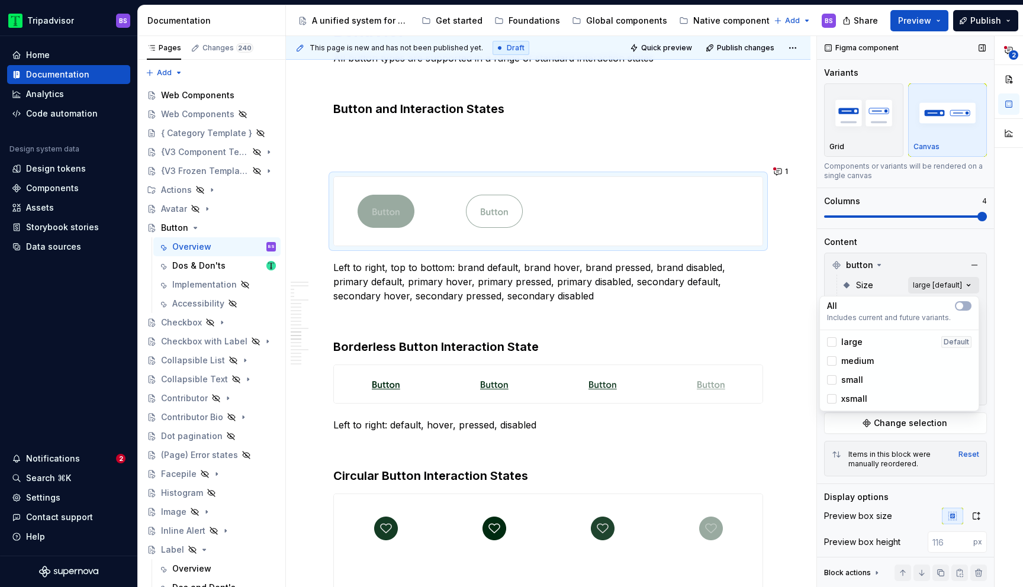
click at [920, 290] on div "**********" at bounding box center [920, 312] width 206 height 552
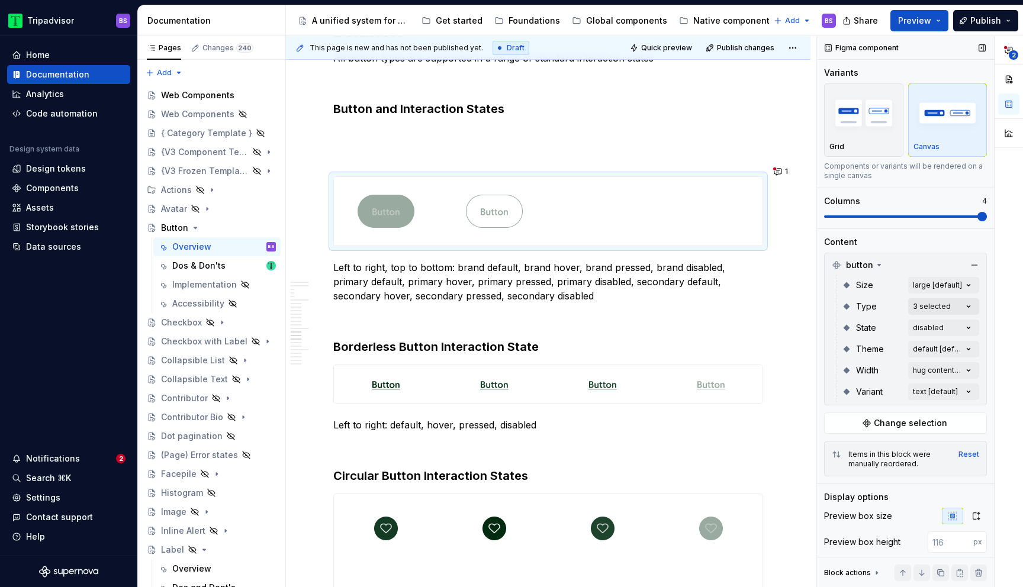
click at [920, 311] on div "**********" at bounding box center [920, 312] width 206 height 552
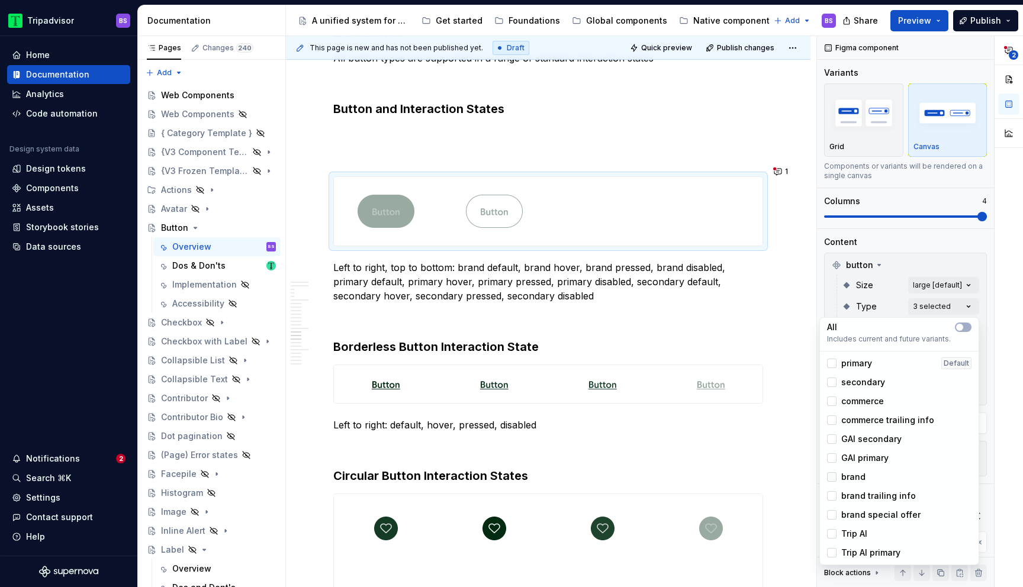
click at [836, 476] on div at bounding box center [831, 477] width 9 height 9
click at [783, 192] on html "Tripadvisor BS Home Documentation Analytics Code automation Design system data …" at bounding box center [511, 293] width 1023 height 587
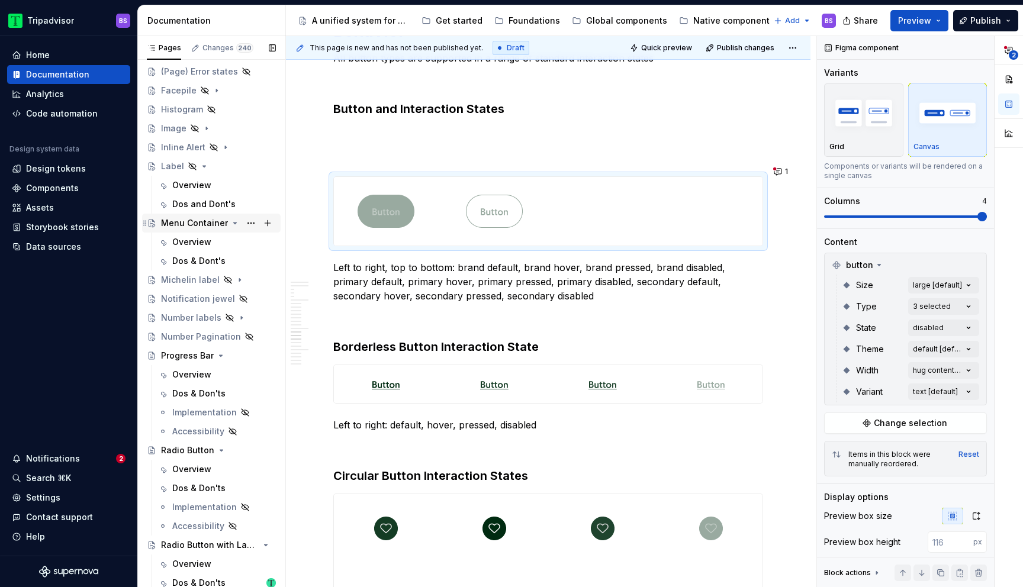
scroll to position [540, 0]
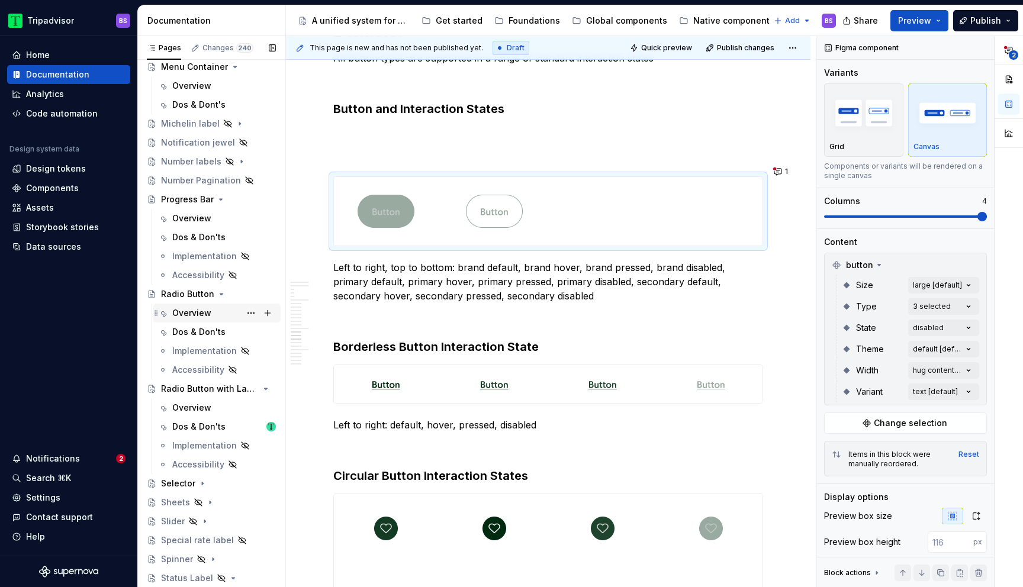
click at [209, 316] on div "Overview" at bounding box center [191, 313] width 39 height 12
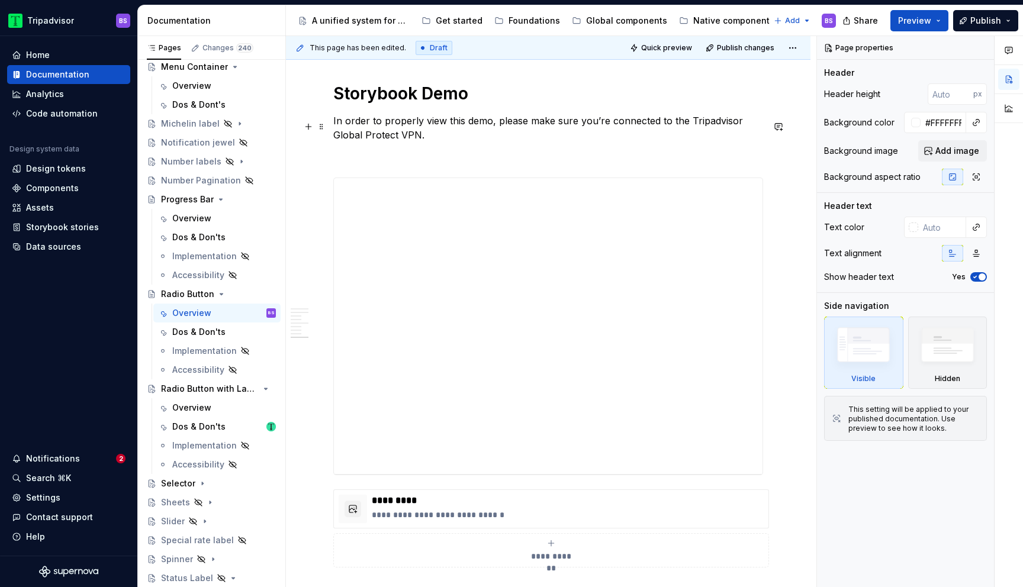
scroll to position [2214, 0]
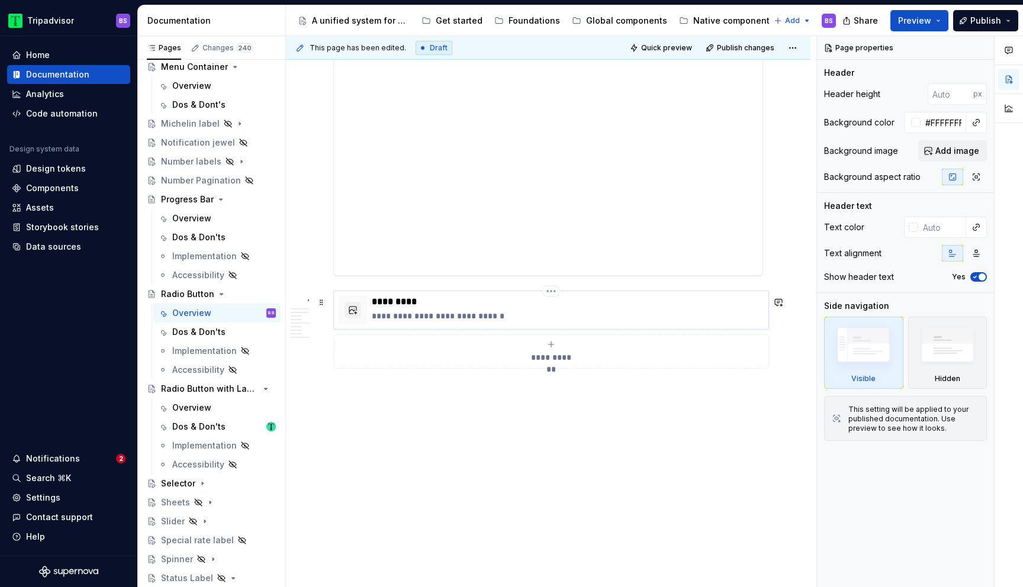
click at [553, 299] on p "*********" at bounding box center [568, 302] width 392 height 12
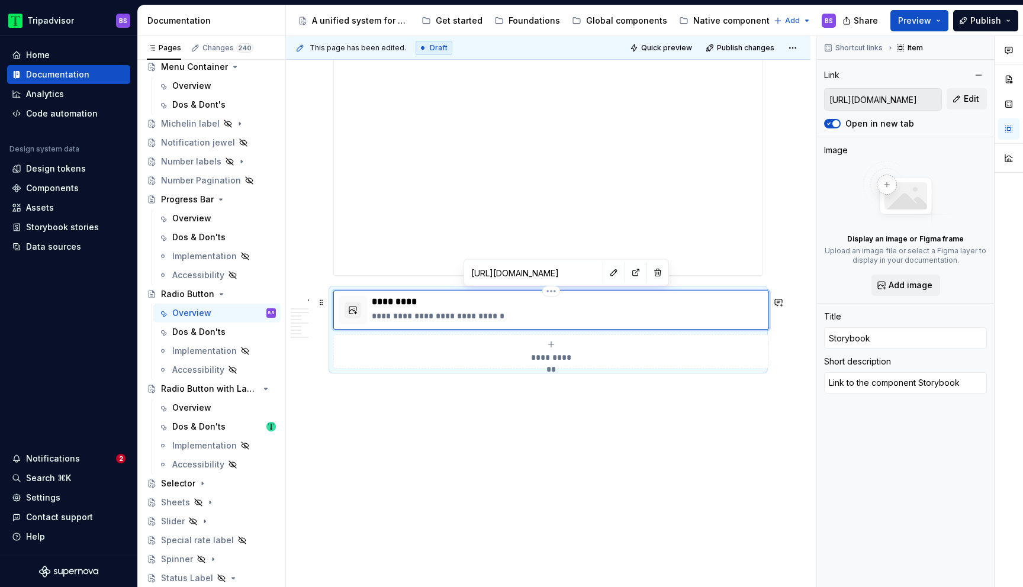
click at [553, 299] on p "*********" at bounding box center [568, 302] width 392 height 12
click at [554, 290] on html "Tripadvisor BS Home Documentation Analytics Code automation Design system data …" at bounding box center [511, 293] width 1023 height 587
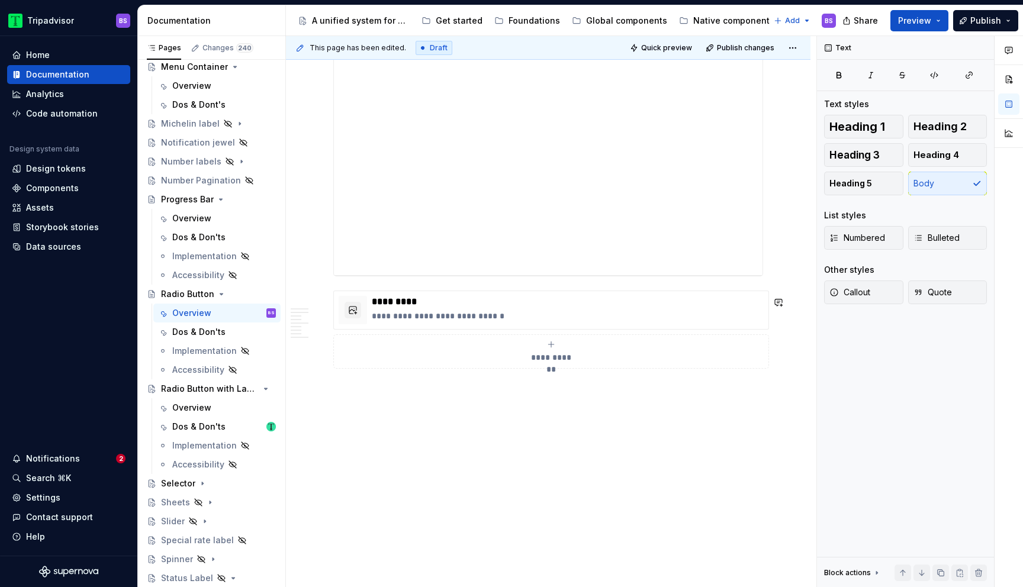
click at [586, 279] on html "Tripadvisor BS Home Documentation Analytics Code automation Design system data …" at bounding box center [511, 293] width 1023 height 587
click at [550, 293] on html "Tripadvisor BS Home Documentation Analytics Code automation Design system data …" at bounding box center [511, 293] width 1023 height 587
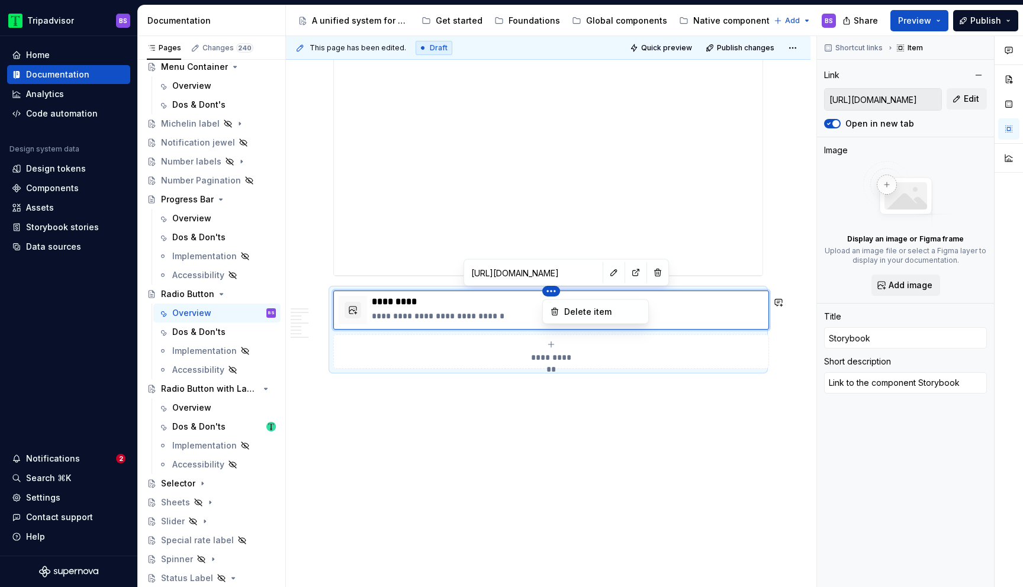
click at [582, 274] on html "Tripadvisor BS Home Documentation Analytics Code automation Design system data …" at bounding box center [511, 293] width 1023 height 587
click at [606, 274] on button "button" at bounding box center [614, 273] width 17 height 17
type textarea "*"
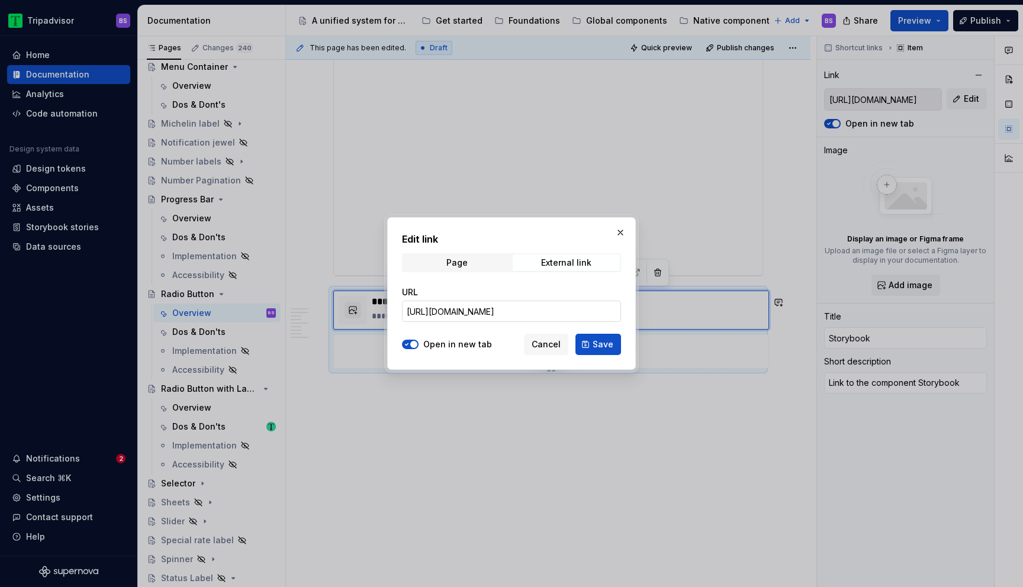
click at [574, 311] on input "https://webml.dev.tripadvisor.com/Storybook#@ta-atlas-design-system.bubble-rati…" at bounding box center [511, 311] width 219 height 21
paste input "design-system.selection-controls_packages_design-system_selection-controls_Radi…"
type input "https://webml.dev.tripadvisor.com/Storybook#@ta-design-system.selection-control…"
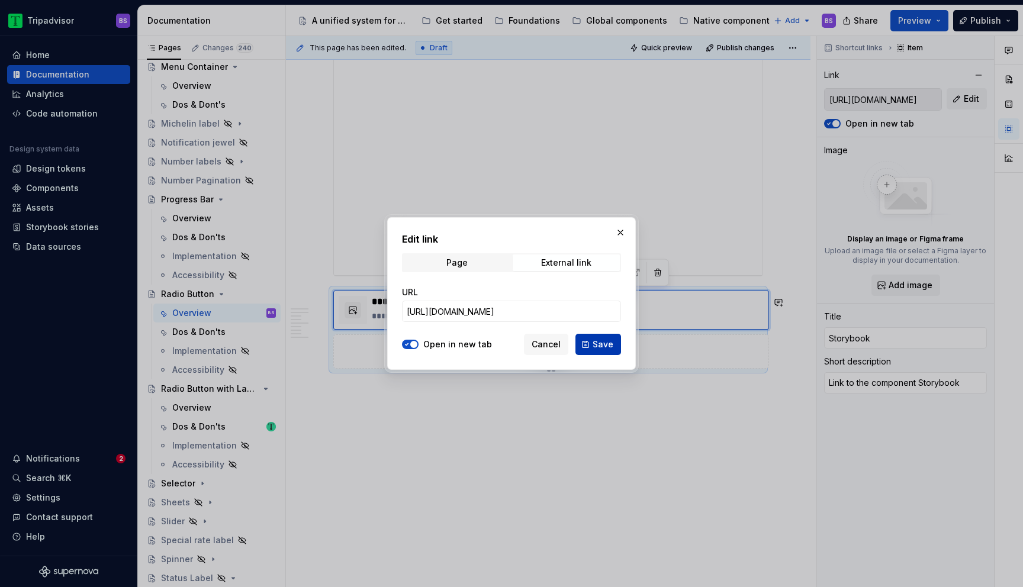
scroll to position [0, 0]
click at [609, 343] on span "Save" at bounding box center [603, 345] width 21 height 12
type textarea "*"
type input "https://webml.dev.tripadvisor.com/Storybook#@ta-design-system.selection-control…"
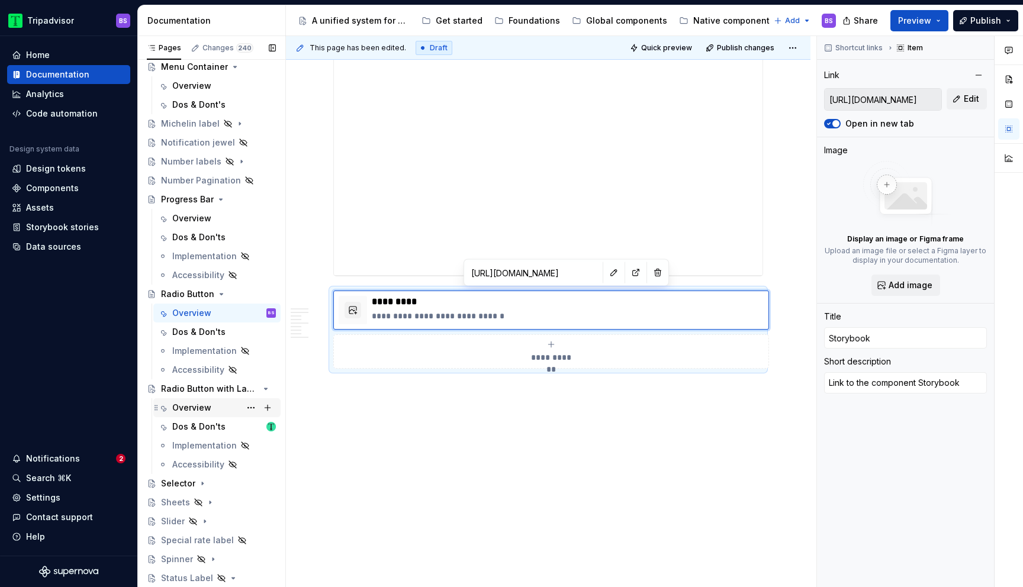
click at [208, 406] on div "Overview" at bounding box center [191, 408] width 39 height 12
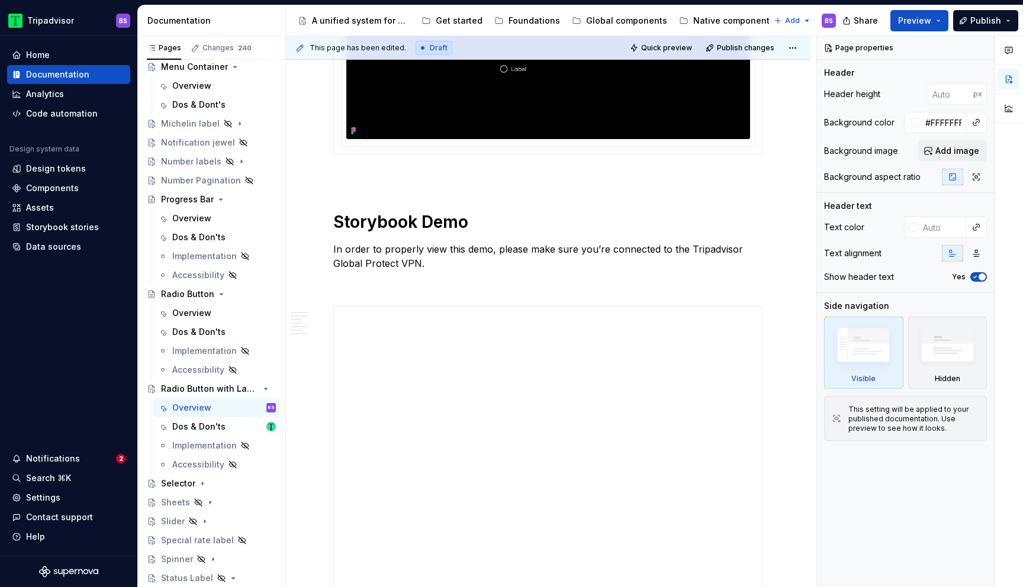
scroll to position [1844, 0]
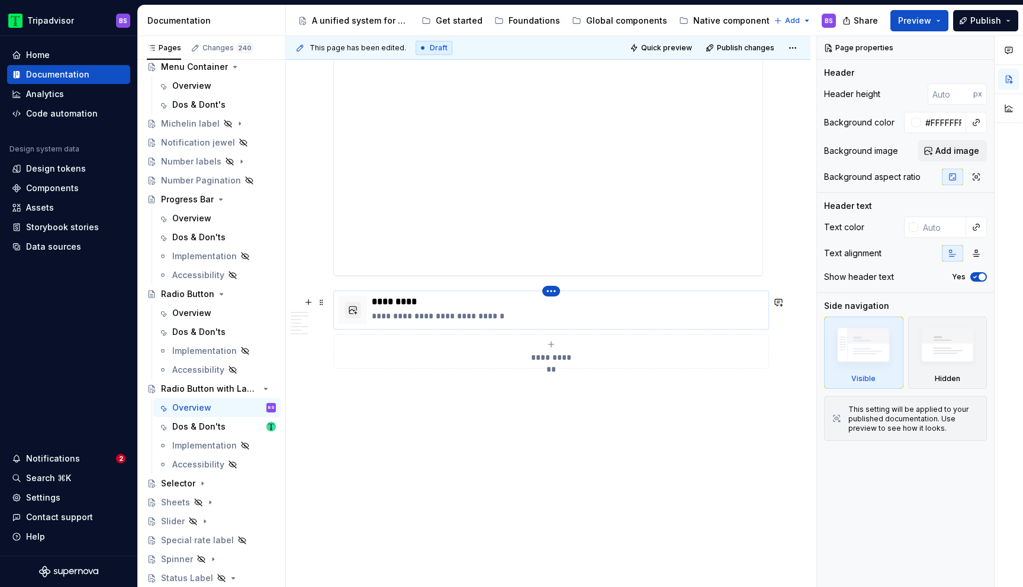
click at [552, 290] on html "Tripadvisor BS Home Documentation Analytics Code automation Design system data …" at bounding box center [511, 293] width 1023 height 587
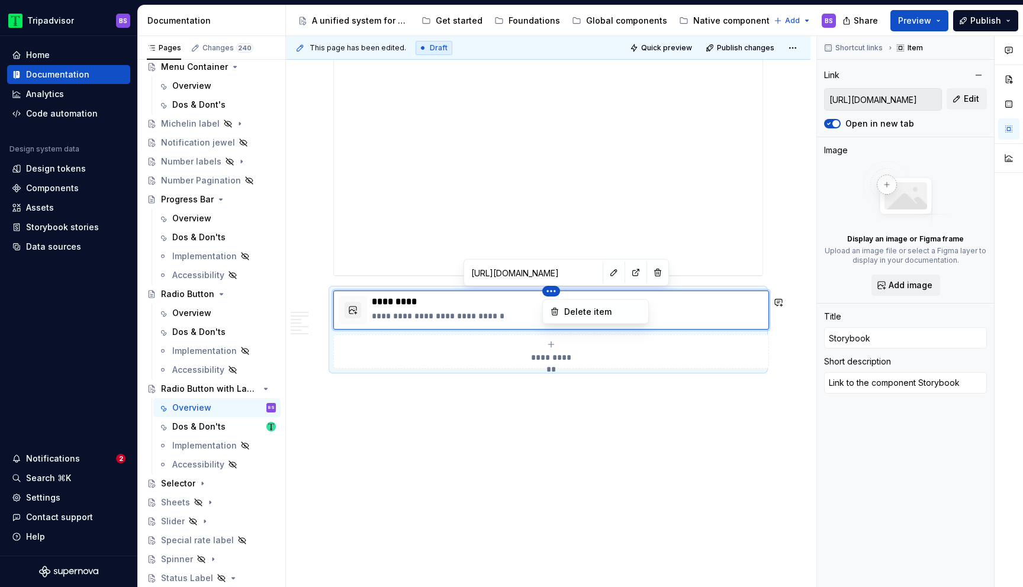
click at [582, 269] on html "Tripadvisor BS Home Documentation Analytics Code automation Design system data …" at bounding box center [511, 293] width 1023 height 587
click at [606, 269] on button "button" at bounding box center [614, 273] width 17 height 17
type textarea "*"
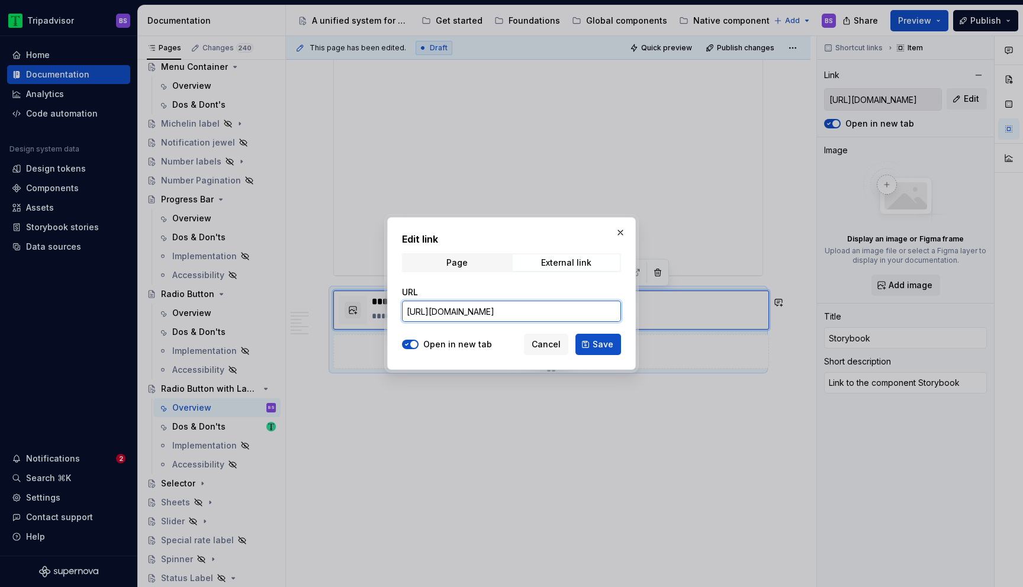
click at [579, 306] on input "https://webml.dev.tripadvisor.com/Storybook#@ta-atlas-design-system.bubble-rati…" at bounding box center [511, 311] width 219 height 21
paste input "design-system.selection-controls_packages_design-system_selection-controls_Radi…"
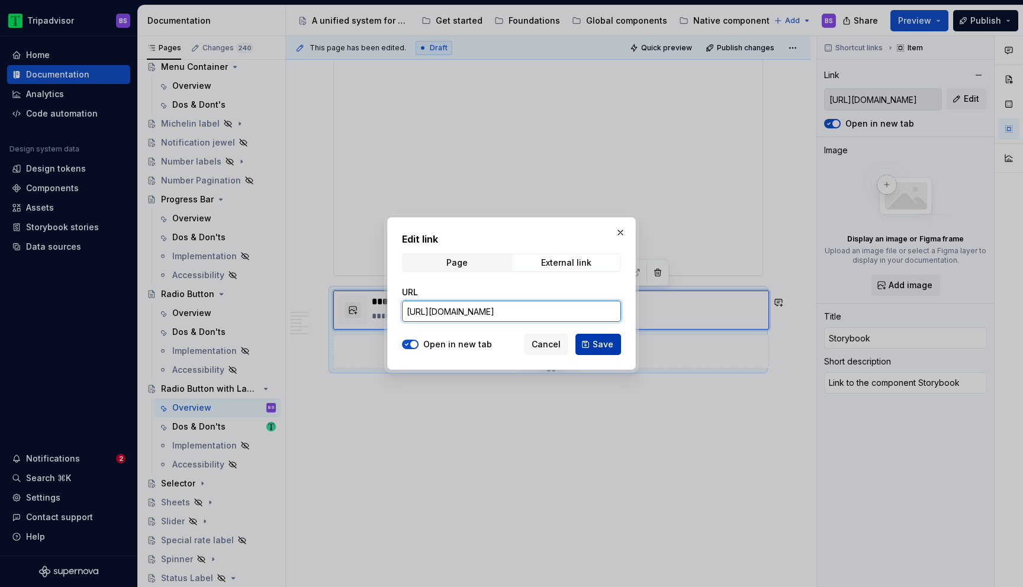
type input "https://webml.dev.tripadvisor.com/Storybook#@ta-design-system.selection-control…"
click at [596, 342] on span "Save" at bounding box center [603, 345] width 21 height 12
type textarea "*"
type input "https://webml.dev.tripadvisor.com/Storybook#@ta-design-system.selection-control…"
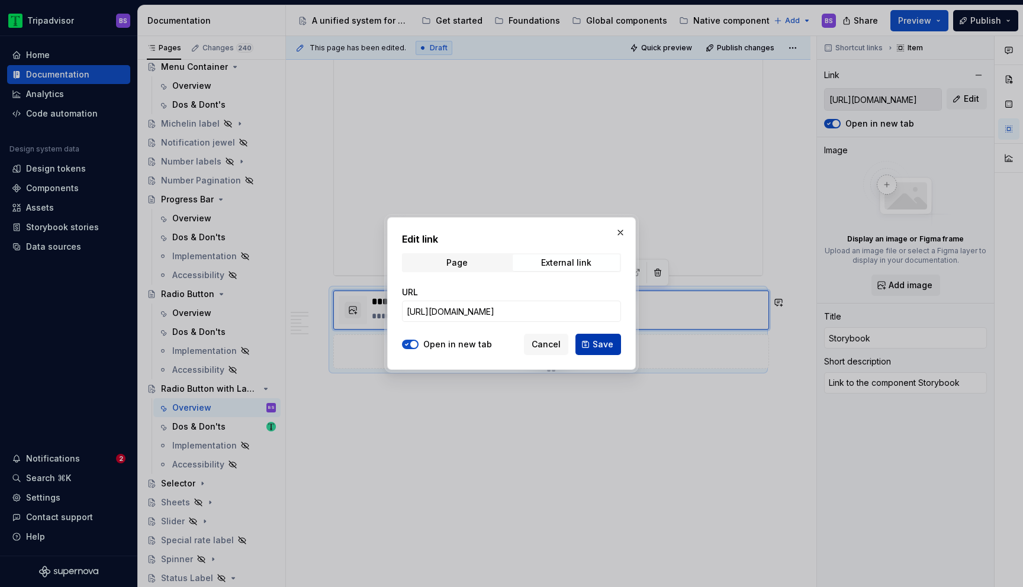
type input "https://webml.dev.tripadvisor.com/Storybook#@ta-design-system.selection-control…"
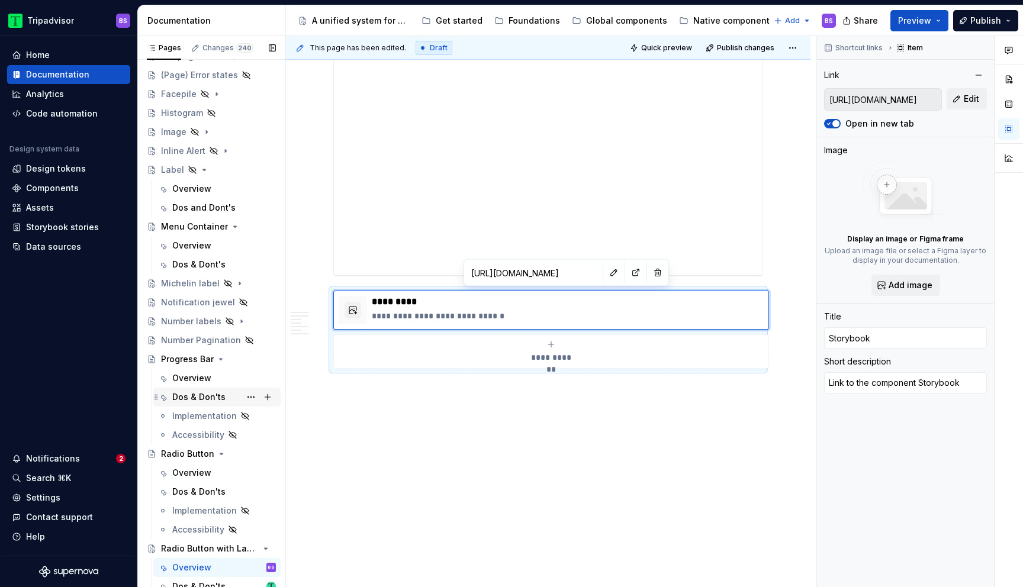
scroll to position [373, 0]
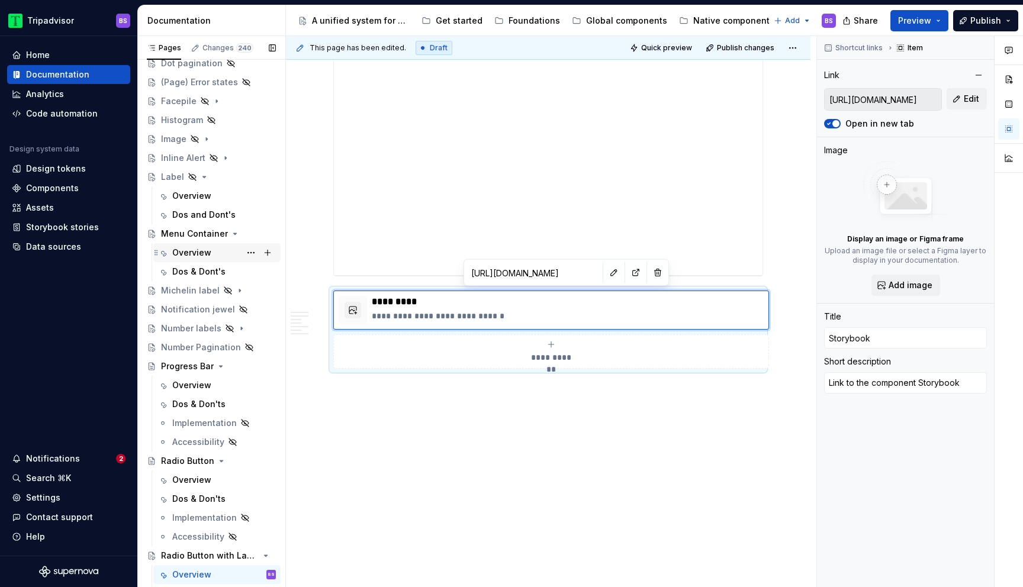
click at [213, 255] on div "Overview" at bounding box center [224, 253] width 104 height 17
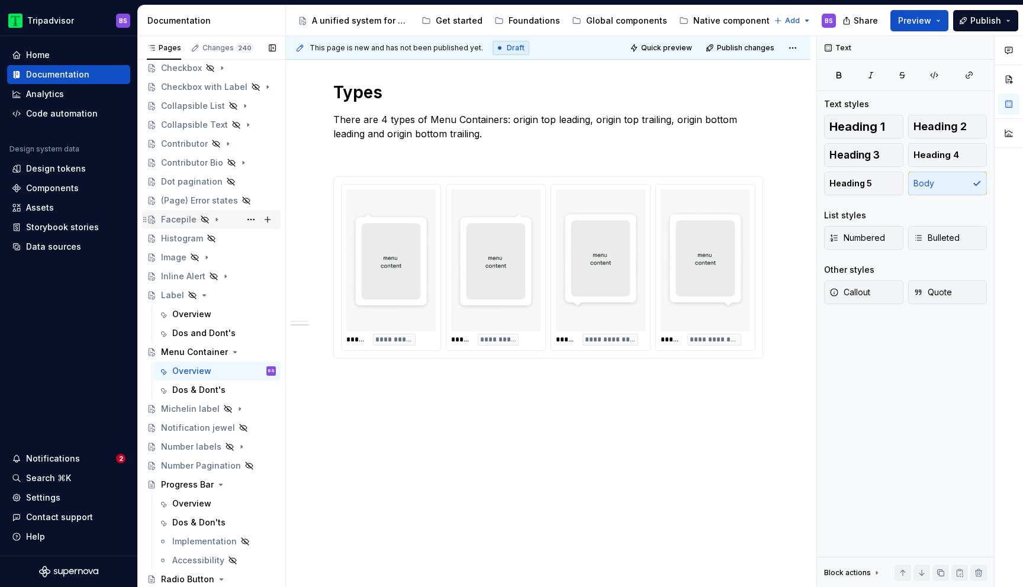
scroll to position [432, 0]
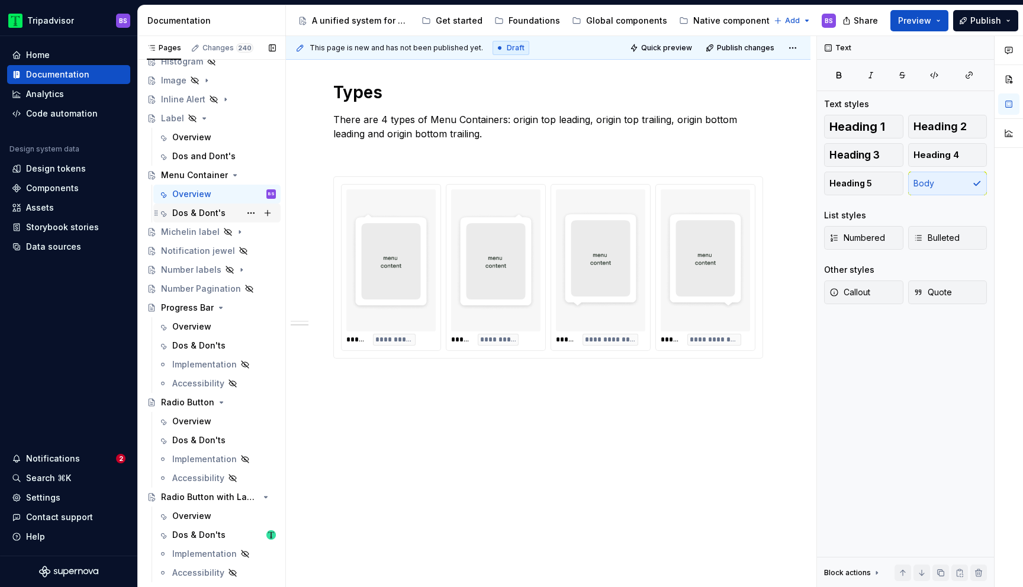
click at [220, 209] on div "Dos & Dont's" at bounding box center [198, 213] width 53 height 12
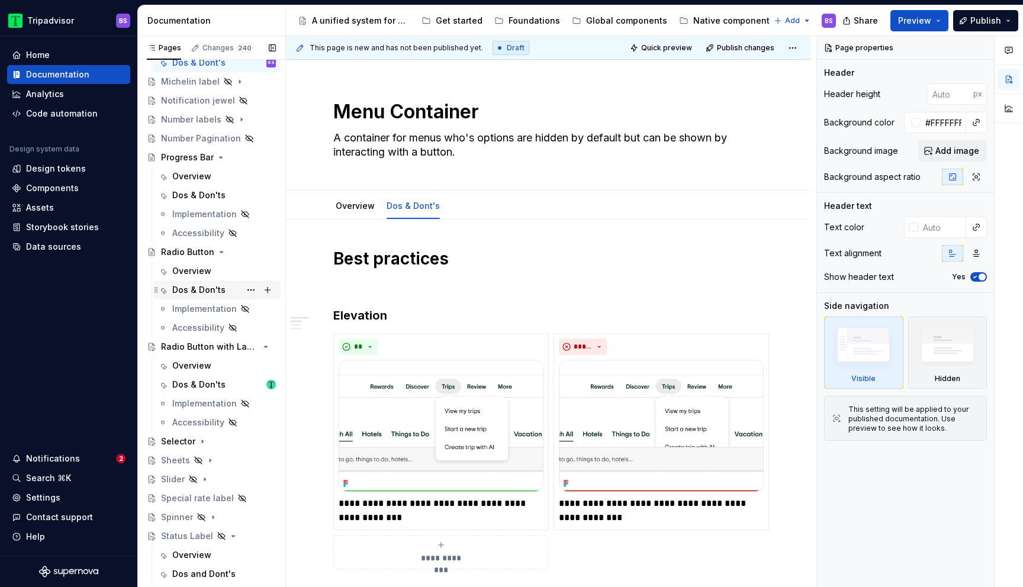
scroll to position [589, 0]
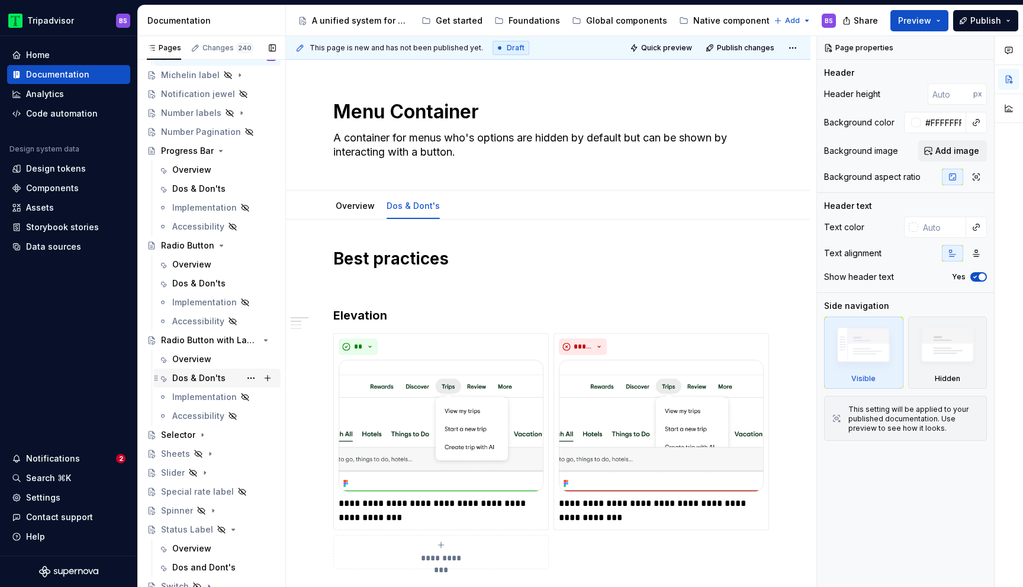
click at [222, 376] on div "Dos & Don'ts" at bounding box center [198, 378] width 53 height 12
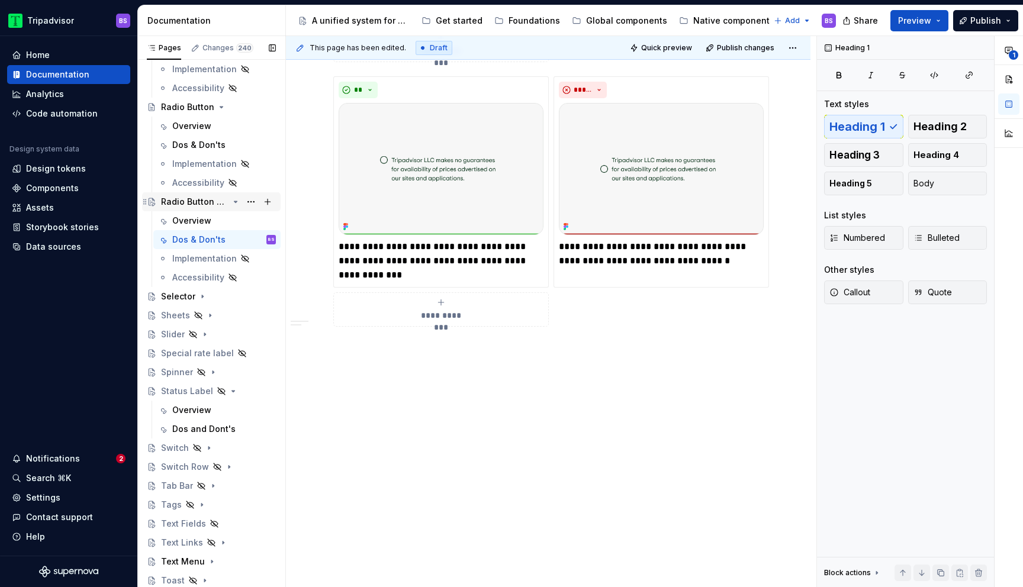
scroll to position [784, 0]
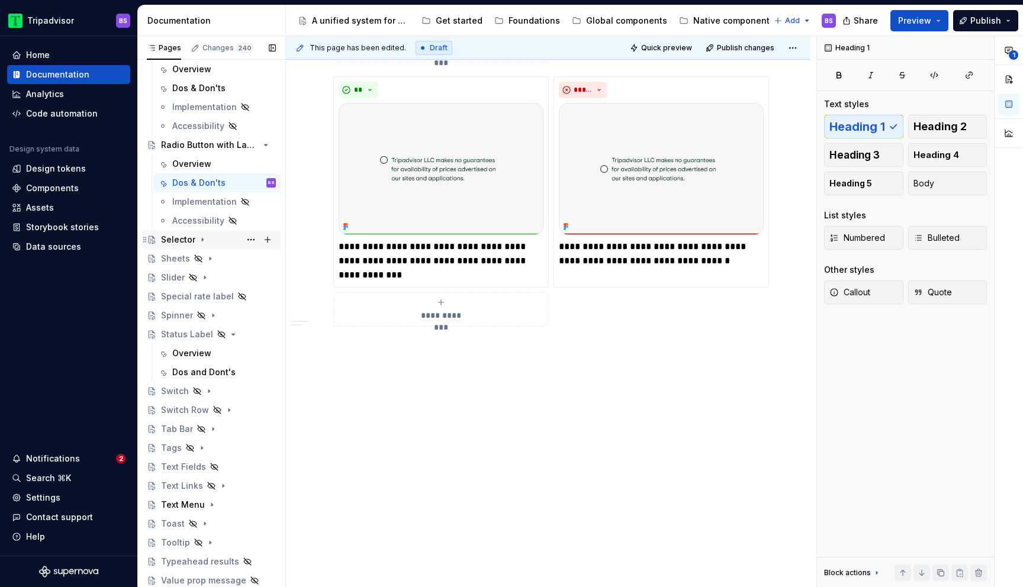
click at [177, 241] on div "Selector" at bounding box center [178, 240] width 34 height 12
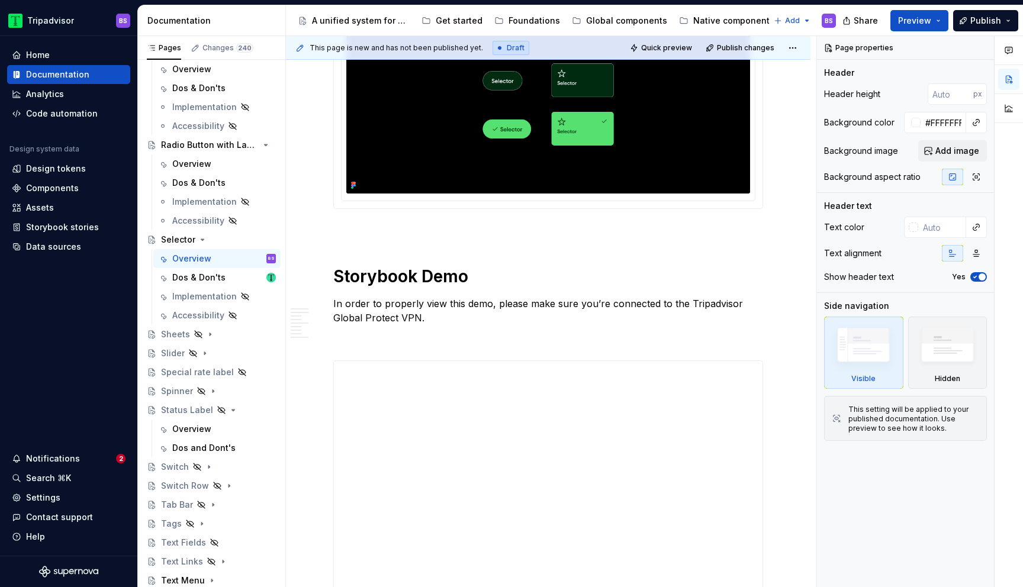
scroll to position [2403, 0]
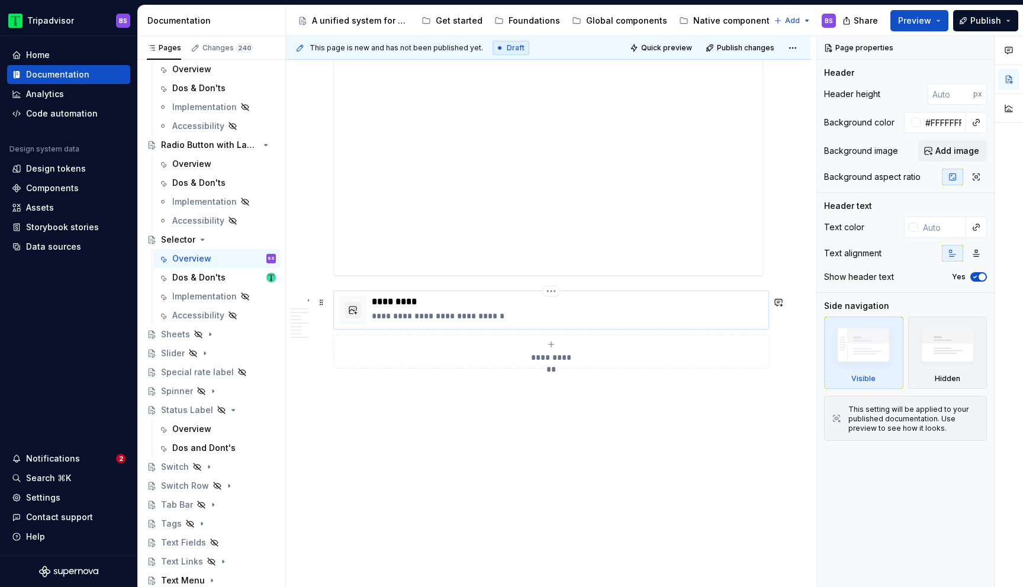
click at [554, 298] on p "*********" at bounding box center [568, 302] width 392 height 12
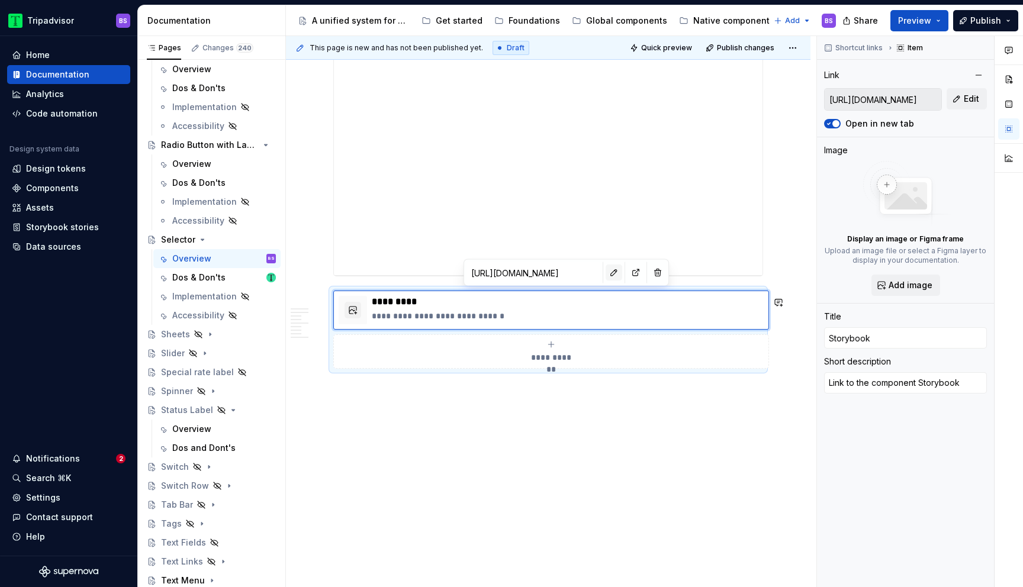
click at [606, 272] on button "button" at bounding box center [614, 273] width 17 height 17
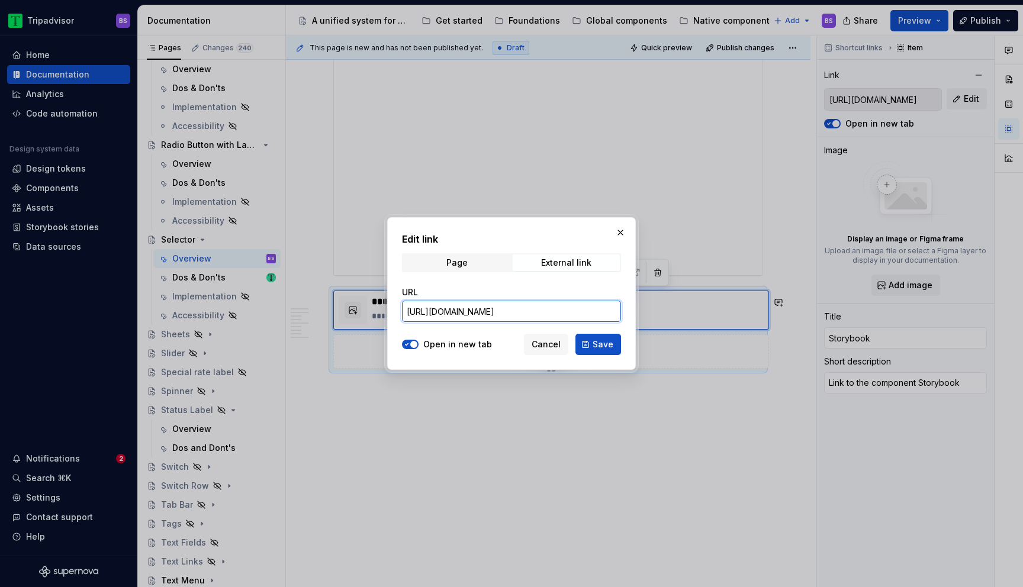
click at [570, 310] on input "https://webml.dev.tripadvisor.com/Storybook#@ta-design-system.selection-control…" at bounding box center [511, 311] width 219 height 21
click at [598, 339] on span "Save" at bounding box center [603, 345] width 21 height 12
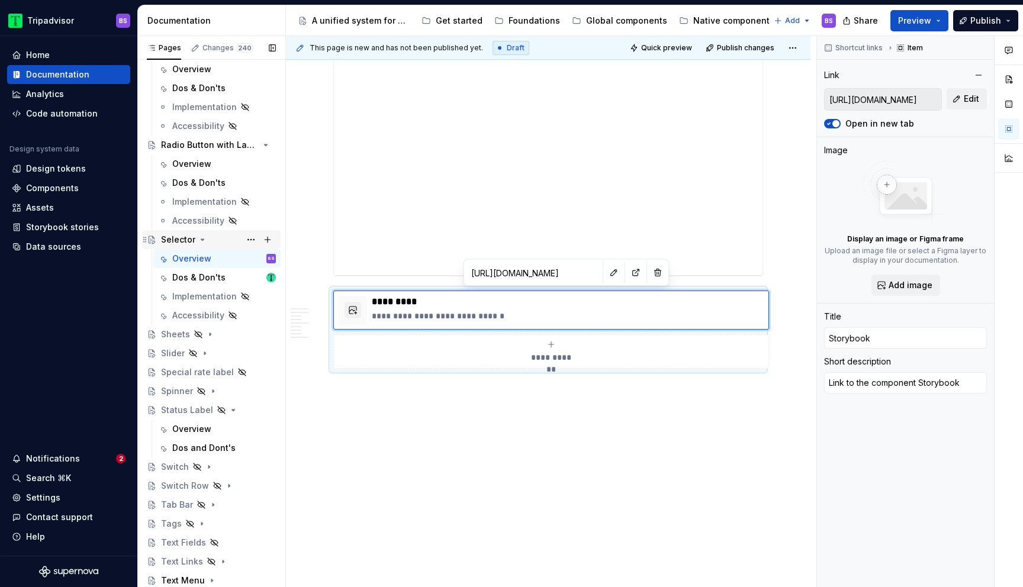
click at [201, 240] on icon "Page tree" at bounding box center [202, 239] width 3 height 1
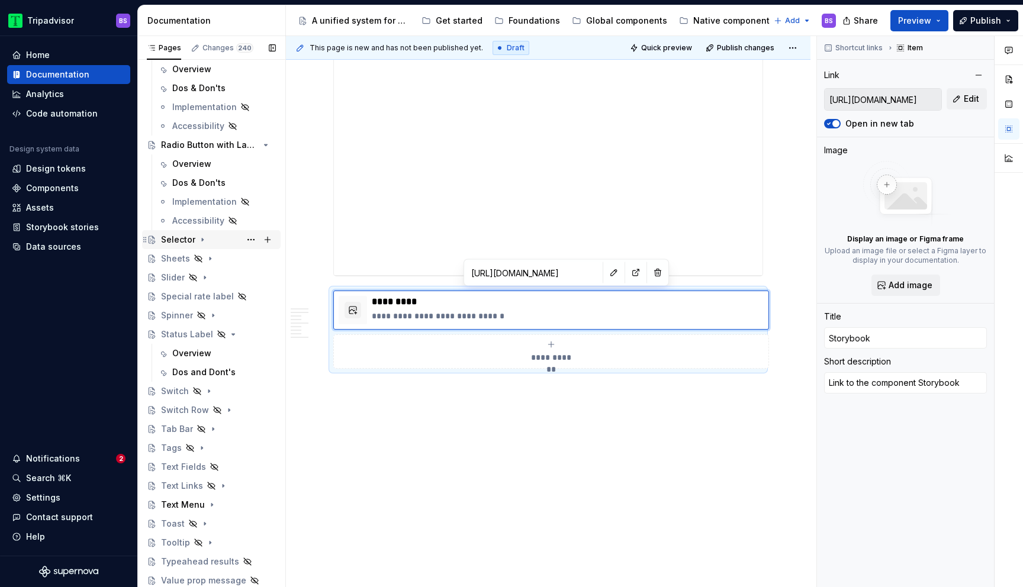
click at [203, 241] on icon "Page tree" at bounding box center [202, 239] width 9 height 9
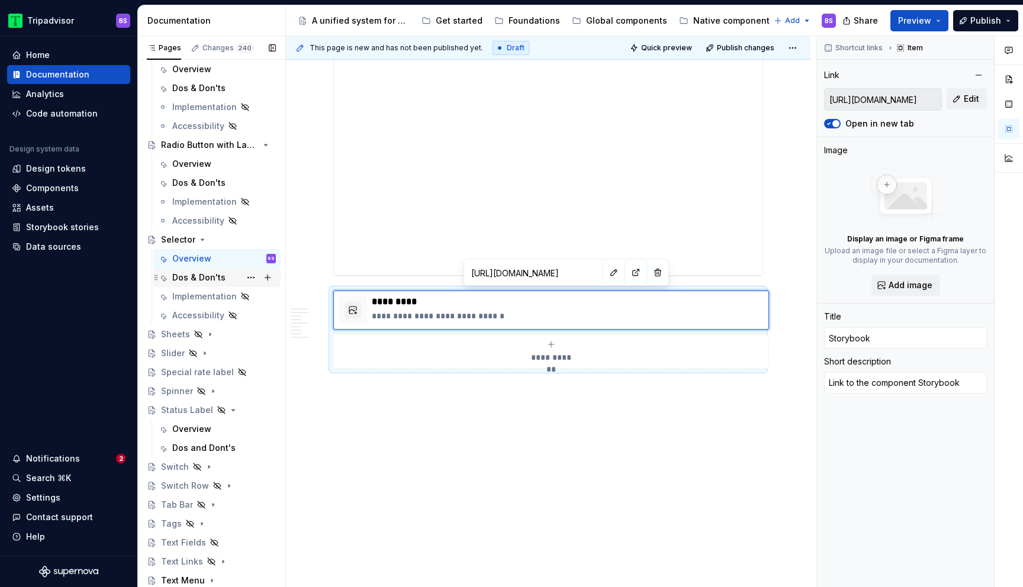
click at [219, 272] on div "Dos & Don'ts" at bounding box center [198, 278] width 53 height 12
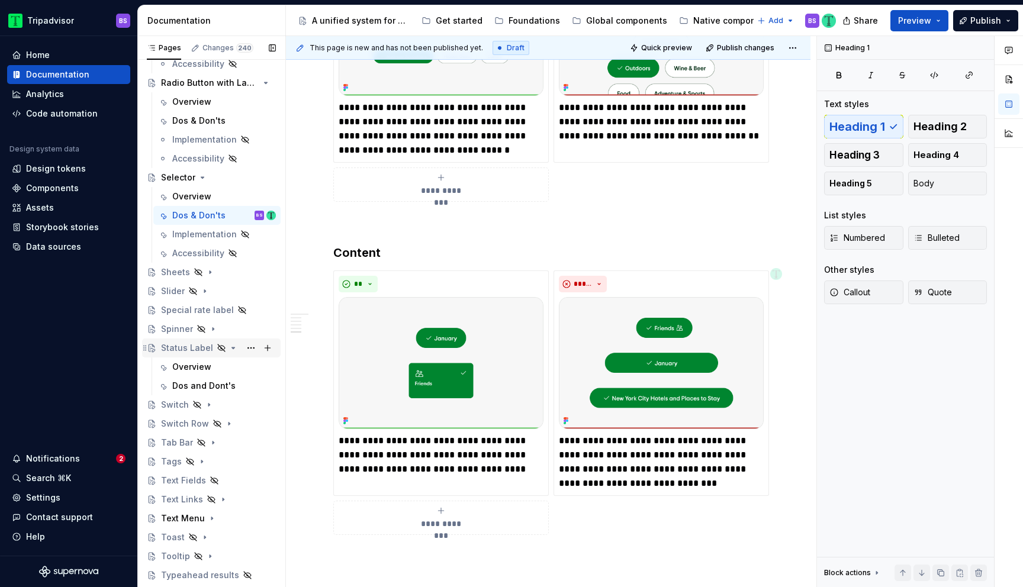
scroll to position [860, 0]
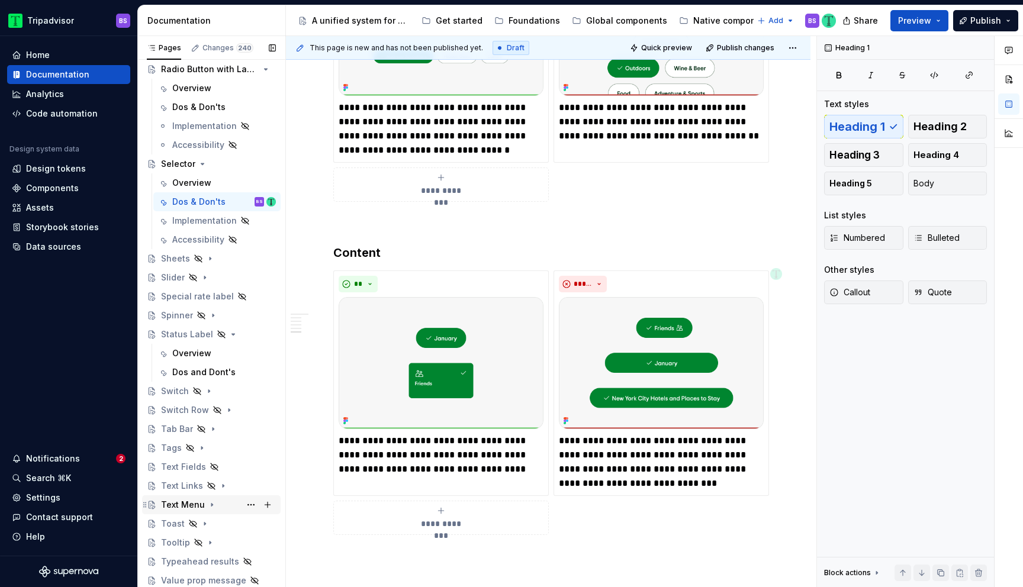
click at [211, 504] on icon "Page tree" at bounding box center [211, 505] width 1 height 3
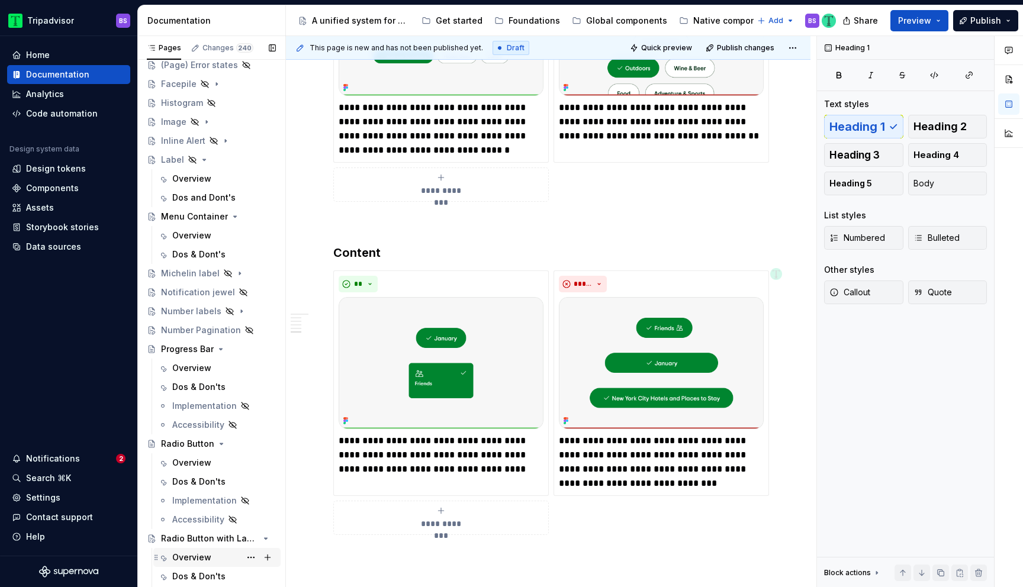
scroll to position [327, 0]
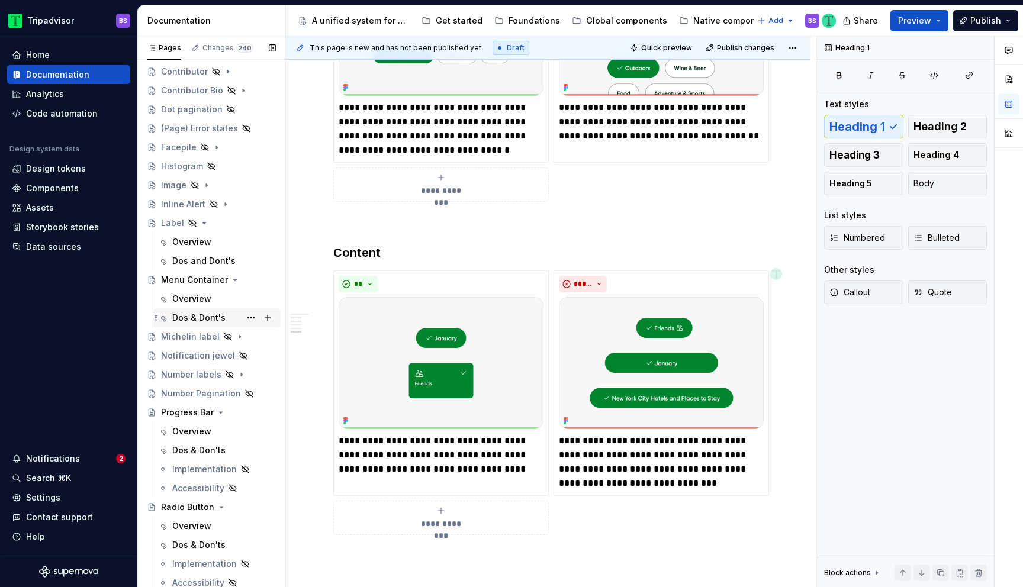
click at [212, 315] on div "Dos & Dont's" at bounding box center [198, 318] width 53 height 12
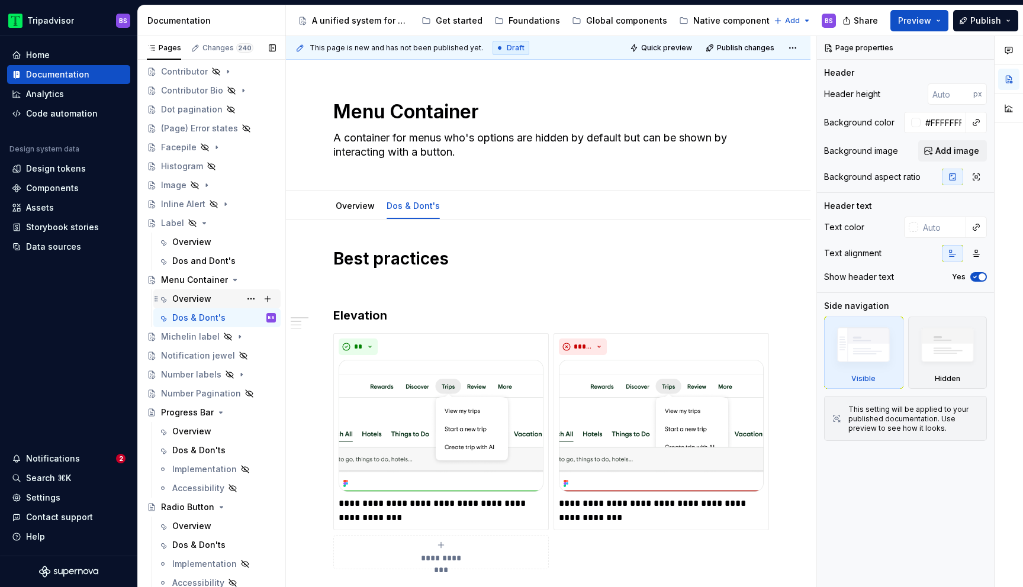
click at [201, 302] on div "Overview" at bounding box center [191, 299] width 39 height 12
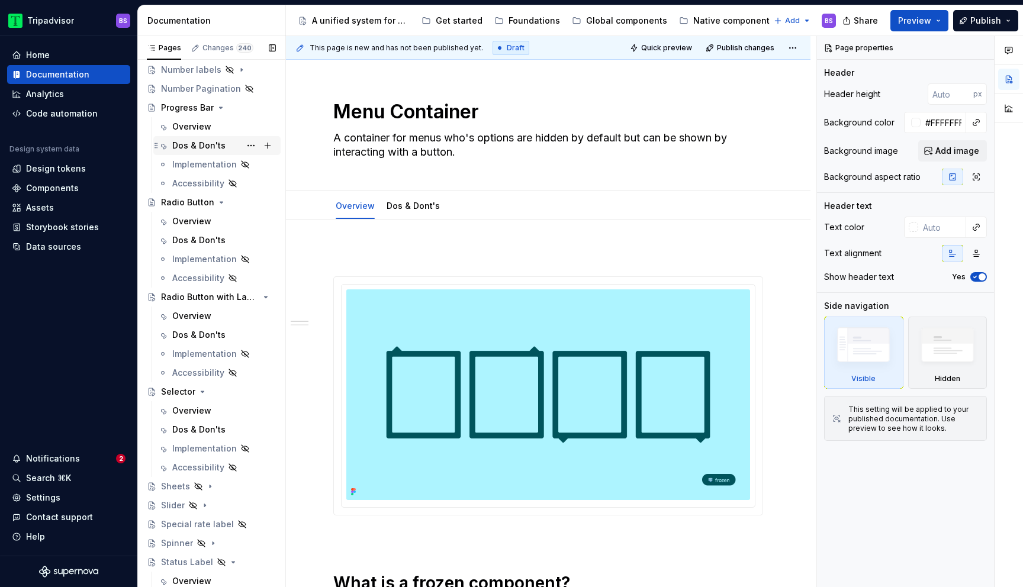
scroll to position [898, 0]
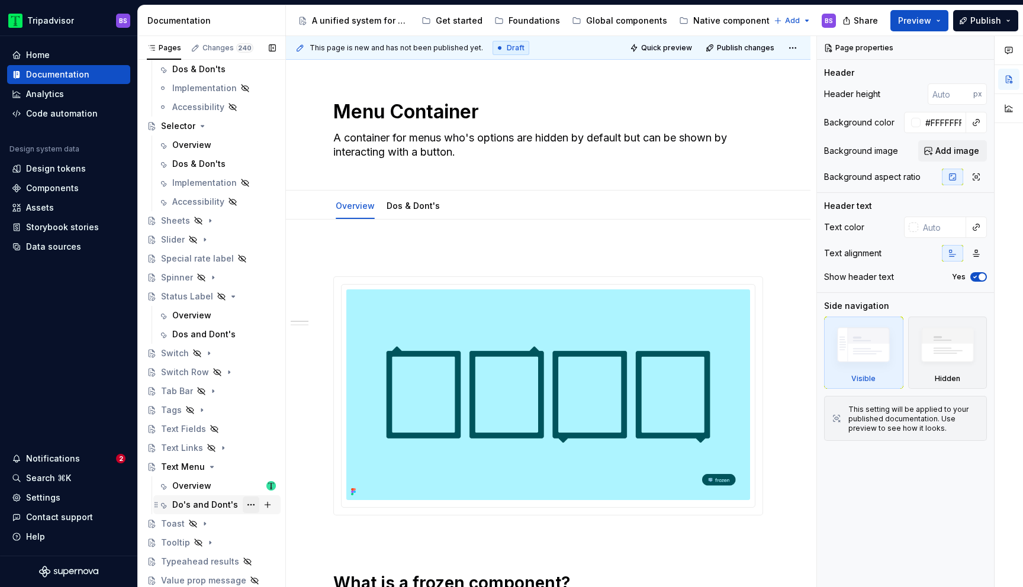
click at [250, 504] on button "Page tree" at bounding box center [251, 505] width 17 height 17
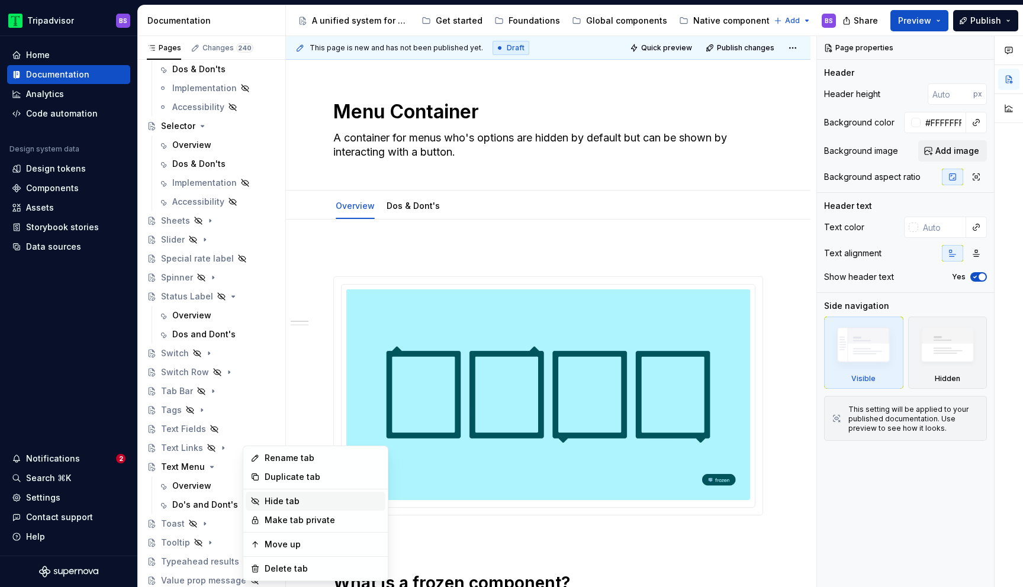
type textarea "*"
click at [291, 464] on div "Rename tab" at bounding box center [323, 458] width 116 height 12
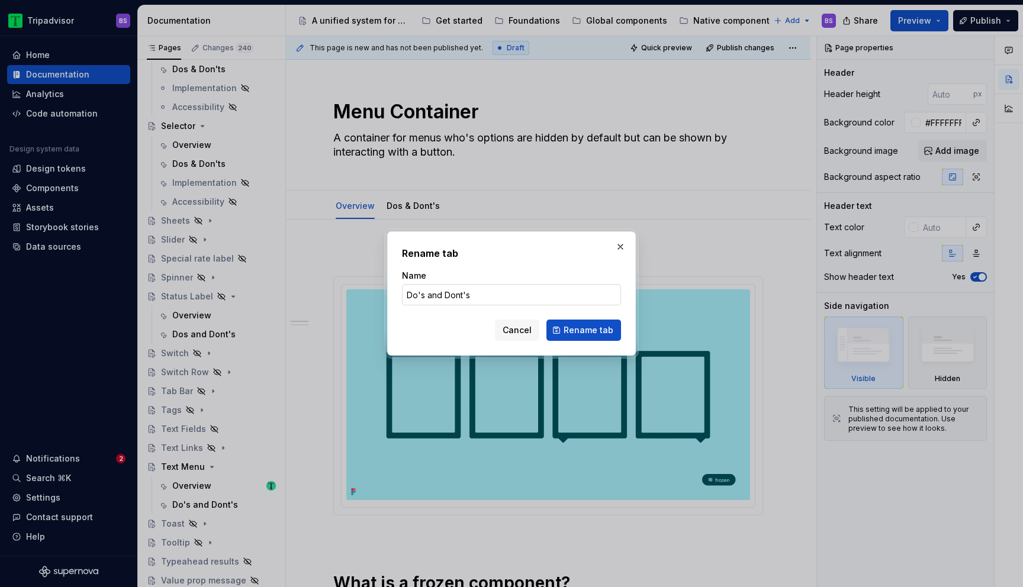
click at [436, 298] on input "Do's and Dont's" at bounding box center [511, 294] width 219 height 21
type input "Do's & Dont's"
click at [587, 333] on span "Rename tab" at bounding box center [589, 330] width 50 height 12
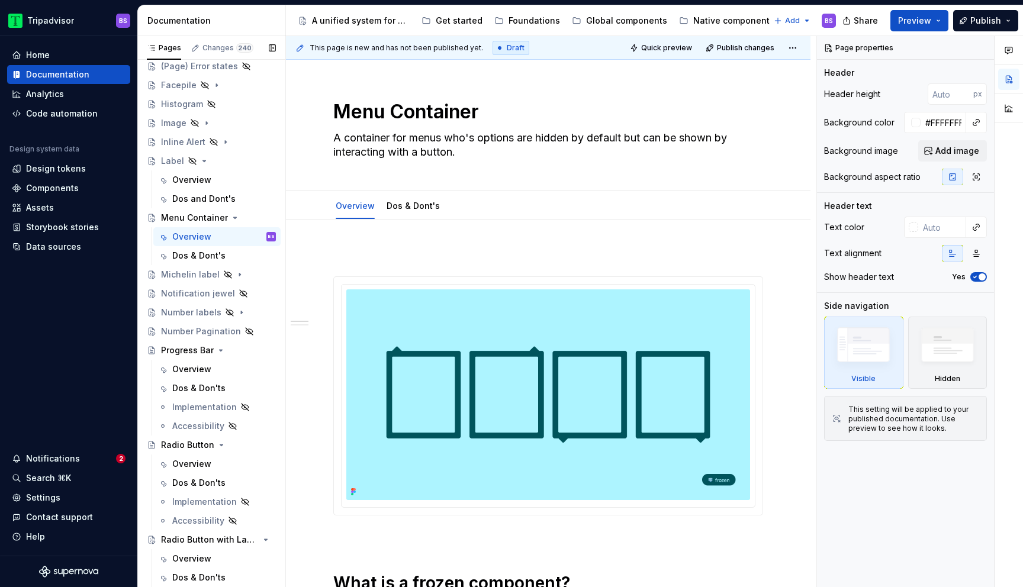
scroll to position [338, 0]
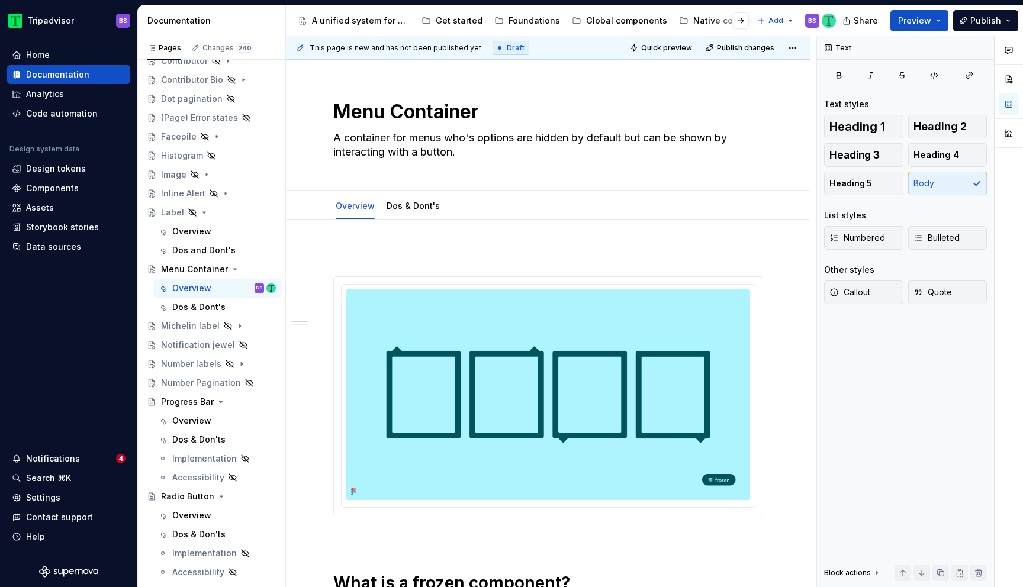
type textarea "*"
